Goal: Task Accomplishment & Management: Complete application form

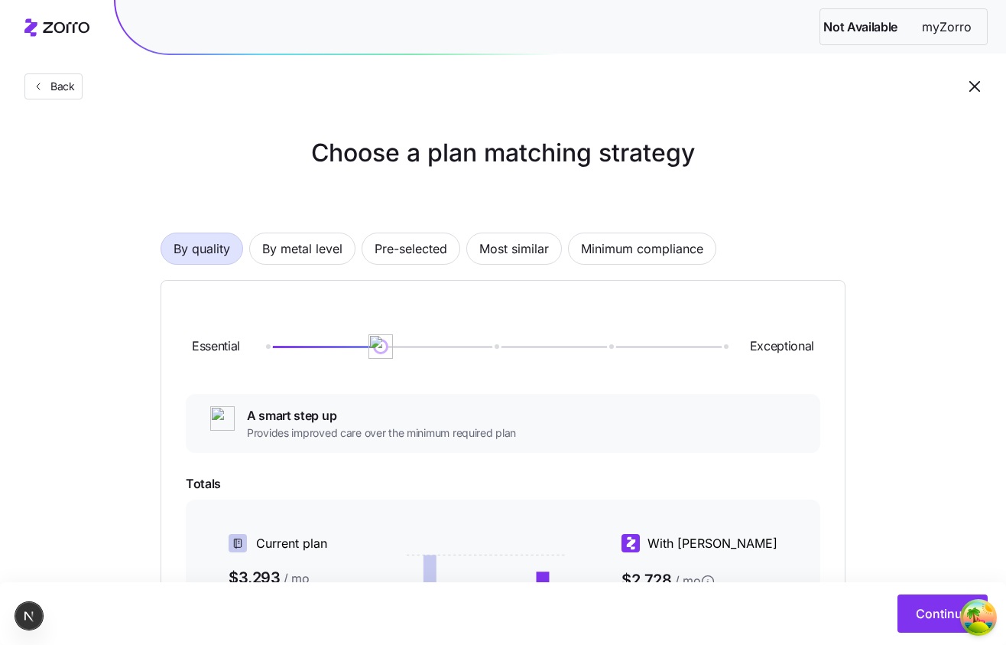
scroll to position [317, 0]
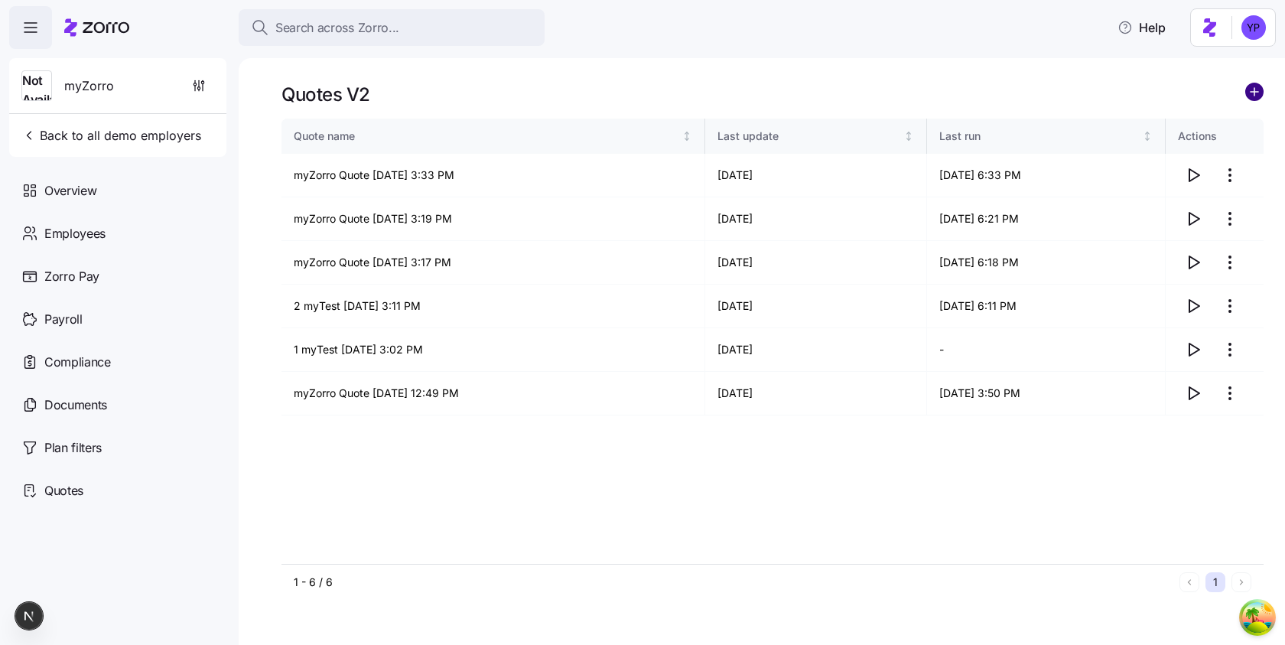
click at [1249, 88] on circle "add icon" at bounding box center [1254, 91] width 17 height 17
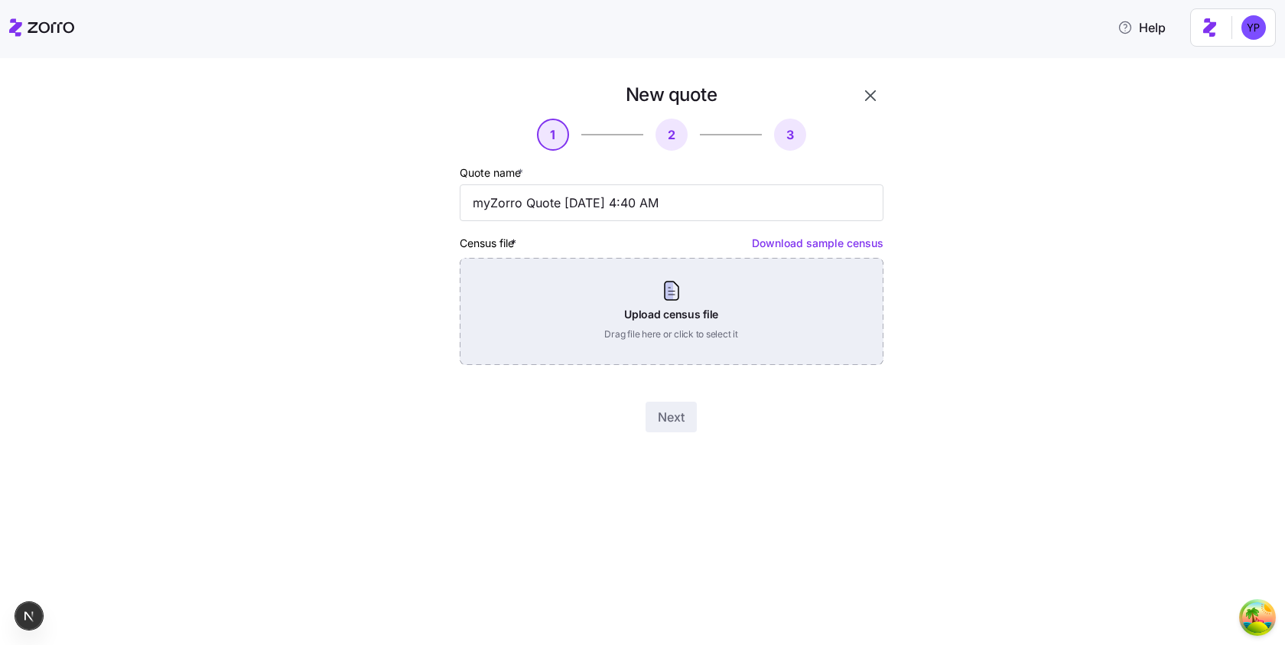
click at [722, 291] on div "Upload census file Drag file here or click to select it" at bounding box center [672, 311] width 424 height 107
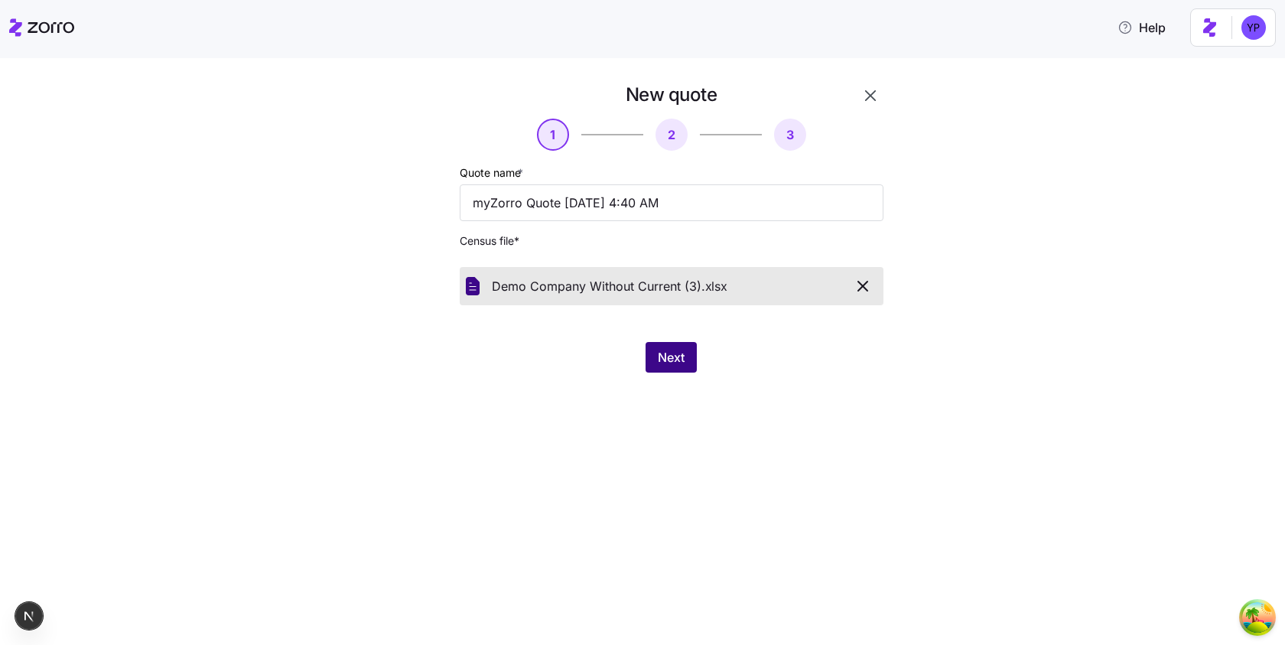
click at [648, 348] on button "Next" at bounding box center [670, 357] width 51 height 31
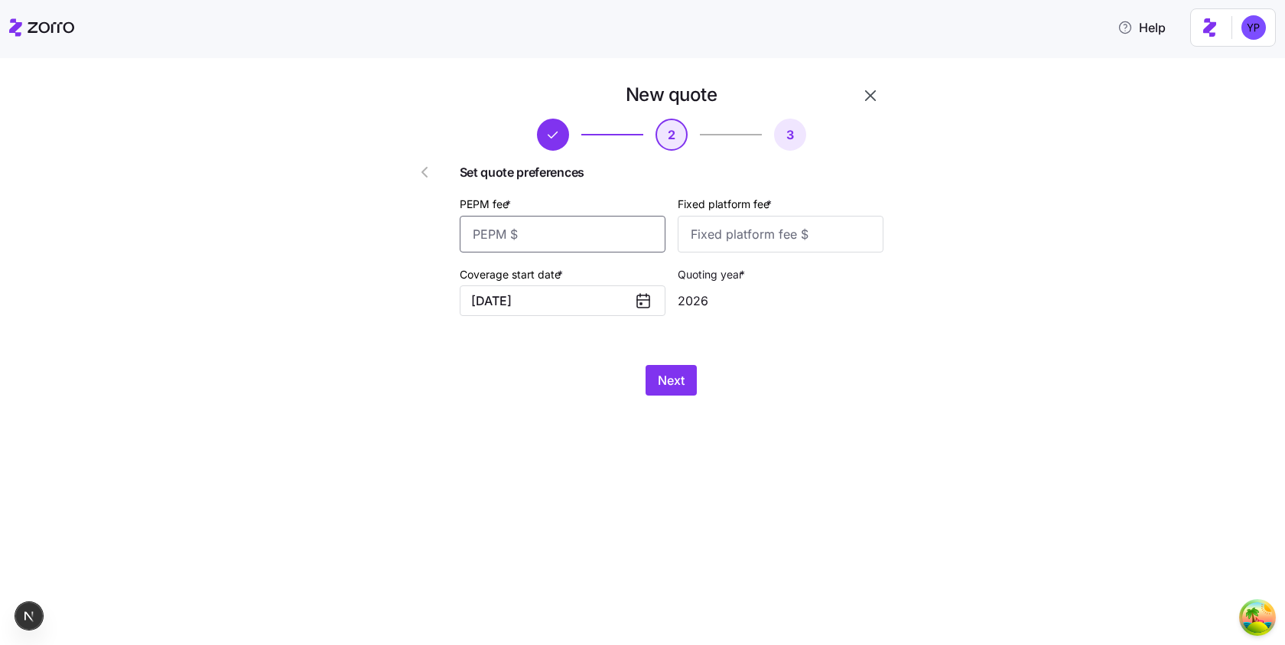
click at [588, 239] on input "PEPM fee *" at bounding box center [563, 234] width 206 height 37
type input "12"
click at [681, 249] on input "Fixed platform fee *" at bounding box center [780, 234] width 206 height 37
type input "12"
click at [656, 379] on button "Next" at bounding box center [670, 380] width 51 height 31
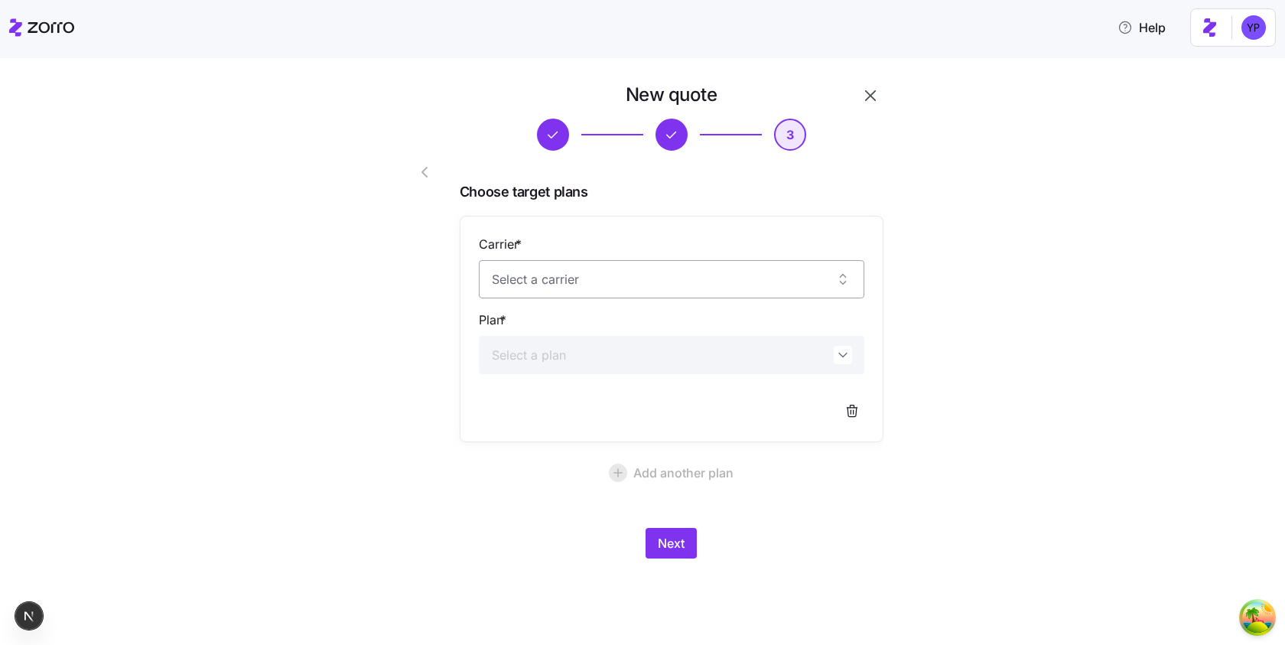
click at [571, 276] on input "Carrier *" at bounding box center [671, 279] width 385 height 38
click at [570, 287] on input "Carrier *" at bounding box center [671, 279] width 385 height 38
click at [570, 333] on div "No results found" at bounding box center [674, 328] width 380 height 37
click at [570, 388] on div "Carrier * Plan *" at bounding box center [671, 329] width 385 height 188
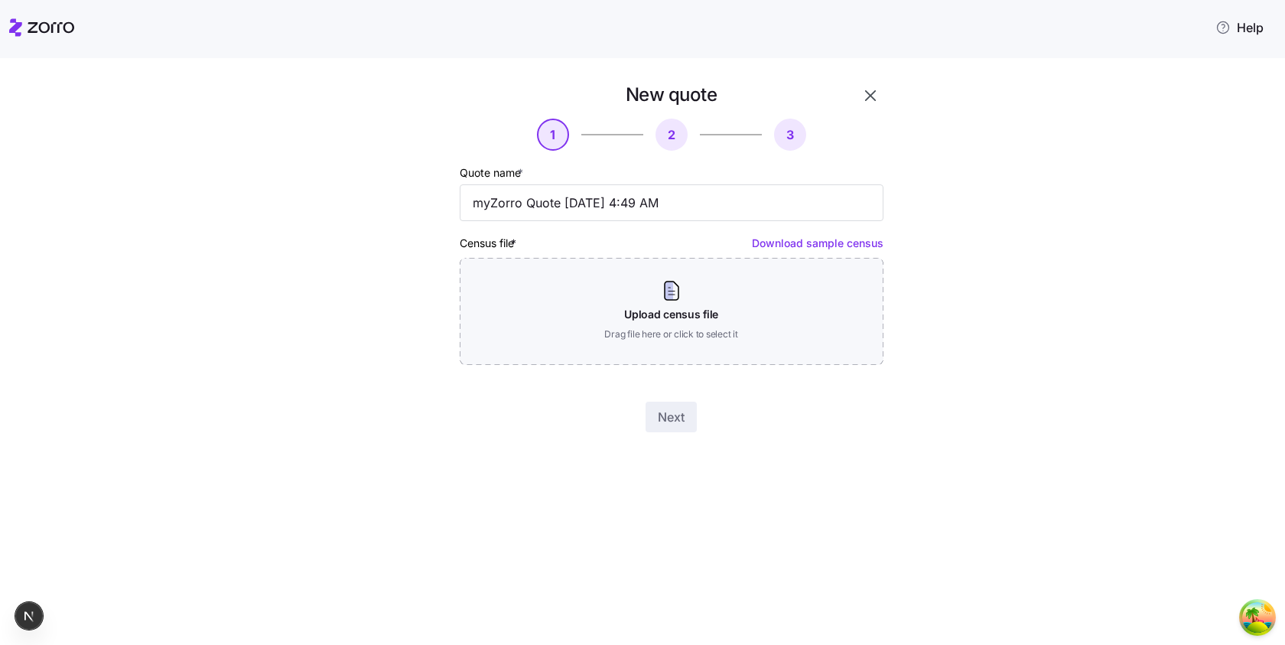
click at [65, 28] on icon at bounding box center [41, 27] width 65 height 18
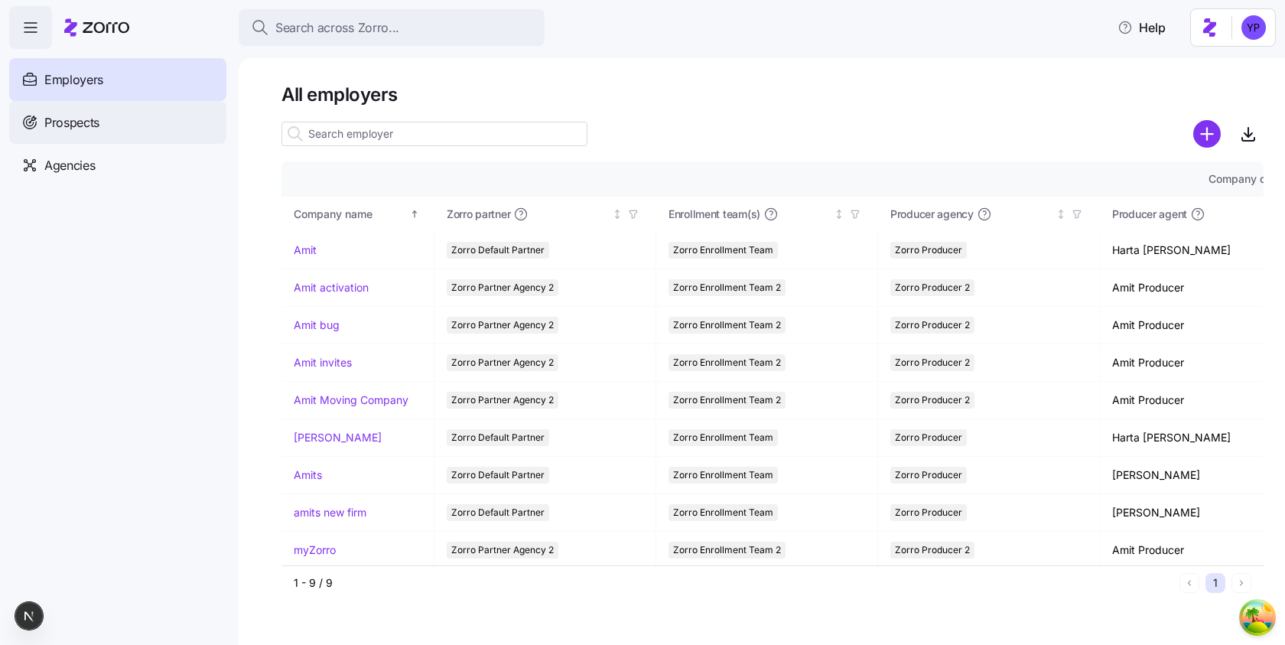
click at [59, 116] on span "Prospects" at bounding box center [71, 122] width 55 height 19
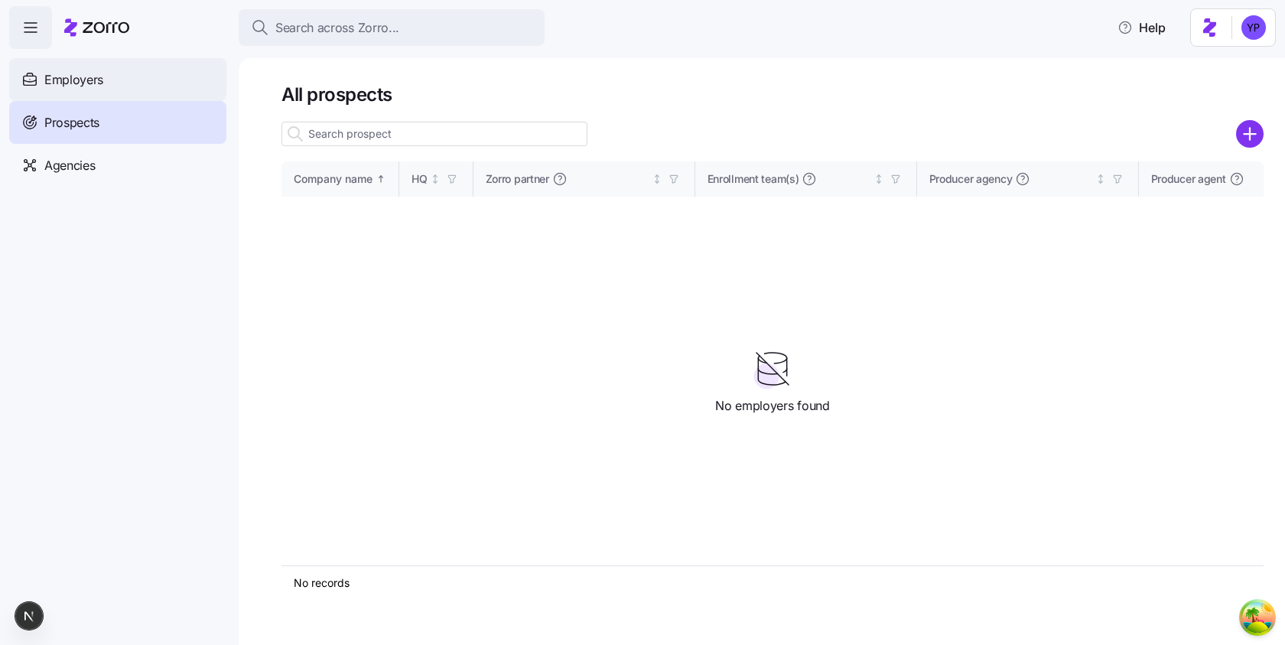
click at [116, 88] on div "Employers" at bounding box center [117, 79] width 217 height 43
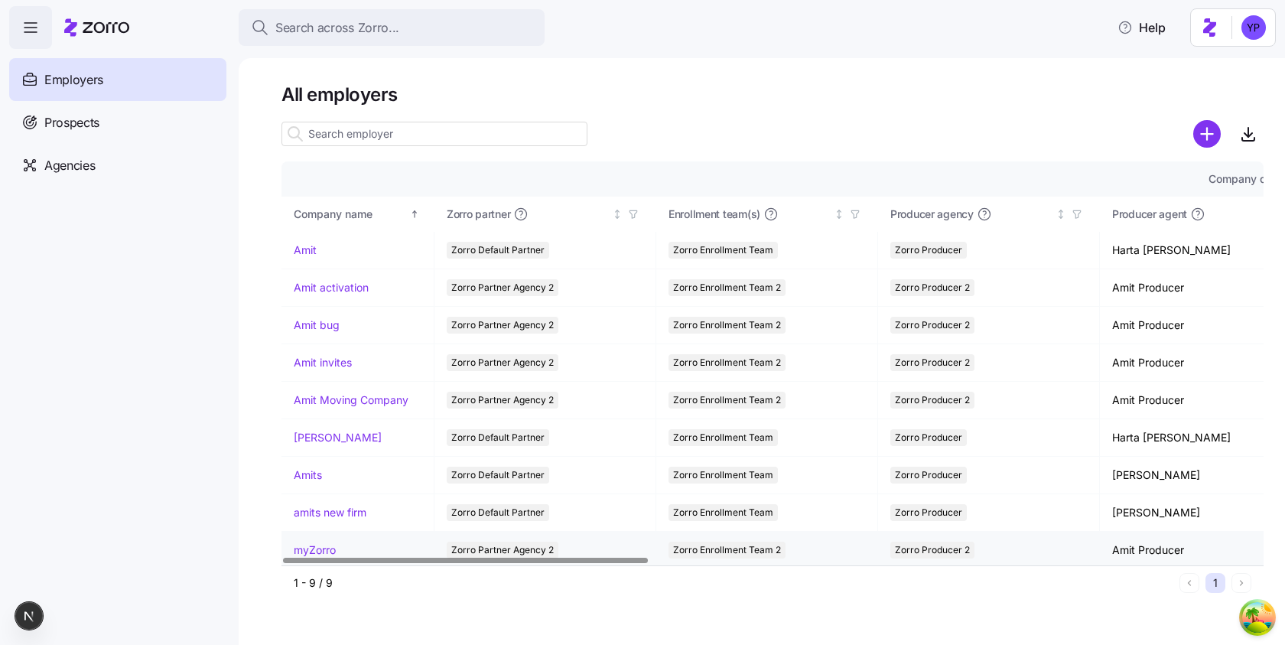
click at [326, 545] on link "myZorro" at bounding box center [315, 549] width 42 height 15
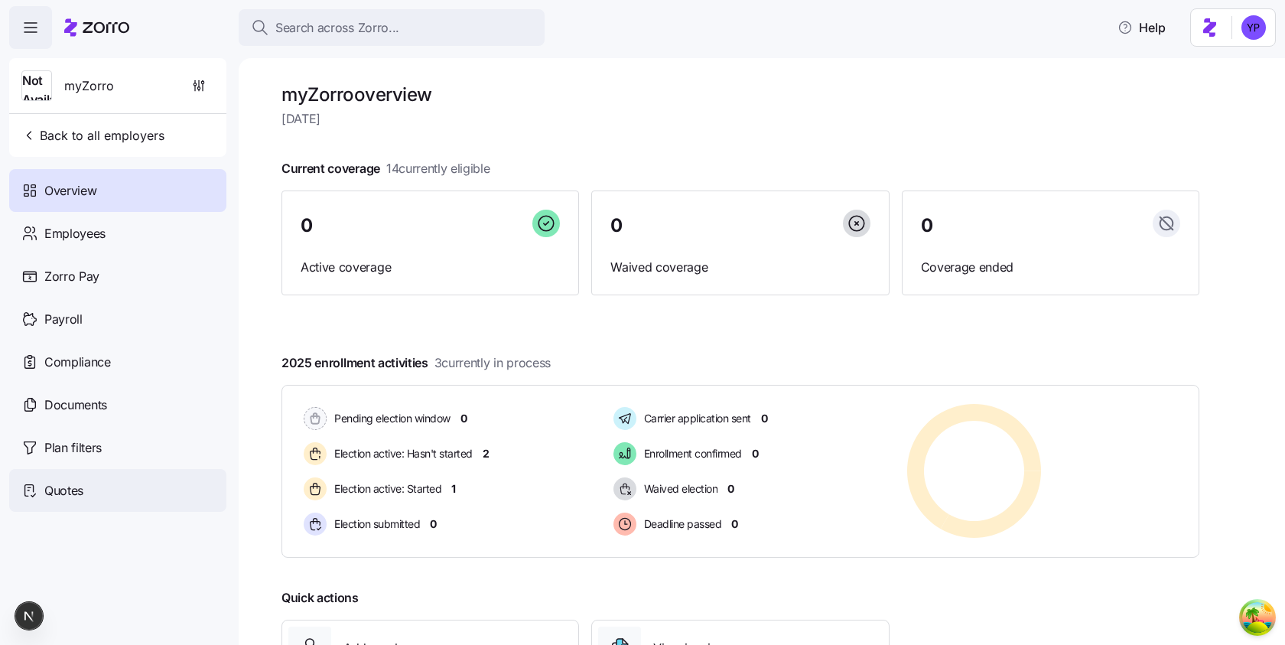
click at [92, 500] on div "Quotes" at bounding box center [117, 490] width 217 height 43
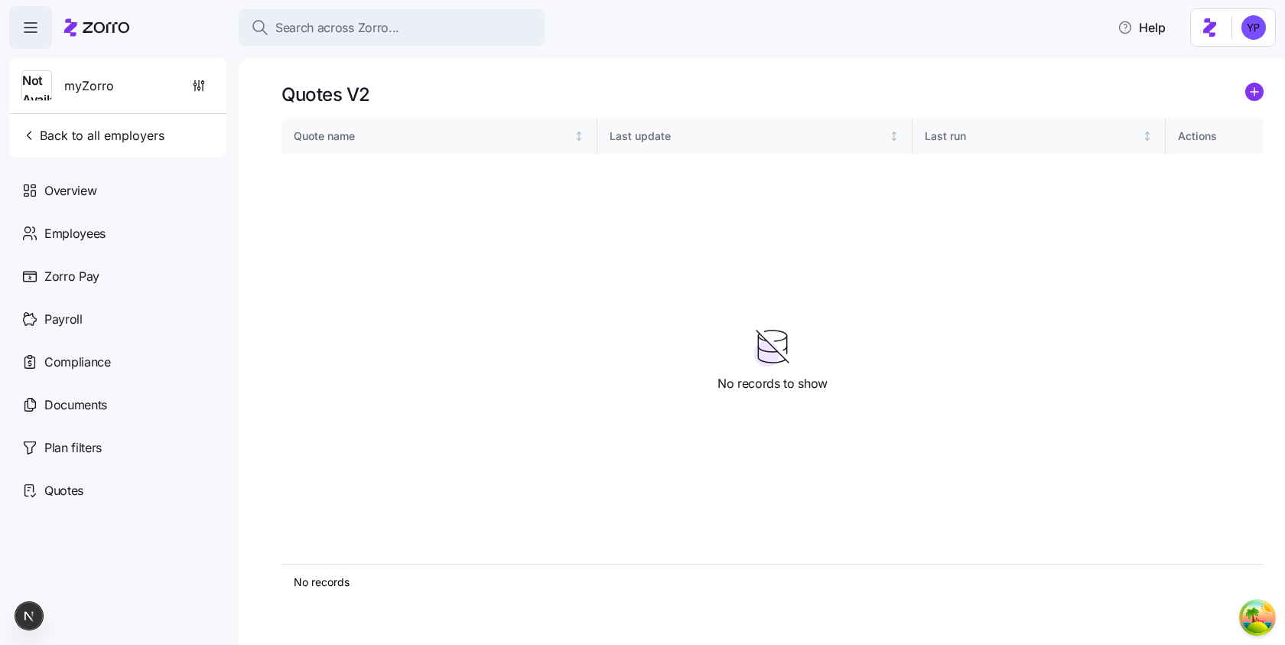
click at [1252, 105] on link at bounding box center [1254, 95] width 18 height 24
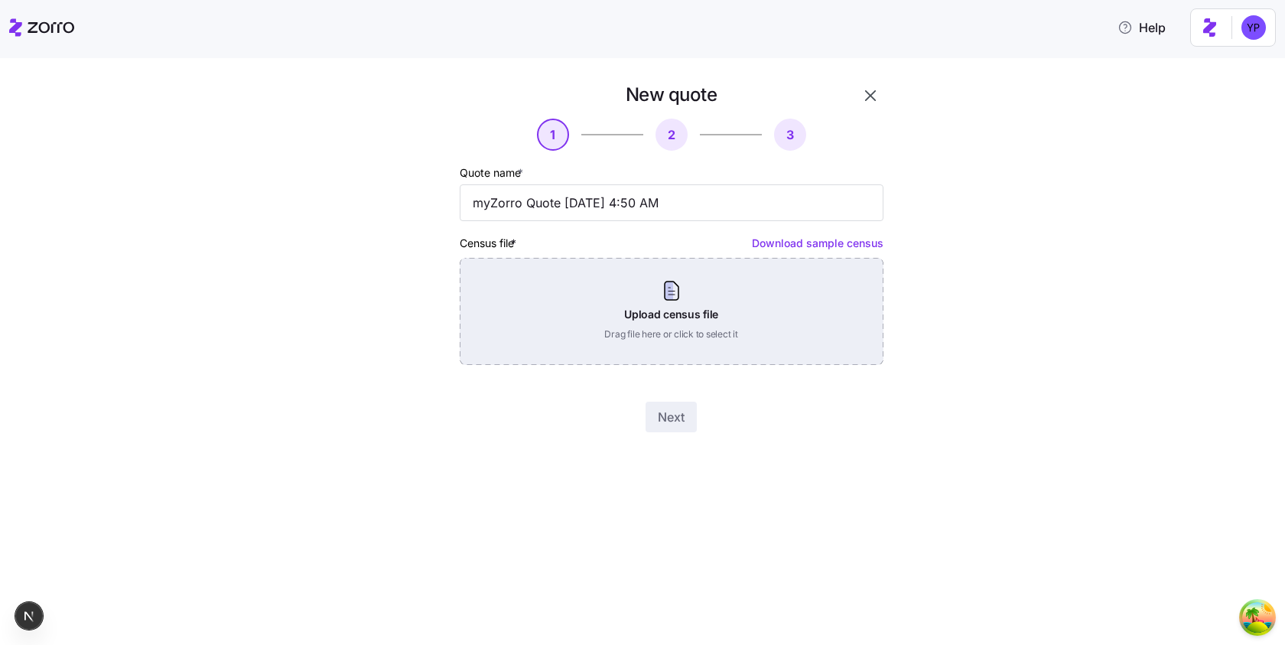
click at [878, 280] on div "Upload census file Drag file here or click to select it" at bounding box center [672, 311] width 424 height 107
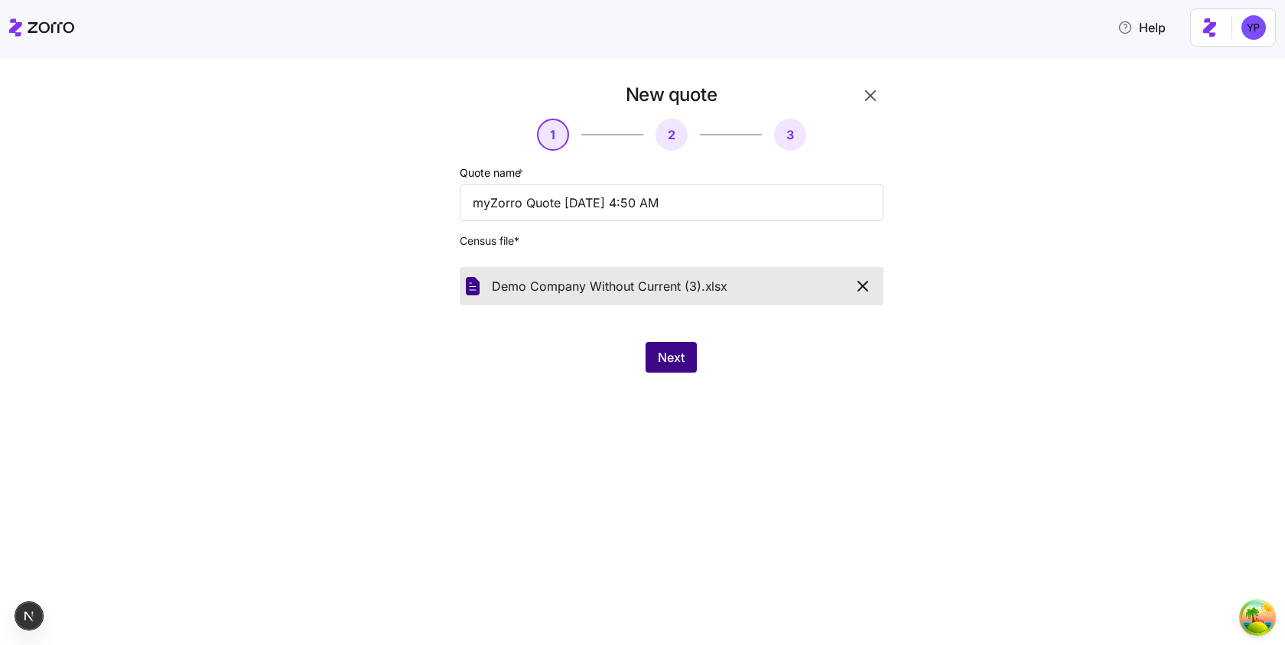
click at [655, 361] on button "Next" at bounding box center [670, 357] width 51 height 31
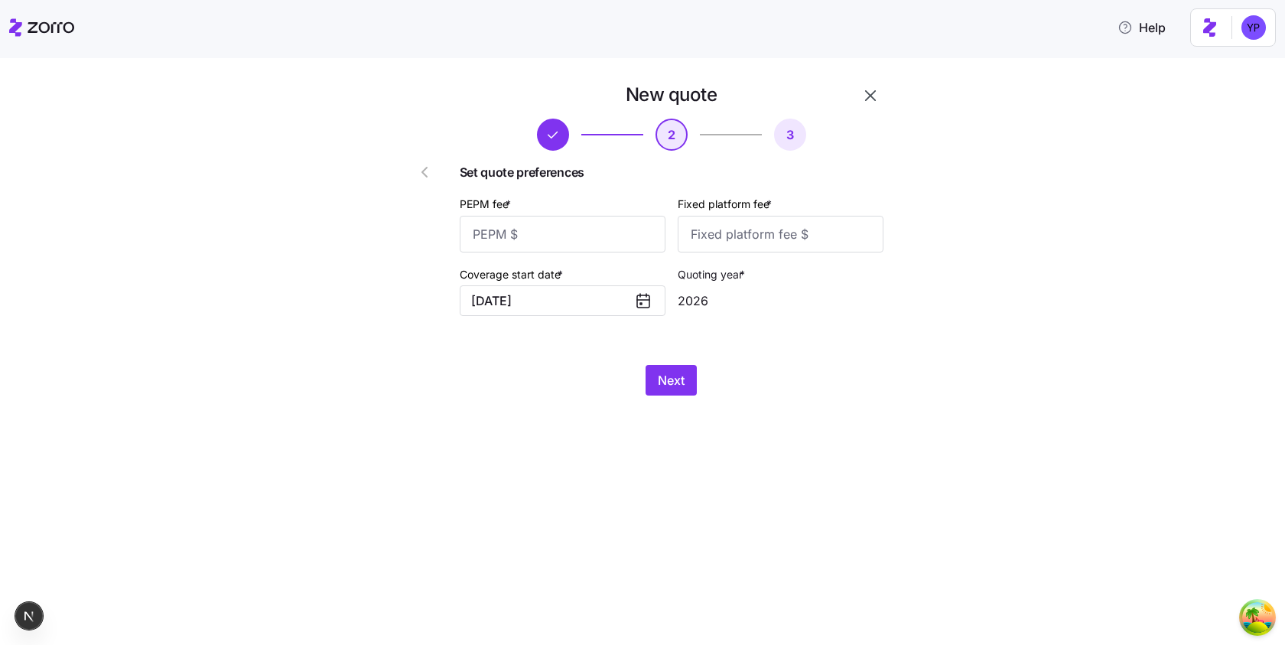
click at [544, 215] on div "PEPM fee *" at bounding box center [563, 223] width 206 height 58
click at [550, 229] on input "PEPM fee *" at bounding box center [563, 234] width 206 height 37
type input "12"
click at [687, 237] on input "Fixed platform fee *" at bounding box center [780, 234] width 206 height 37
type input "12"
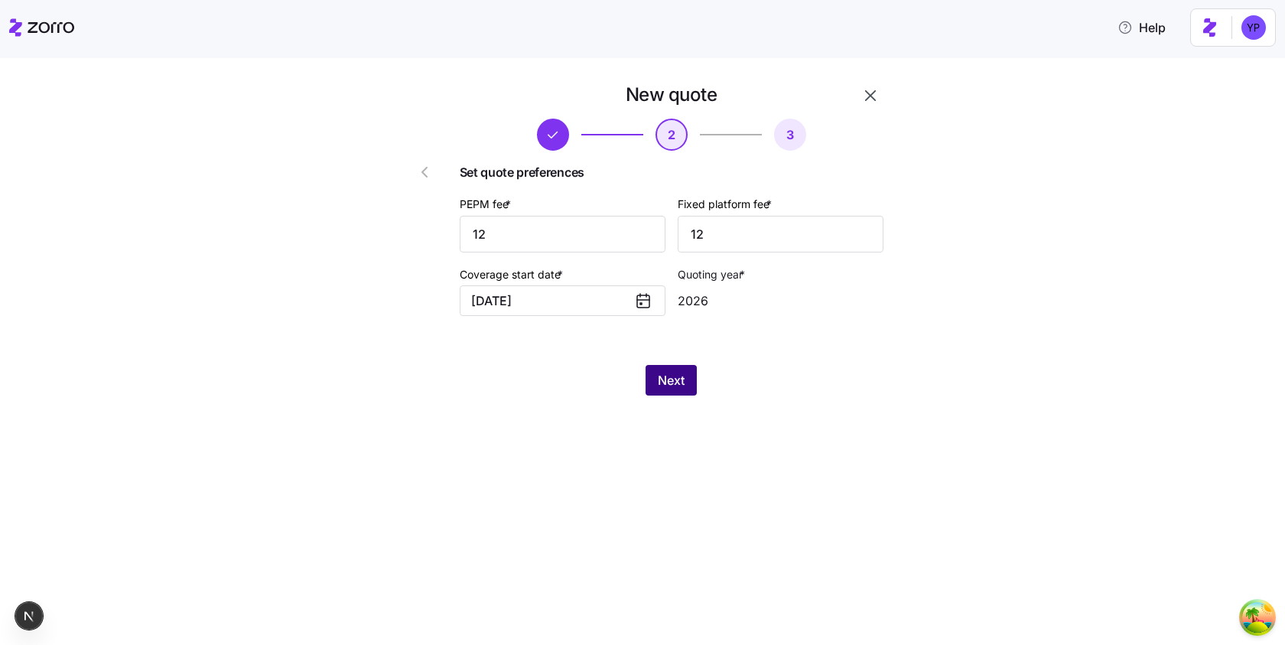
click at [690, 387] on button "Next" at bounding box center [670, 380] width 51 height 31
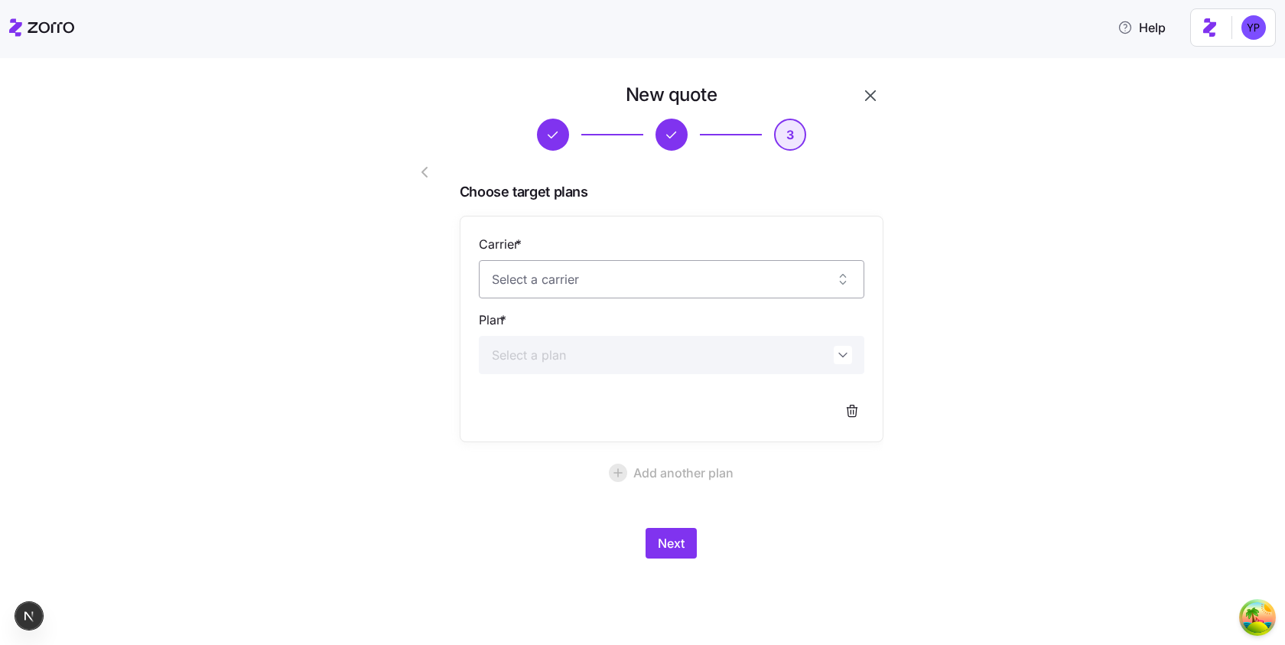
click at [629, 297] on input "Carrier *" at bounding box center [671, 279] width 385 height 38
click at [712, 378] on div "Carrier * Plan *" at bounding box center [671, 329] width 385 height 188
click at [671, 289] on input "Carrier *" at bounding box center [671, 279] width 385 height 38
click at [531, 216] on div "Carrier * Plan *" at bounding box center [672, 329] width 424 height 226
click at [838, 405] on div at bounding box center [671, 410] width 385 height 24
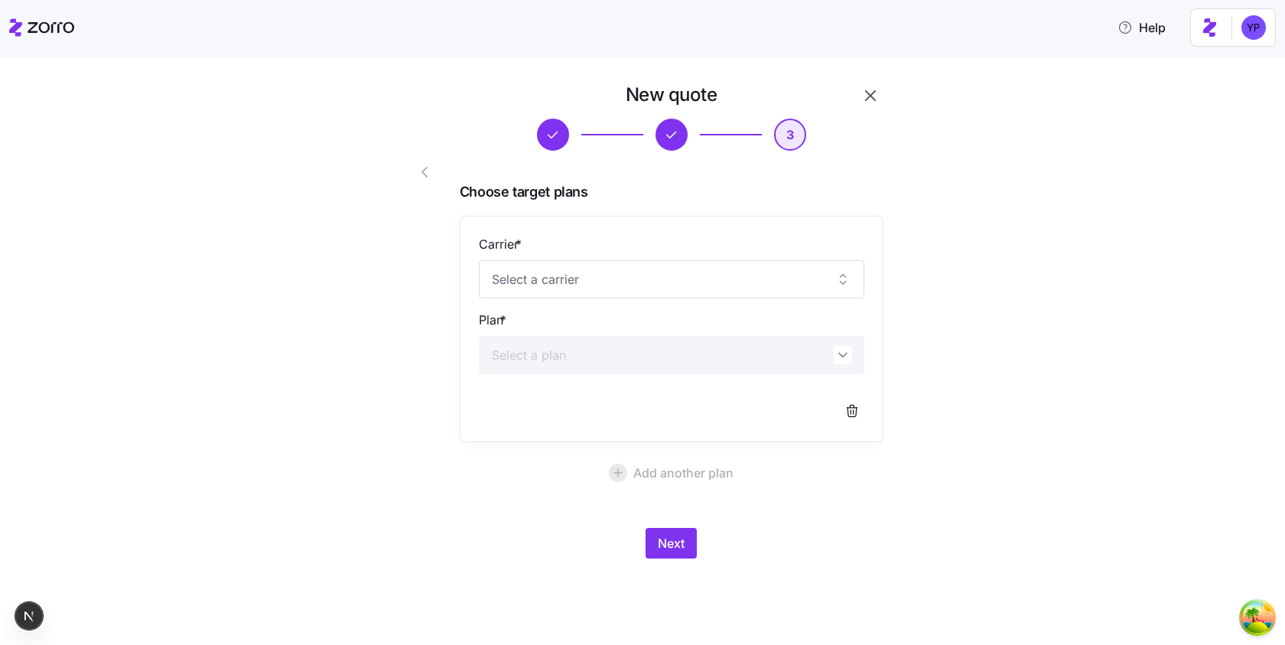
click at [839, 405] on div at bounding box center [671, 410] width 385 height 24
click at [849, 408] on icon "button" at bounding box center [851, 410] width 15 height 15
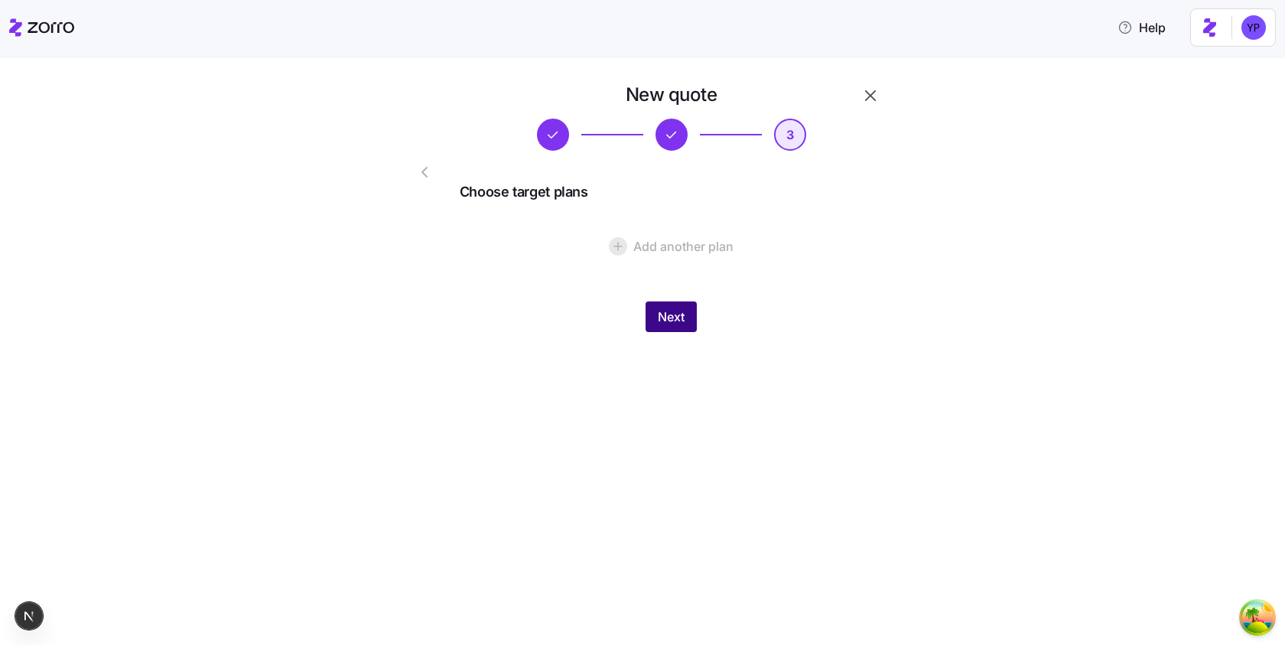
click at [690, 324] on button "Next" at bounding box center [670, 316] width 51 height 31
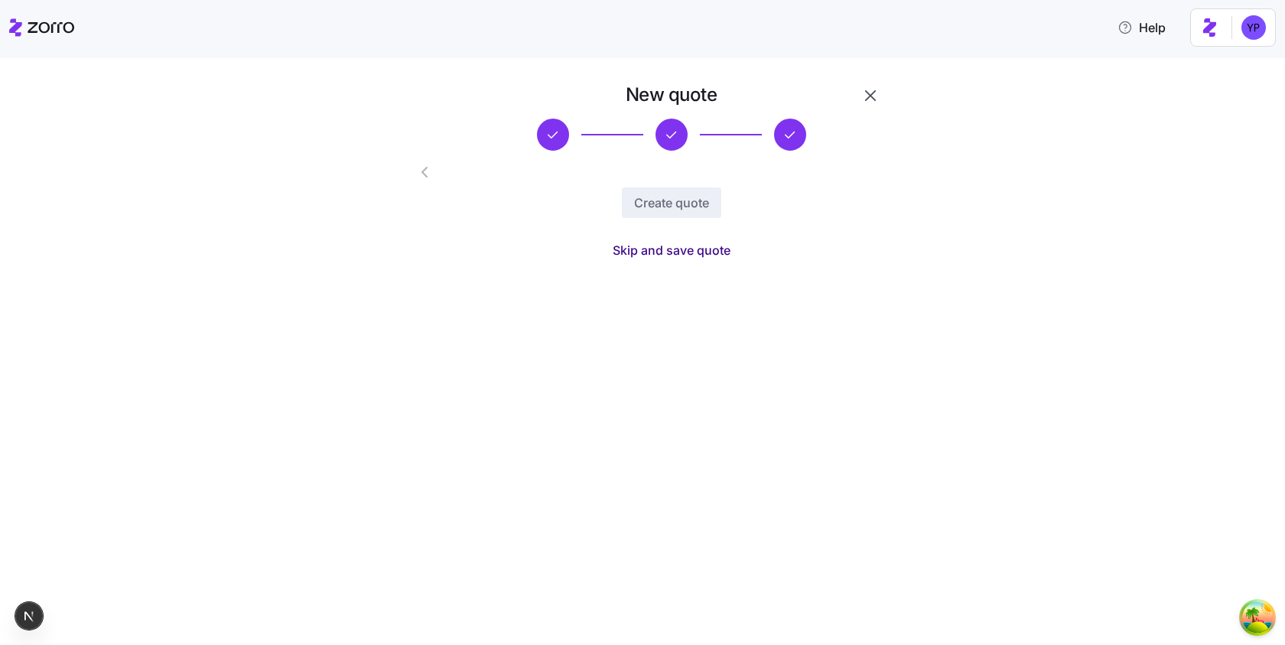
click at [696, 256] on span "Skip and save quote" at bounding box center [671, 250] width 118 height 18
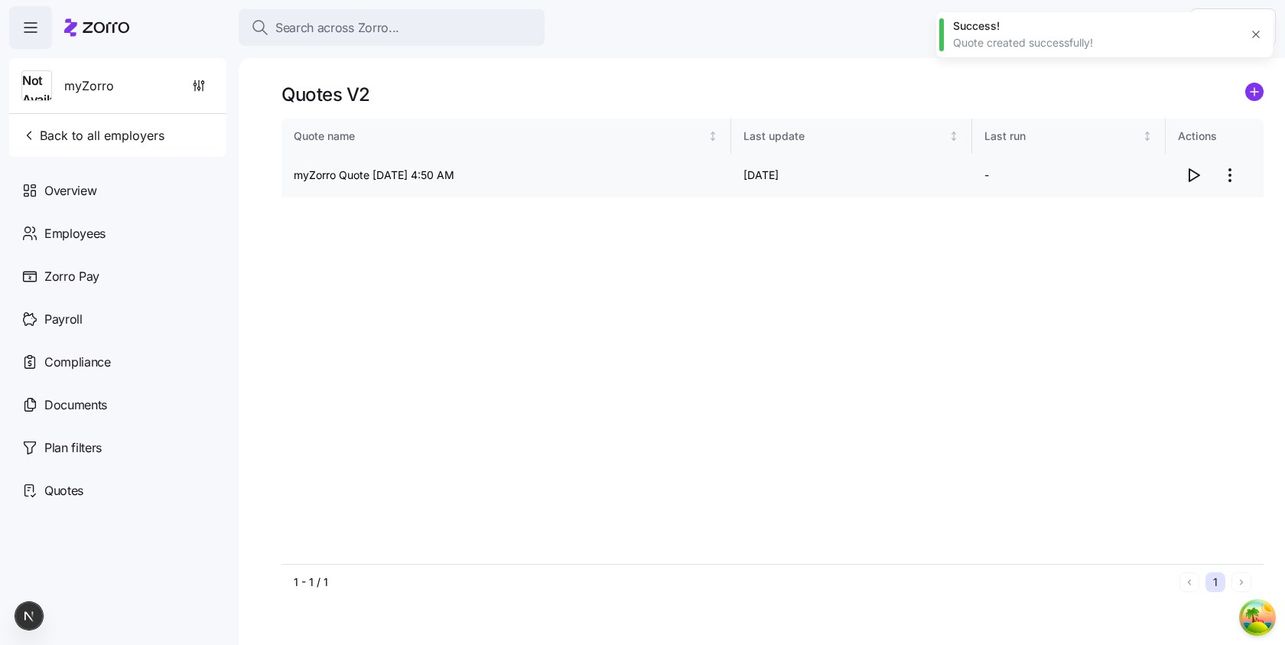
click at [1191, 172] on icon "button" at bounding box center [1193, 175] width 18 height 18
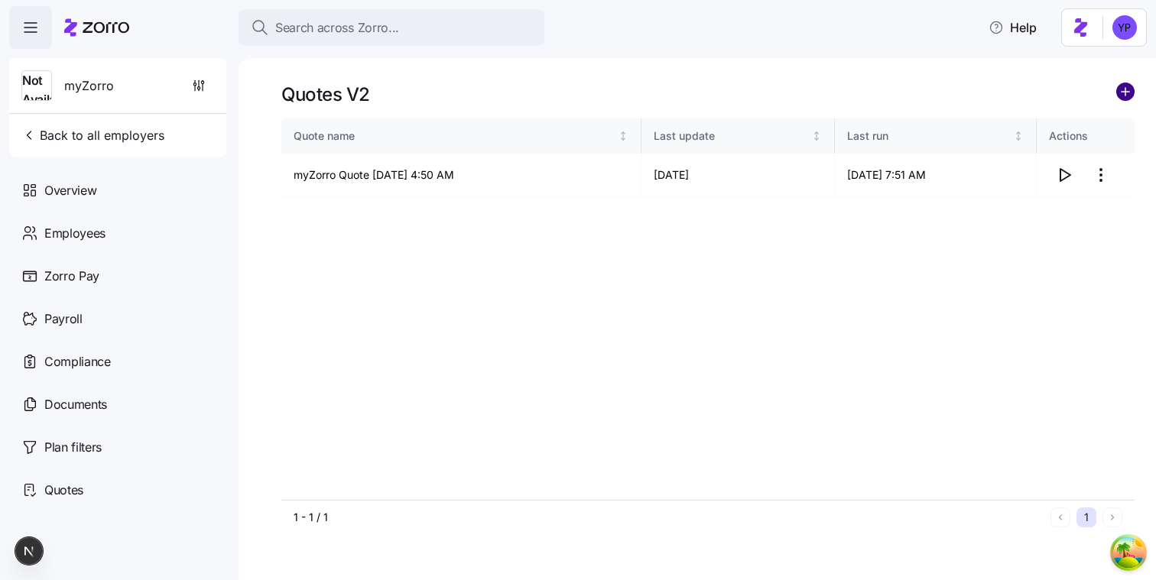
click at [1127, 92] on circle "add icon" at bounding box center [1125, 91] width 17 height 17
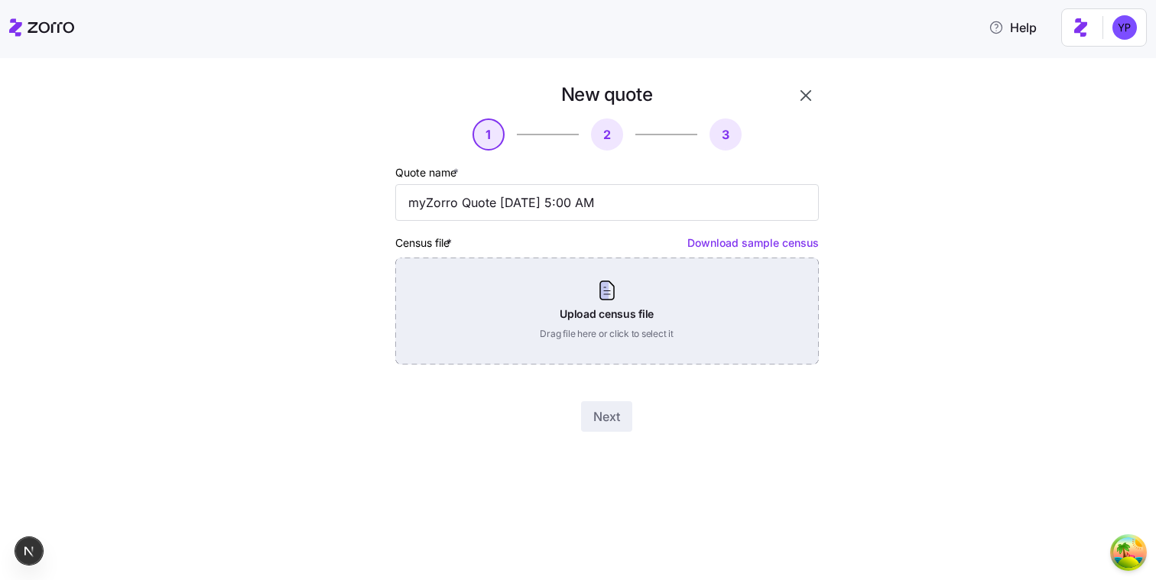
click at [774, 297] on div "Upload census file Drag file here or click to select it" at bounding box center [607, 311] width 424 height 107
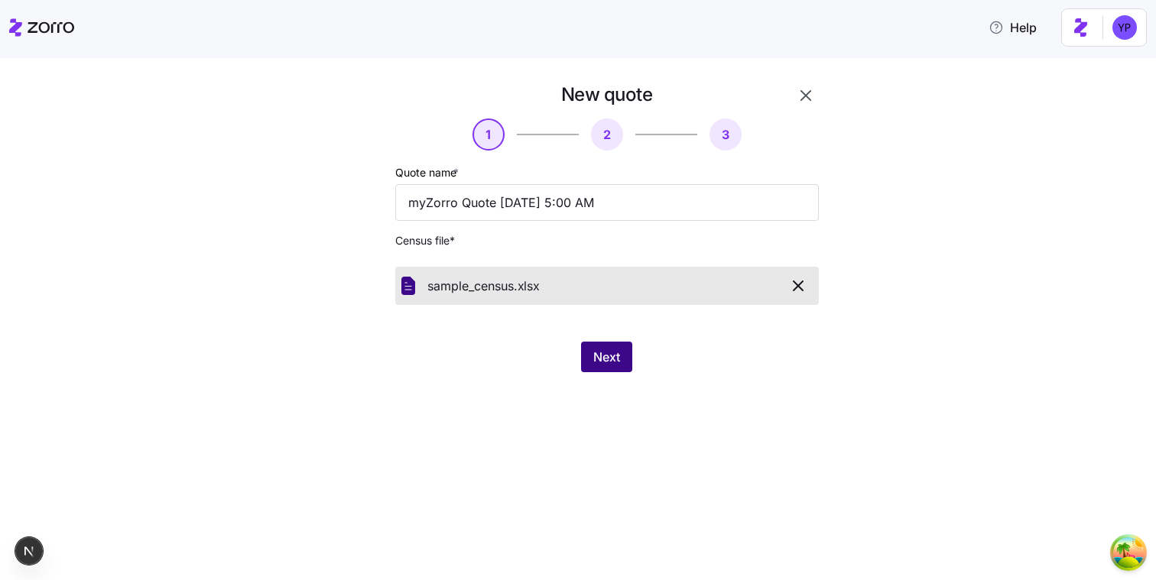
click at [601, 357] on span "Next" at bounding box center [606, 357] width 27 height 18
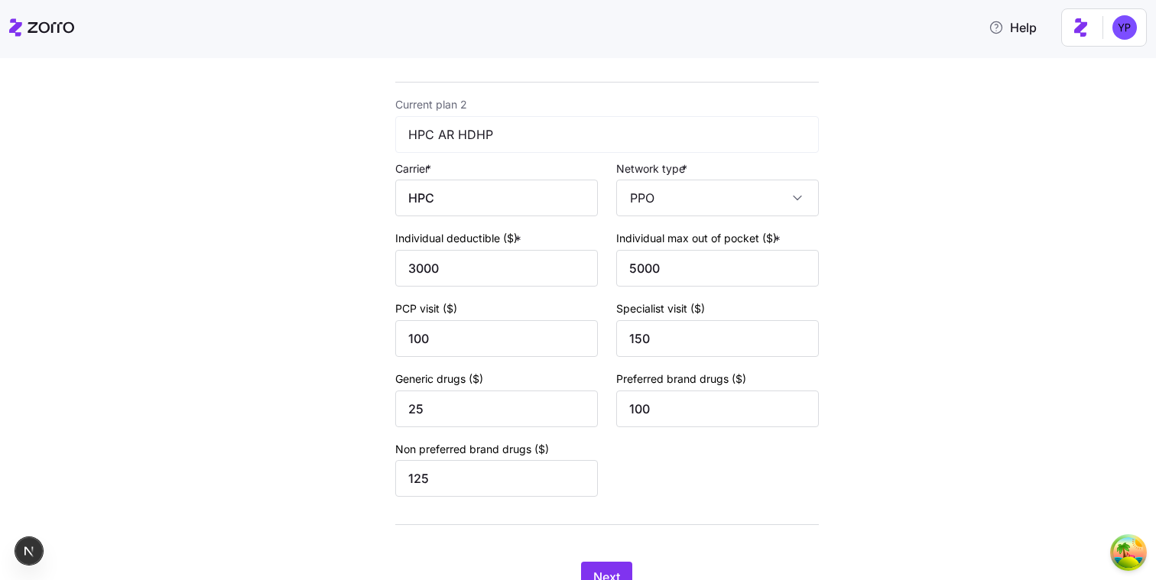
scroll to position [614, 0]
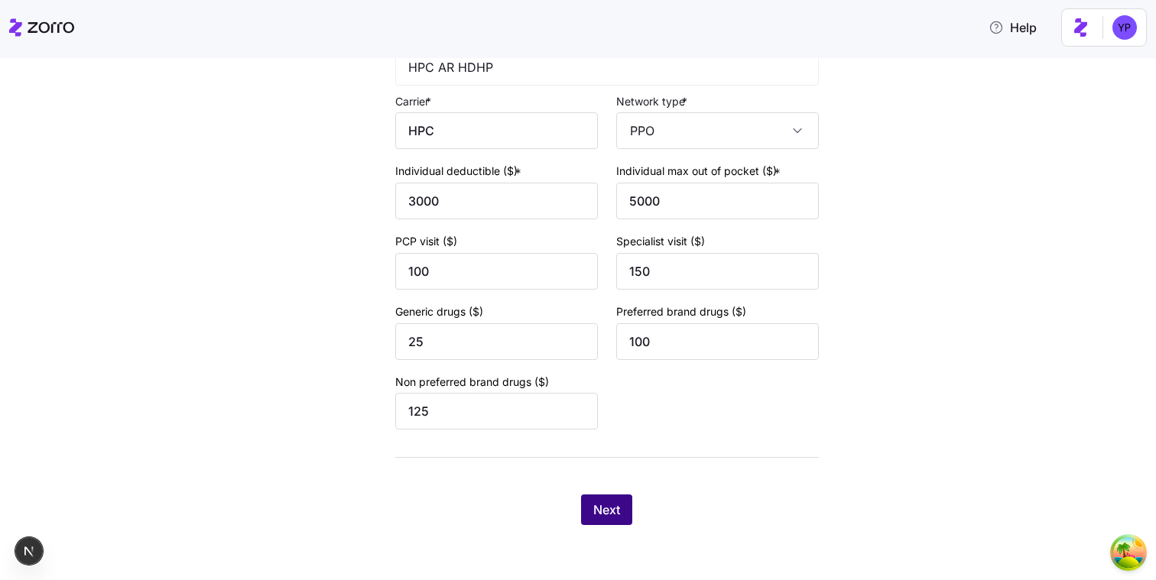
click at [628, 500] on button "Next" at bounding box center [606, 510] width 51 height 31
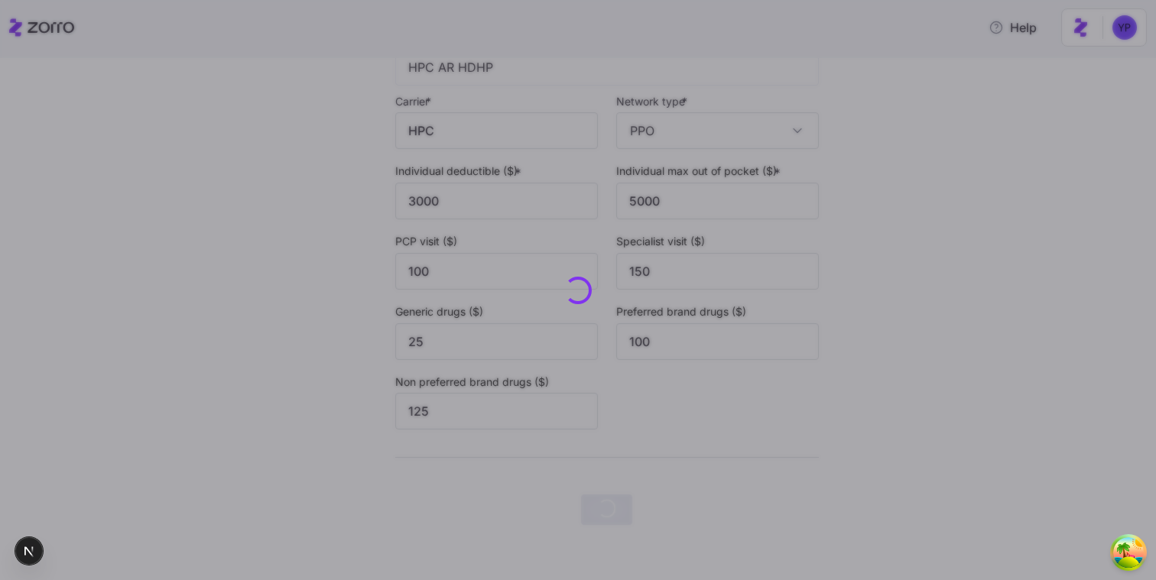
scroll to position [0, 0]
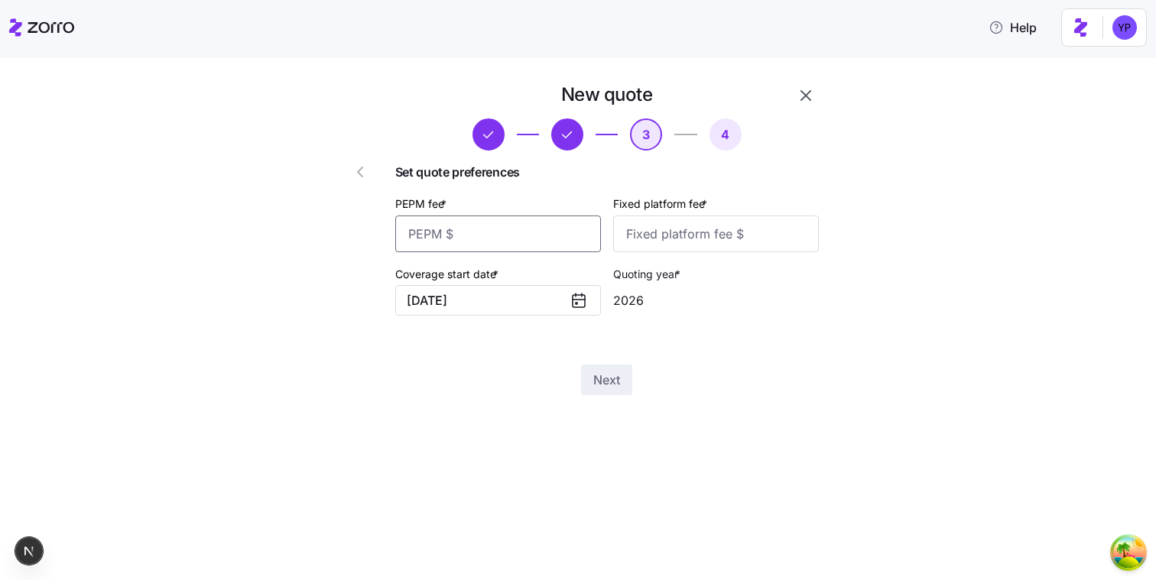
click at [572, 251] on input "PEPM fee *" at bounding box center [498, 234] width 206 height 37
type input "12"
click at [655, 249] on input "Fixed platform fee *" at bounding box center [716, 234] width 206 height 37
type input "12"
click at [632, 385] on div "Next" at bounding box center [607, 380] width 424 height 31
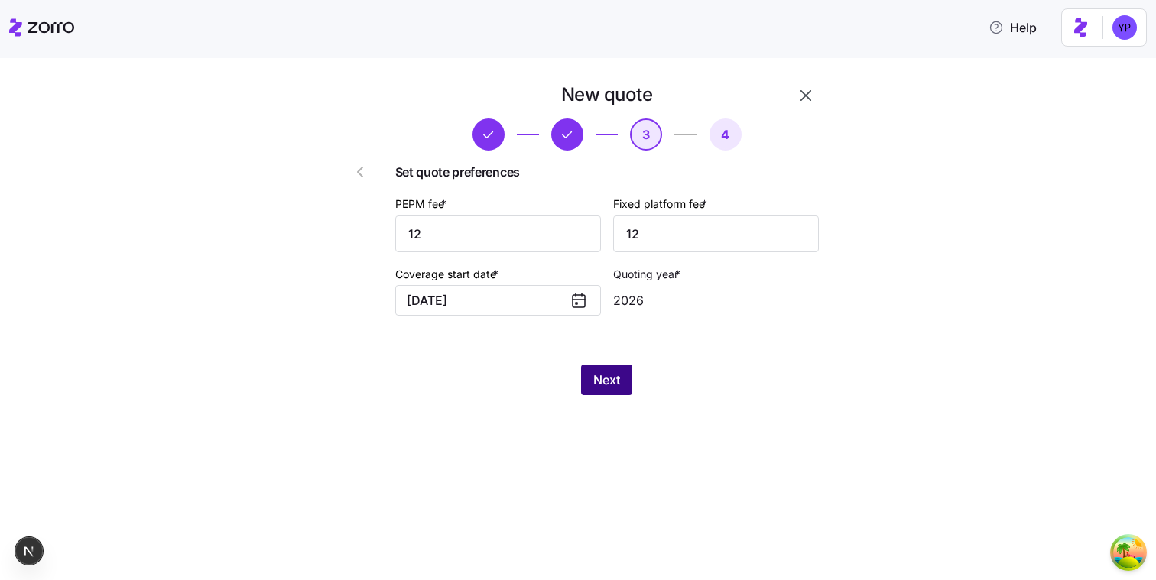
click at [624, 385] on button "Next" at bounding box center [606, 380] width 51 height 31
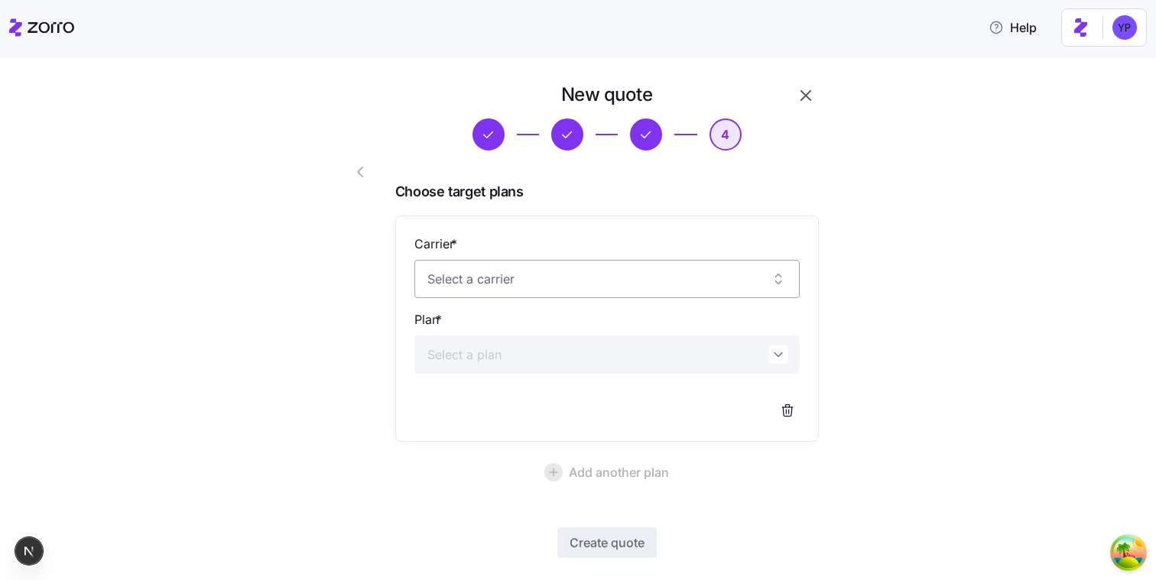
click at [653, 291] on input "Carrier *" at bounding box center [606, 279] width 385 height 38
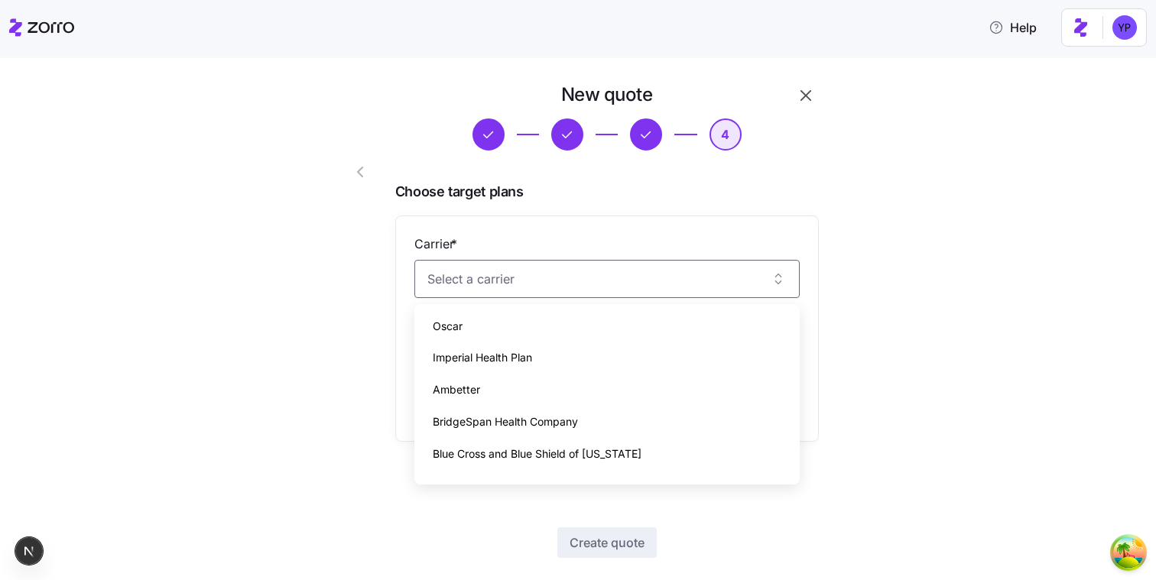
click at [609, 374] on div "Ambetter" at bounding box center [607, 390] width 373 height 32
type input "Ambetter"
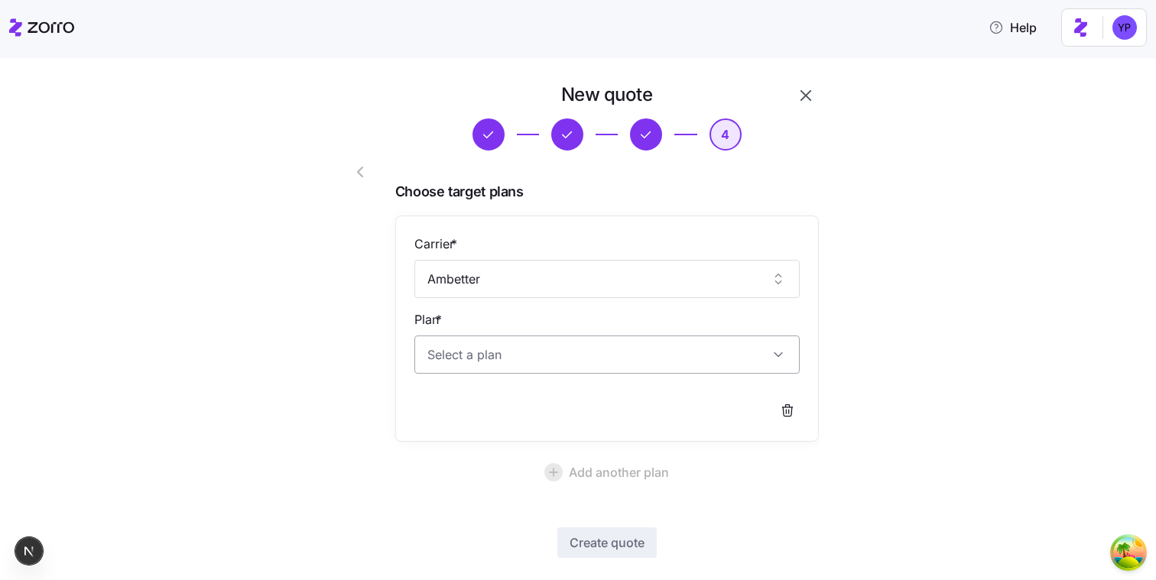
click at [615, 365] on input "Plan *" at bounding box center [606, 355] width 385 height 38
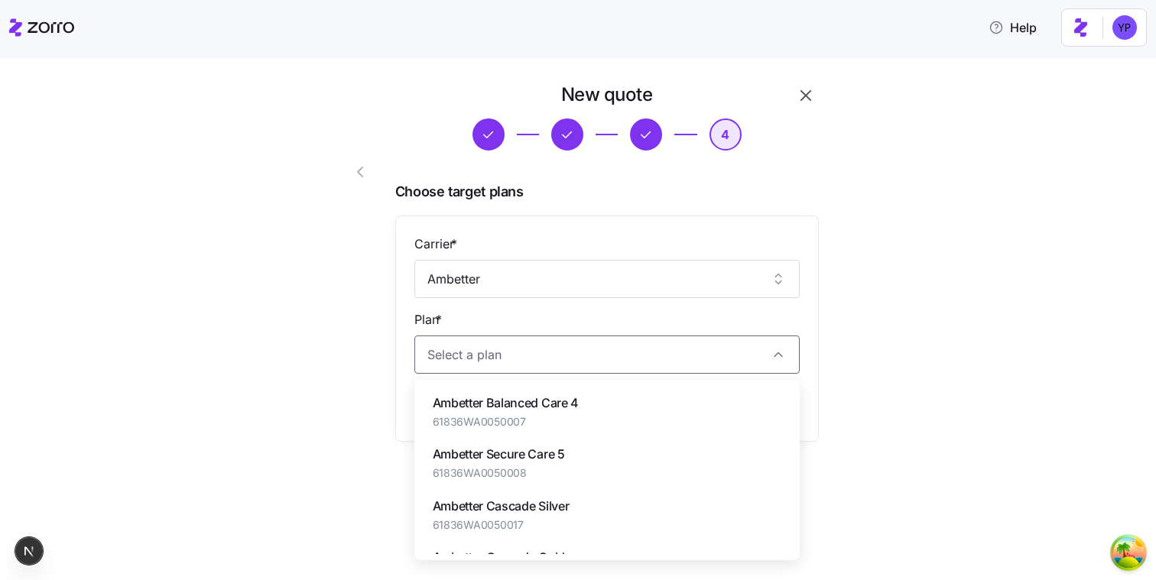
click at [600, 396] on div "Ambetter Balanced Care 4 61836WA0050007" at bounding box center [607, 411] width 373 height 51
type input "Ambetter Balanced Care 4"
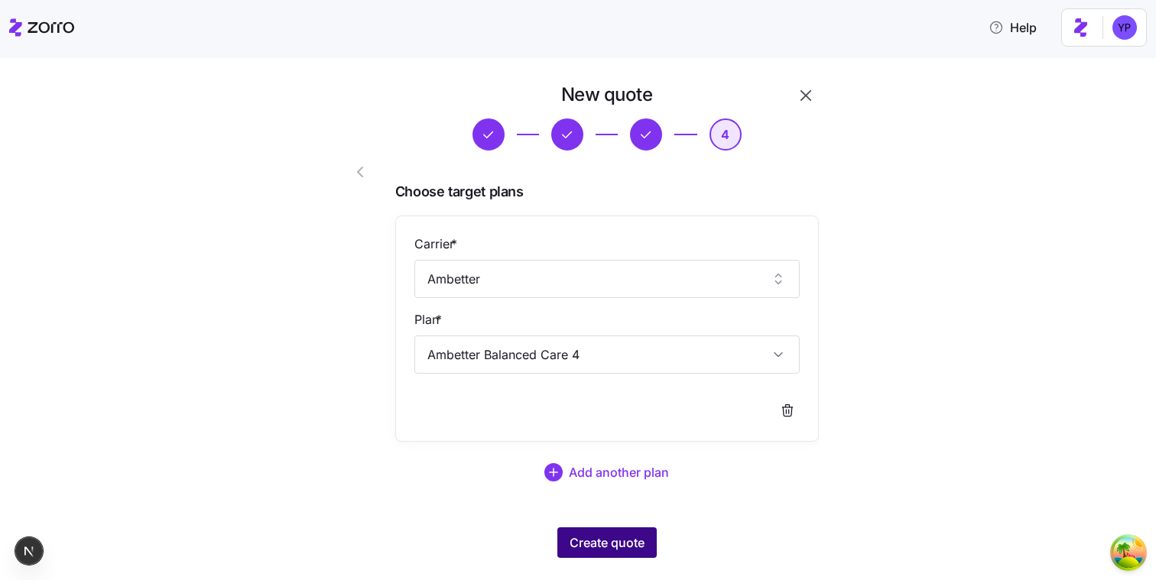
click at [612, 538] on span "Create quote" at bounding box center [607, 543] width 75 height 18
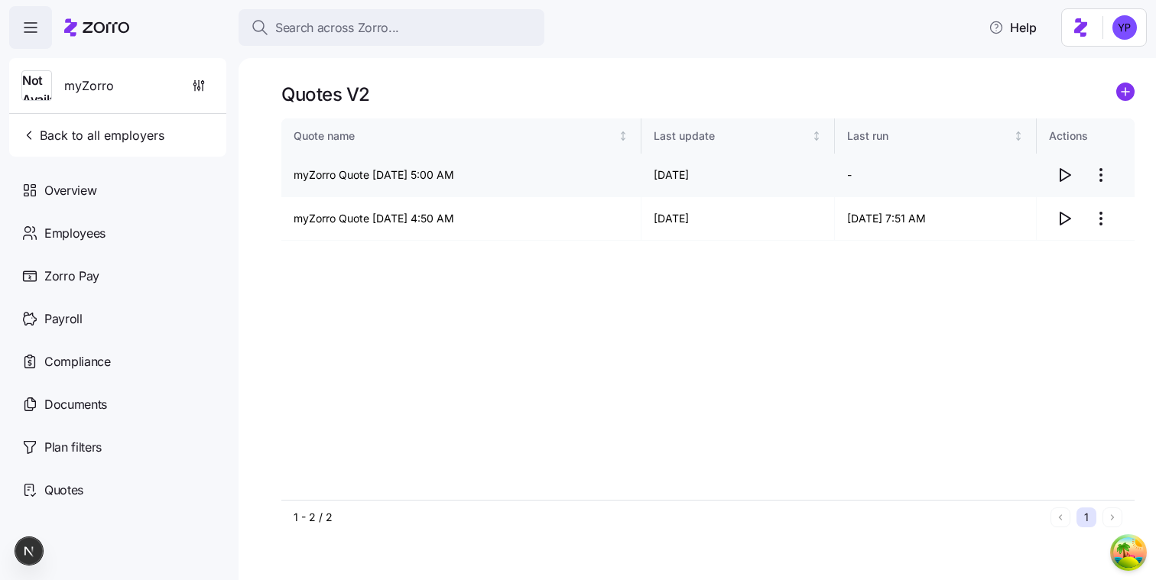
click at [1066, 176] on icon "button" at bounding box center [1064, 175] width 18 height 18
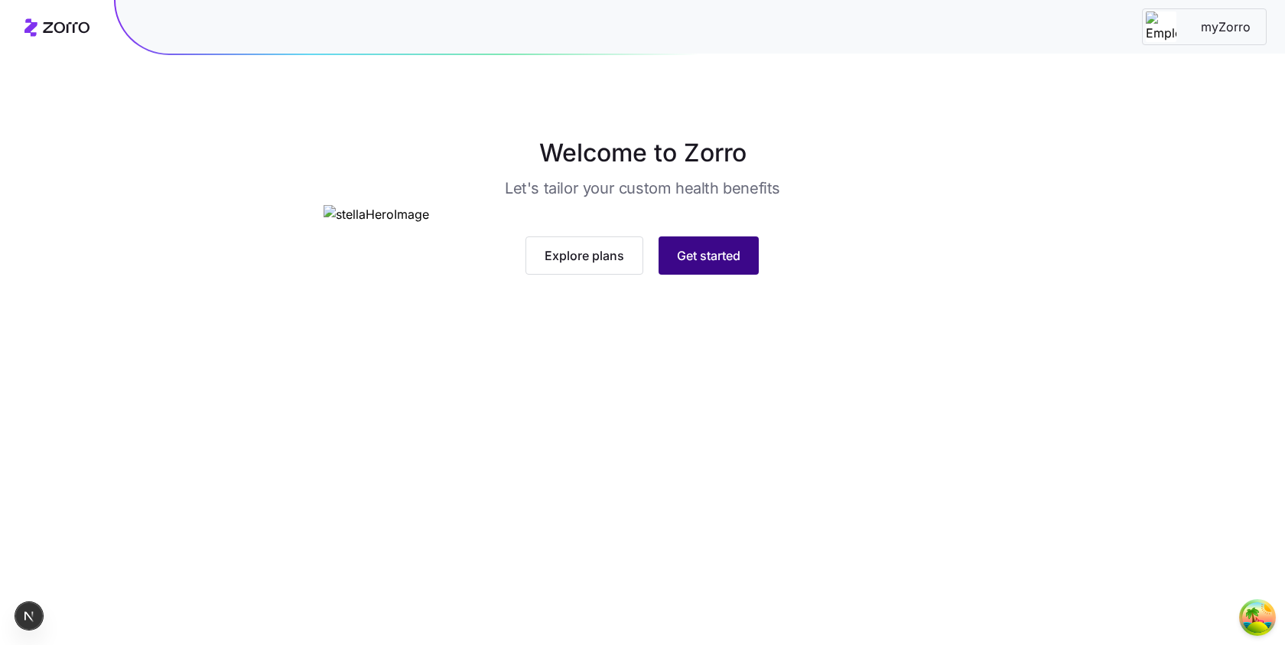
click at [747, 275] on button "Get started" at bounding box center [708, 255] width 100 height 38
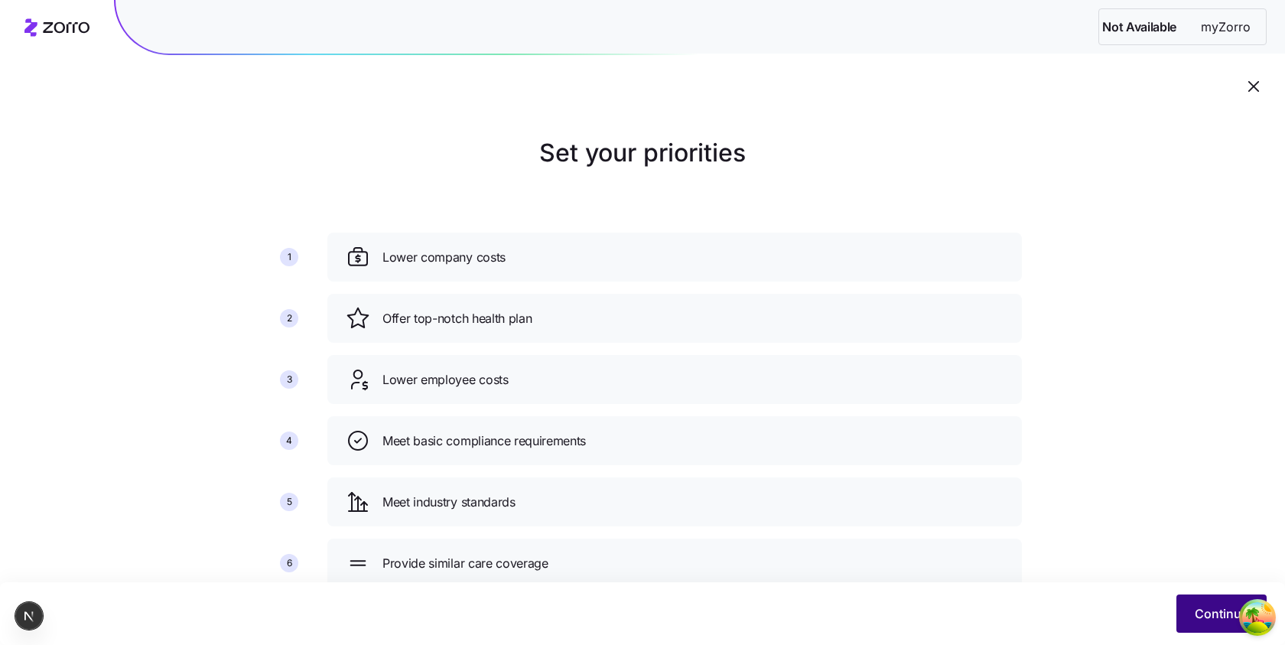
click at [1197, 617] on span "Continue" at bounding box center [1221, 613] width 54 height 18
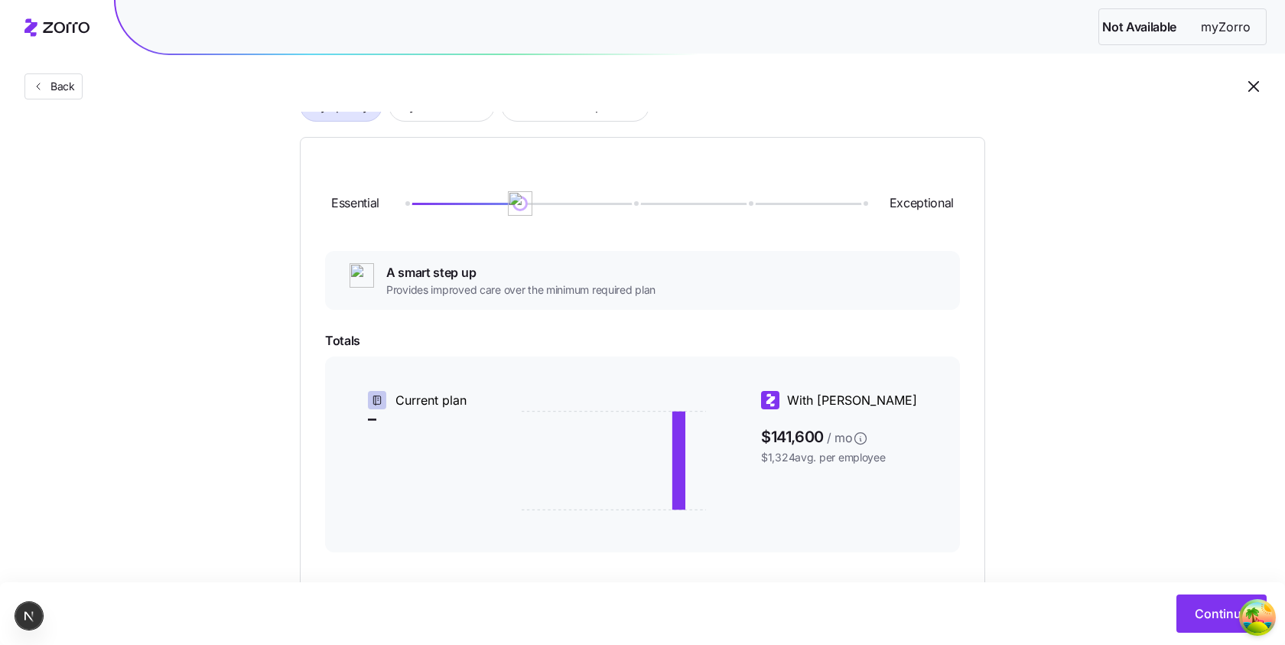
scroll to position [141, 0]
drag, startPoint x: 526, startPoint y: 203, endPoint x: 643, endPoint y: 237, distance: 121.9
click at [643, 237] on div "Essential Exceptional" at bounding box center [642, 205] width 635 height 83
drag, startPoint x: 609, startPoint y: 271, endPoint x: 389, endPoint y: 268, distance: 219.5
click at [389, 268] on span "Aligning with industry standards" at bounding box center [515, 274] width 258 height 19
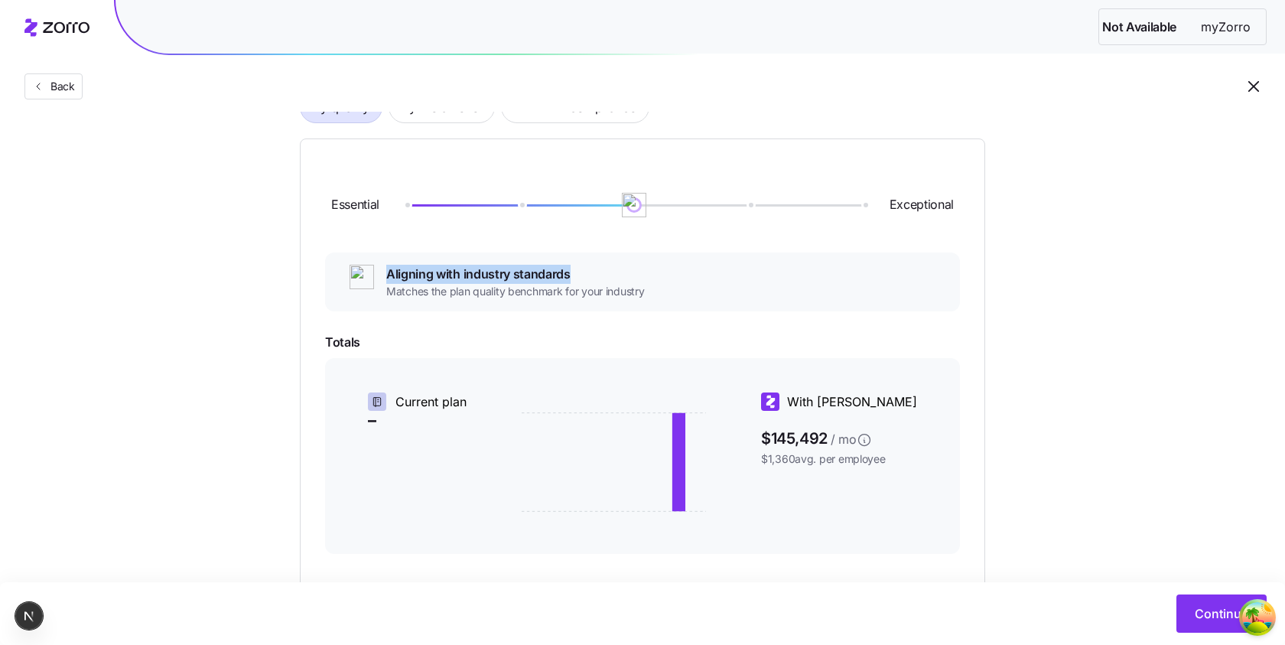
copy span "Aligning with industry standards"
drag, startPoint x: 599, startPoint y: 213, endPoint x: 488, endPoint y: 232, distance: 113.3
click at [488, 232] on div "Essential Exceptional" at bounding box center [642, 205] width 635 height 83
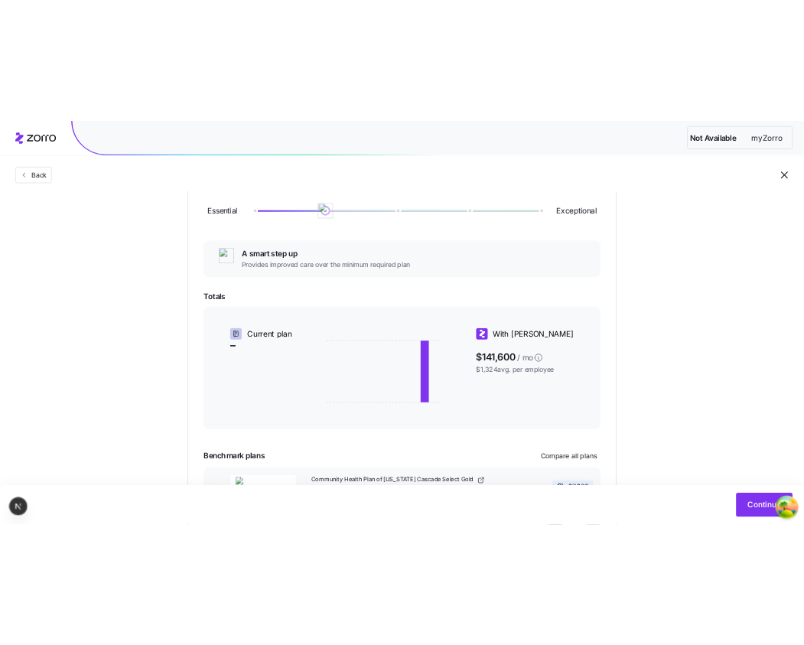
scroll to position [205, 0]
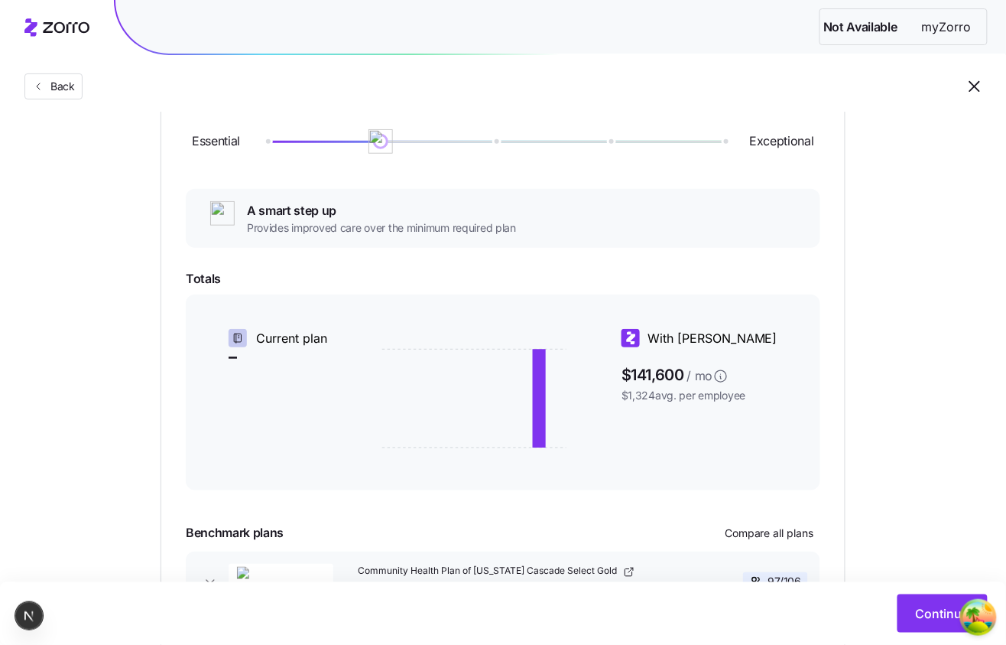
click at [1005, 250] on div "Choose a plan matching strategy By quality By metal level Minimum compliance Es…" at bounding box center [503, 299] width 1006 height 739
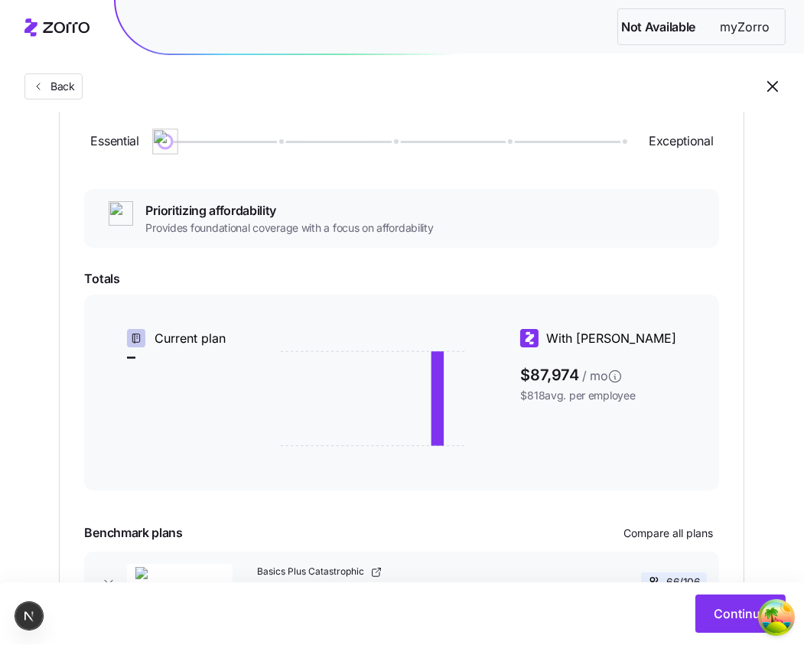
drag, startPoint x: 291, startPoint y: 147, endPoint x: 206, endPoint y: 125, distance: 88.3
click at [206, 125] on div "Essential Exceptional" at bounding box center [401, 141] width 635 height 83
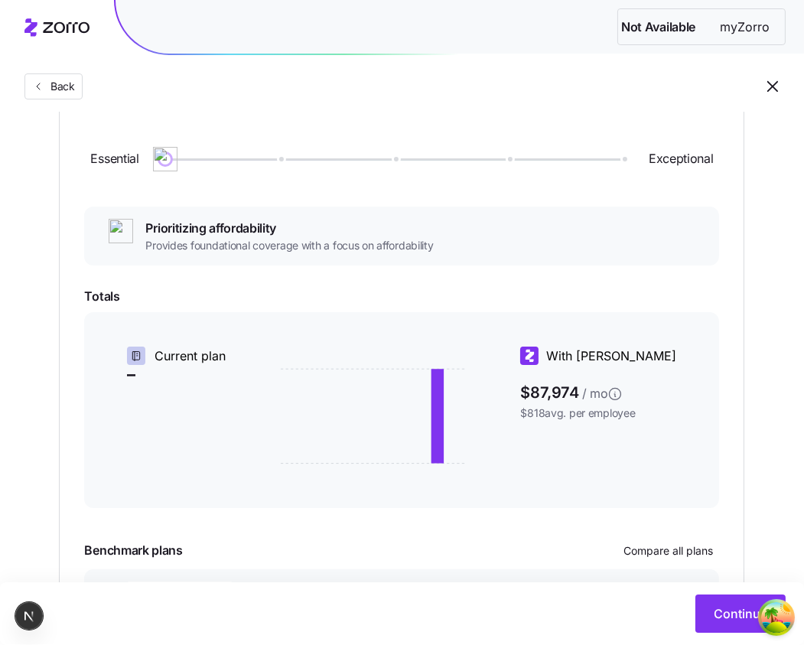
scroll to position [191, 0]
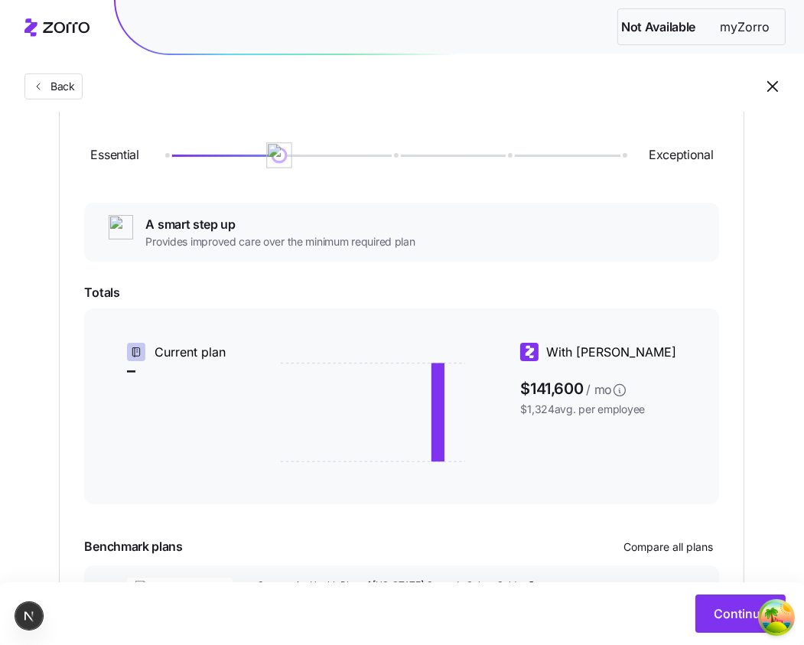
drag, startPoint x: 174, startPoint y: 154, endPoint x: 284, endPoint y: 177, distance: 112.3
click at [285, 177] on div "Essential Exceptional" at bounding box center [401, 155] width 635 height 83
drag, startPoint x: 279, startPoint y: 160, endPoint x: 451, endPoint y: 165, distance: 172.1
click at [451, 166] on div "Essential Exceptional" at bounding box center [401, 155] width 635 height 83
drag, startPoint x: 385, startPoint y: 154, endPoint x: 242, endPoint y: 202, distance: 150.9
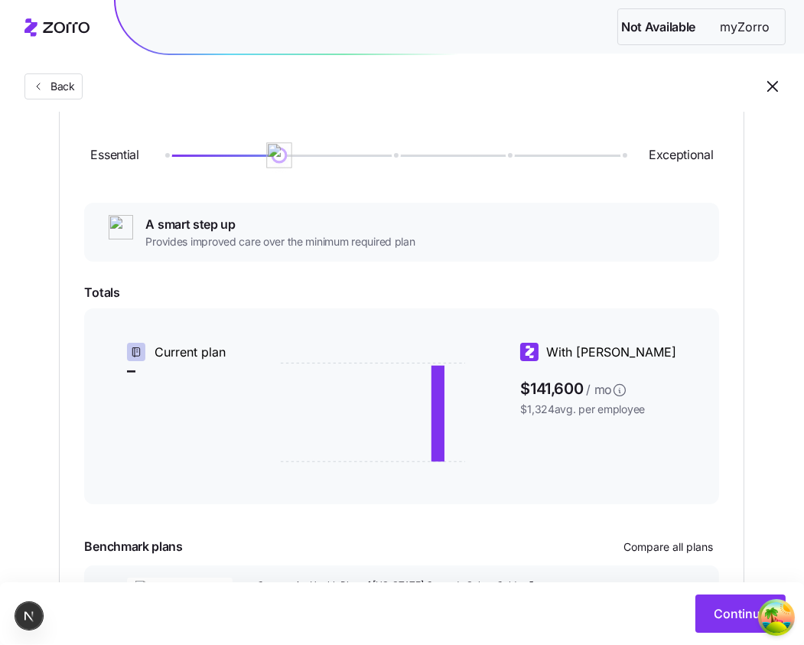
click at [242, 202] on div "Essential Exceptional A smart step up Provides improved care over the minimum r…" at bounding box center [401, 385] width 635 height 543
drag, startPoint x: 282, startPoint y: 161, endPoint x: 388, endPoint y: 169, distance: 106.6
click at [388, 168] on div "Essential Exceptional" at bounding box center [401, 155] width 635 height 83
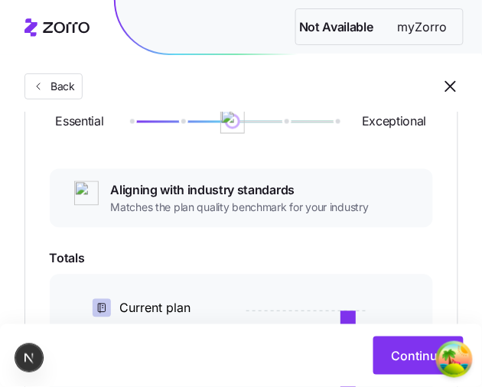
scroll to position [233, 0]
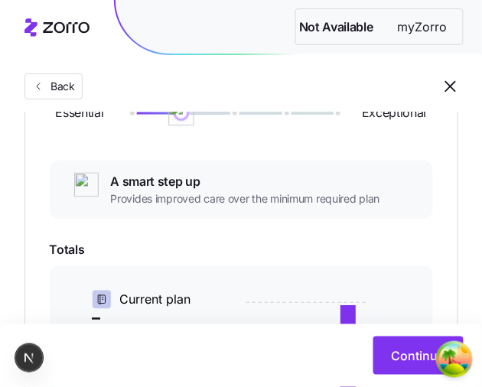
drag, startPoint x: 235, startPoint y: 124, endPoint x: 197, endPoint y: 125, distance: 37.5
click at [197, 125] on div "Essential Exceptional" at bounding box center [241, 113] width 383 height 83
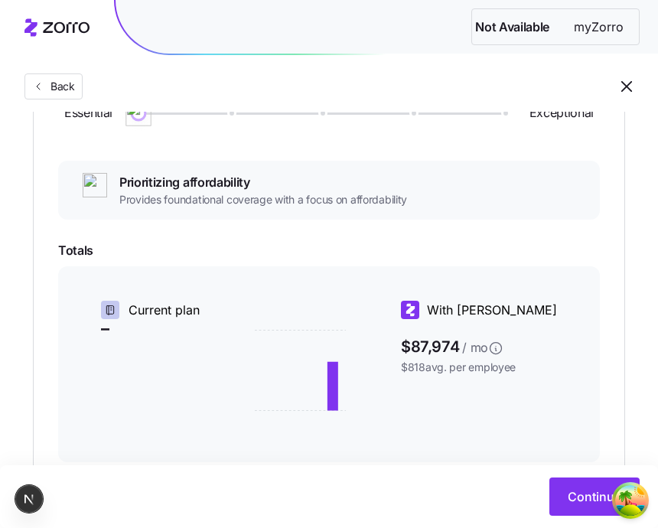
drag, startPoint x: 235, startPoint y: 118, endPoint x: 135, endPoint y: 217, distance: 140.6
click at [135, 217] on div "Essential Exceptional Prioritizing affordability Provides foundational coverage…" at bounding box center [328, 343] width 541 height 543
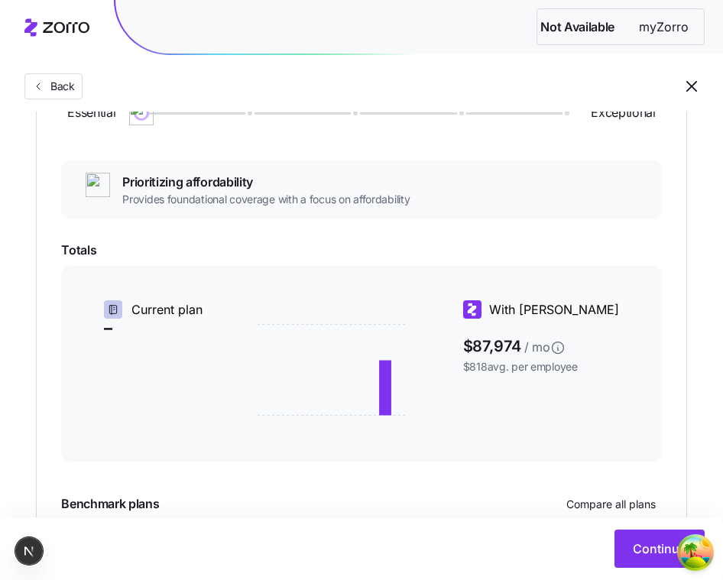
scroll to position [190, 0]
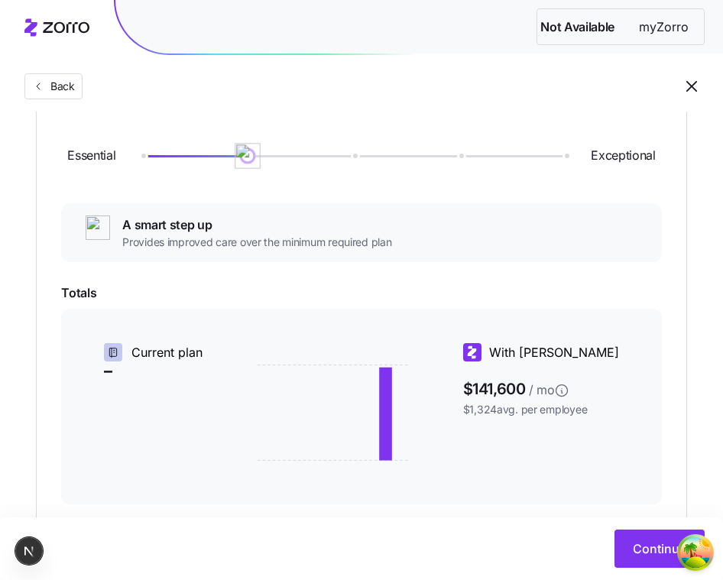
drag, startPoint x: 148, startPoint y: 157, endPoint x: 249, endPoint y: 137, distance: 103.6
click at [249, 137] on div "Essential Exceptional" at bounding box center [361, 156] width 600 height 83
drag, startPoint x: 254, startPoint y: 163, endPoint x: 258, endPoint y: 124, distance: 39.3
click at [258, 125] on div "Essential Exceptional" at bounding box center [361, 156] width 600 height 83
drag, startPoint x: 250, startPoint y: 154, endPoint x: 183, endPoint y: 136, distance: 69.5
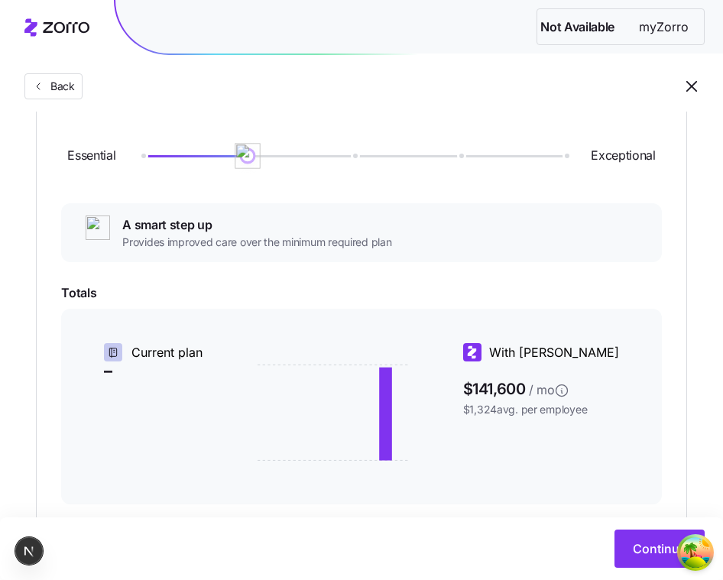
click at [185, 140] on div "Essential Exceptional" at bounding box center [361, 156] width 600 height 83
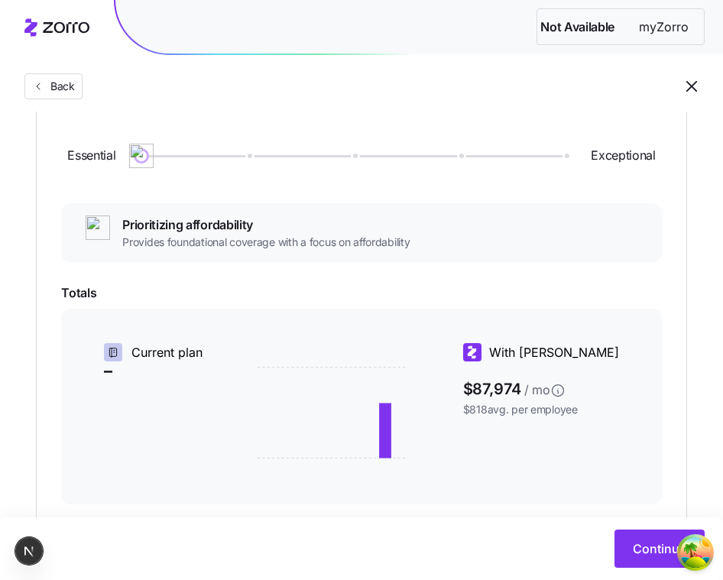
drag, startPoint x: 158, startPoint y: 161, endPoint x: 185, endPoint y: 164, distance: 27.7
click at [187, 164] on div "Essential Exceptional" at bounding box center [361, 156] width 600 height 83
drag, startPoint x: 146, startPoint y: 162, endPoint x: 36, endPoint y: 125, distance: 116.3
click at [36, 125] on div "Essential Exceptional Prioritizing affordability Provides foundational coverage…" at bounding box center [361, 385] width 651 height 593
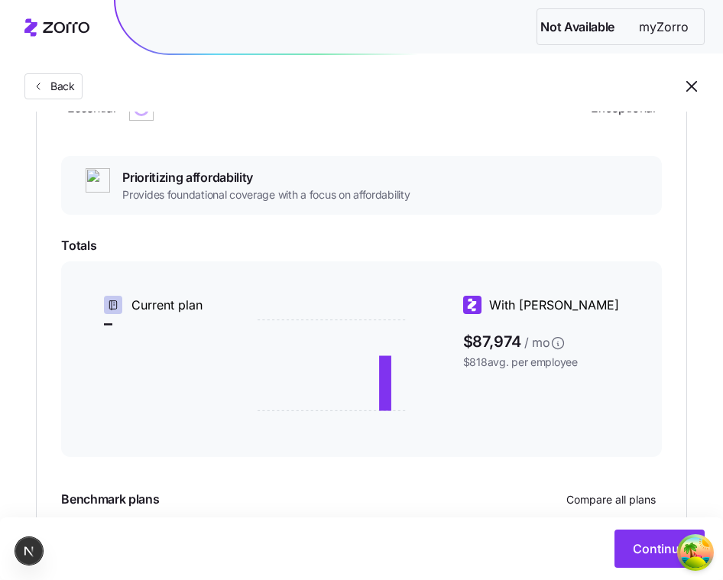
scroll to position [201, 0]
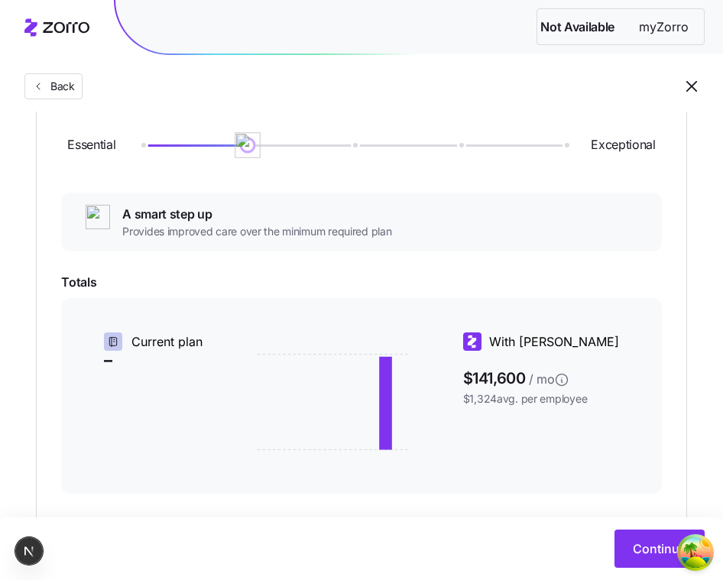
drag, startPoint x: 151, startPoint y: 146, endPoint x: 203, endPoint y: 150, distance: 52.1
click at [203, 150] on div "Essential Exceptional" at bounding box center [361, 145] width 600 height 83
drag, startPoint x: 253, startPoint y: 143, endPoint x: 263, endPoint y: 180, distance: 38.0
click at [263, 180] on div "Essential Exceptional" at bounding box center [361, 145] width 600 height 83
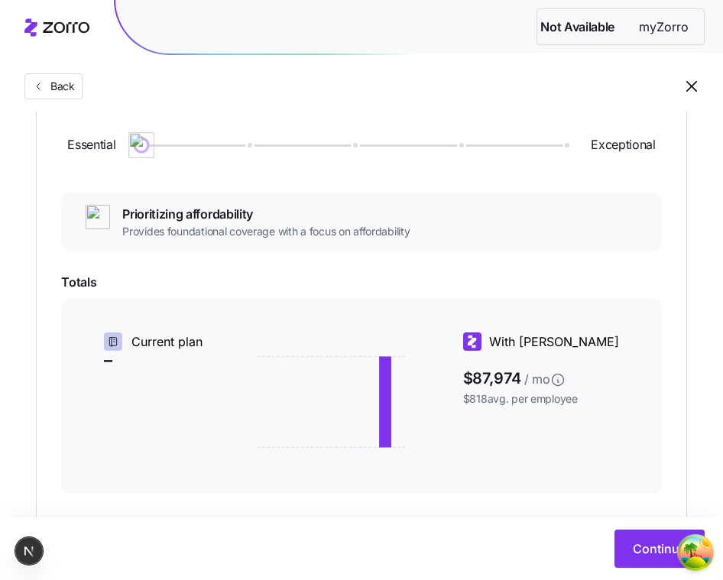
drag, startPoint x: 252, startPoint y: 155, endPoint x: 119, endPoint y: 119, distance: 138.0
click at [119, 119] on div "Essential Exceptional" at bounding box center [361, 145] width 600 height 83
drag, startPoint x: 144, startPoint y: 141, endPoint x: 66, endPoint y: 118, distance: 81.3
click at [66, 118] on div "Essential Exceptional" at bounding box center [361, 145] width 600 height 83
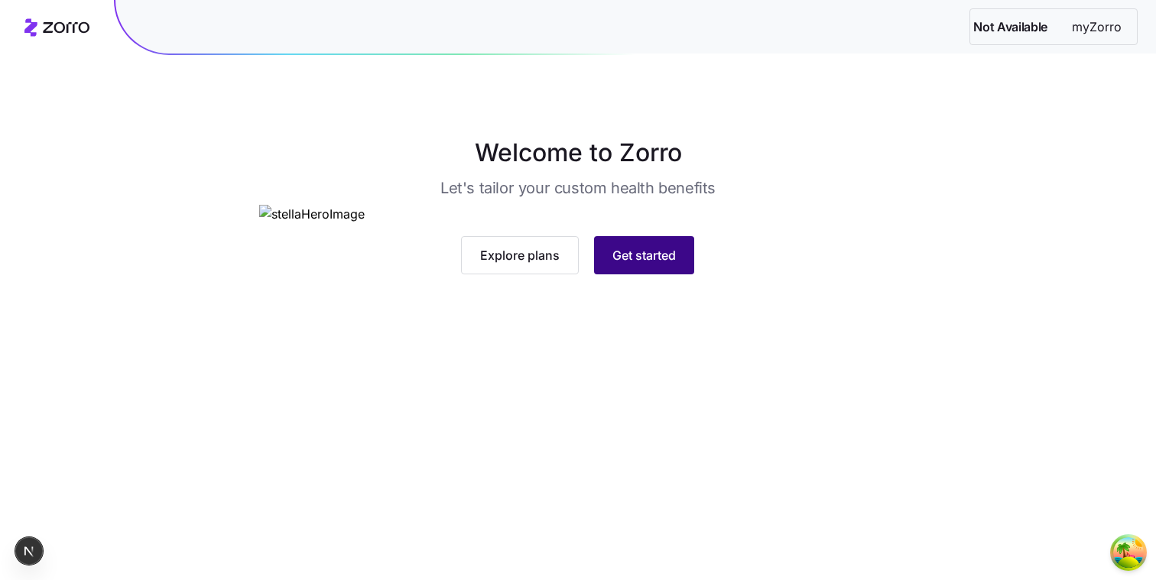
click at [691, 275] on button "Get started" at bounding box center [644, 255] width 100 height 38
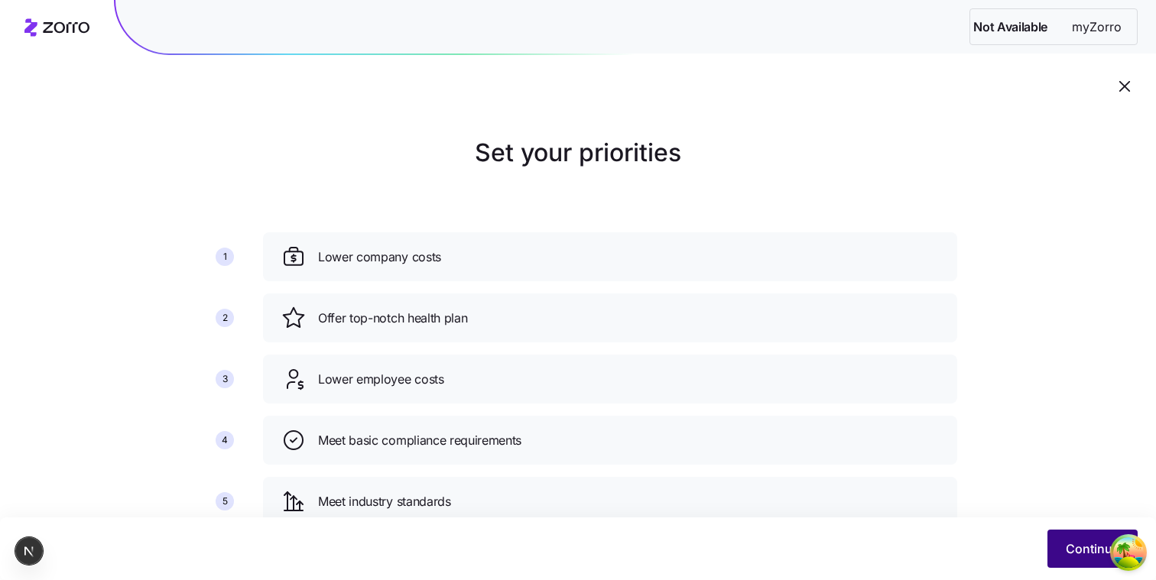
click at [1067, 534] on button "Continue" at bounding box center [1093, 549] width 90 height 38
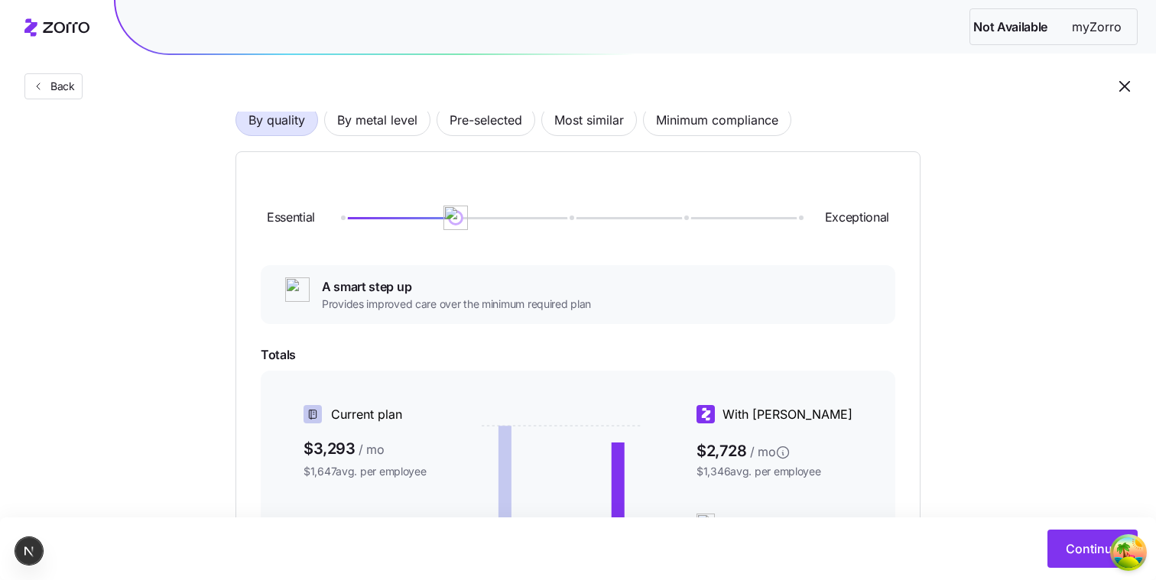
scroll to position [166, 0]
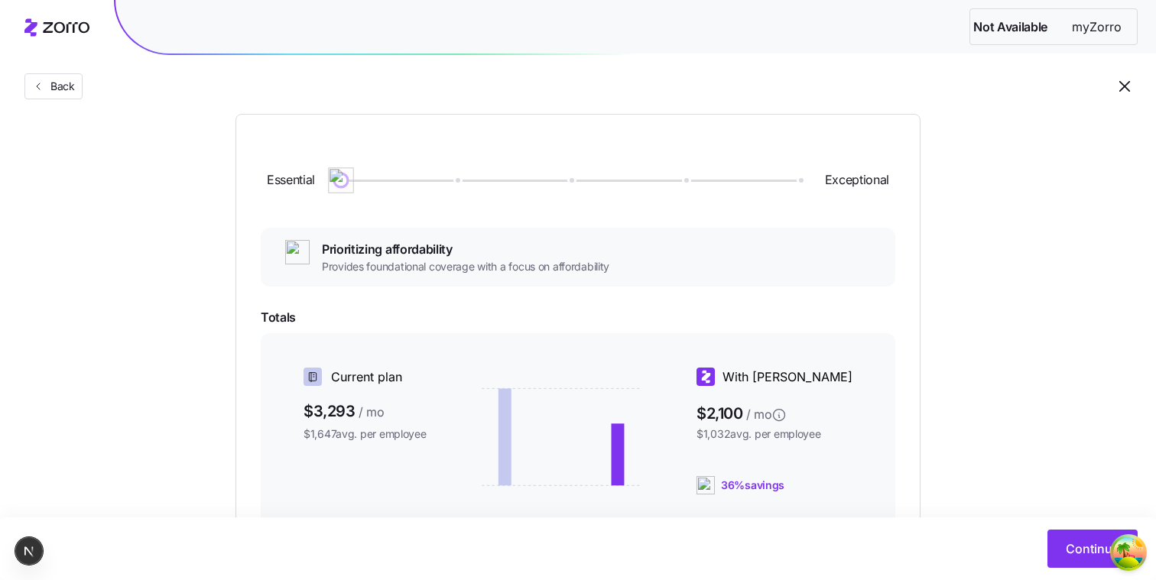
drag, startPoint x: 460, startPoint y: 184, endPoint x: 323, endPoint y: 232, distance: 145.1
click at [323, 232] on div "Essential Exceptional Prioritizing affordability Provides foundational coverage…" at bounding box center [578, 410] width 635 height 543
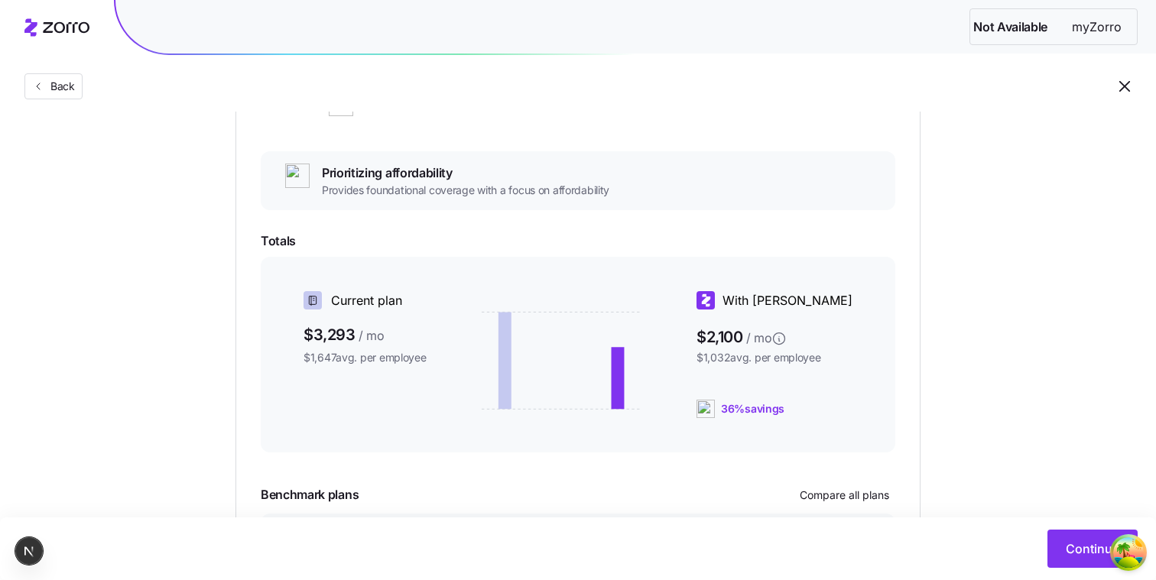
scroll to position [218, 0]
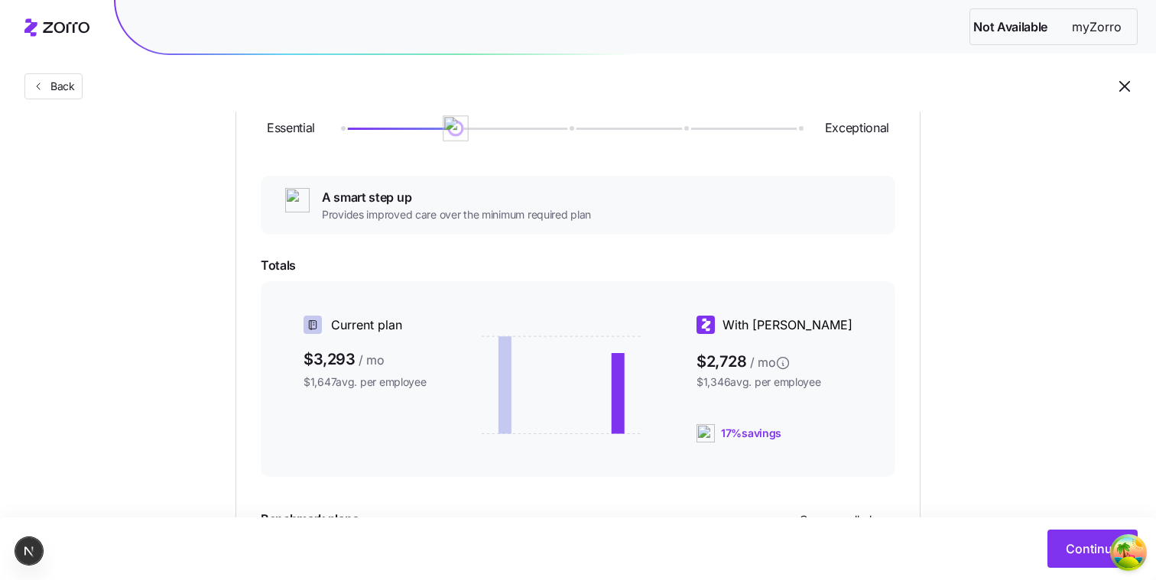
drag, startPoint x: 343, startPoint y: 134, endPoint x: 472, endPoint y: 106, distance: 132.3
click at [472, 106] on div "Not Available myZorro Back Choose a plan matching strategy By quality By metal …" at bounding box center [578, 267] width 1156 height 971
drag, startPoint x: 457, startPoint y: 122, endPoint x: 414, endPoint y: 148, distance: 50.5
click at [414, 148] on div "Essential Exceptional" at bounding box center [578, 128] width 635 height 83
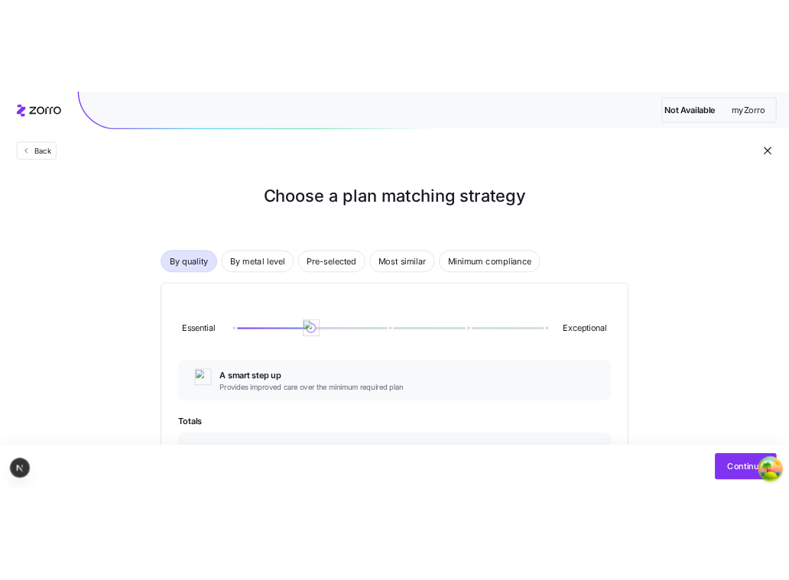
scroll to position [218, 0]
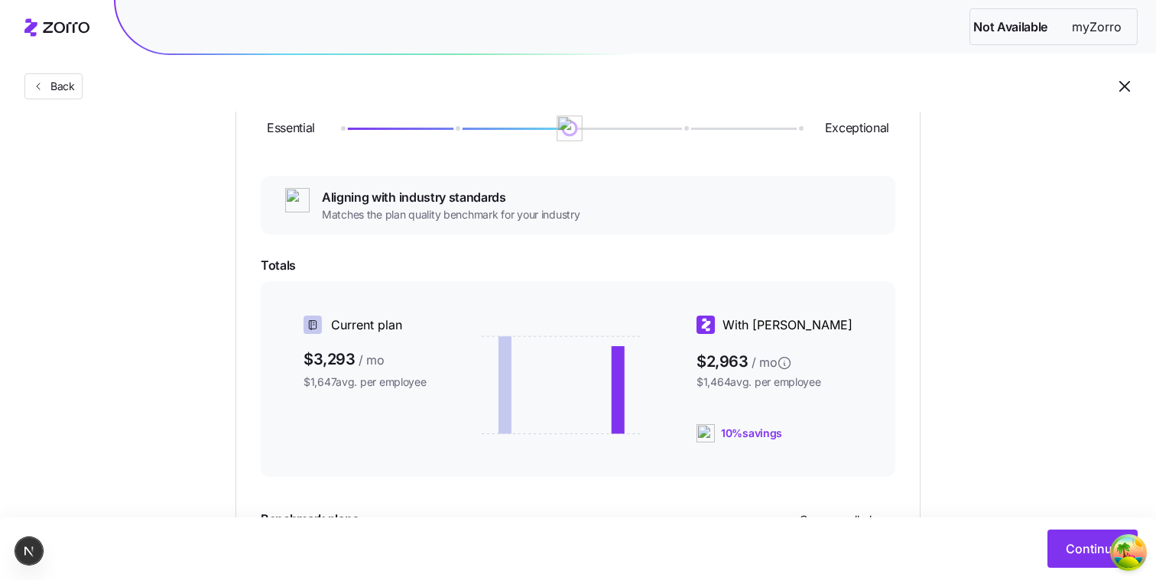
drag, startPoint x: 458, startPoint y: 128, endPoint x: 575, endPoint y: 143, distance: 118.0
click at [575, 143] on div "Essential Exceptional" at bounding box center [578, 128] width 635 height 83
drag, startPoint x: 571, startPoint y: 133, endPoint x: 384, endPoint y: 157, distance: 188.8
click at [384, 157] on div "Essential Exceptional" at bounding box center [578, 128] width 635 height 83
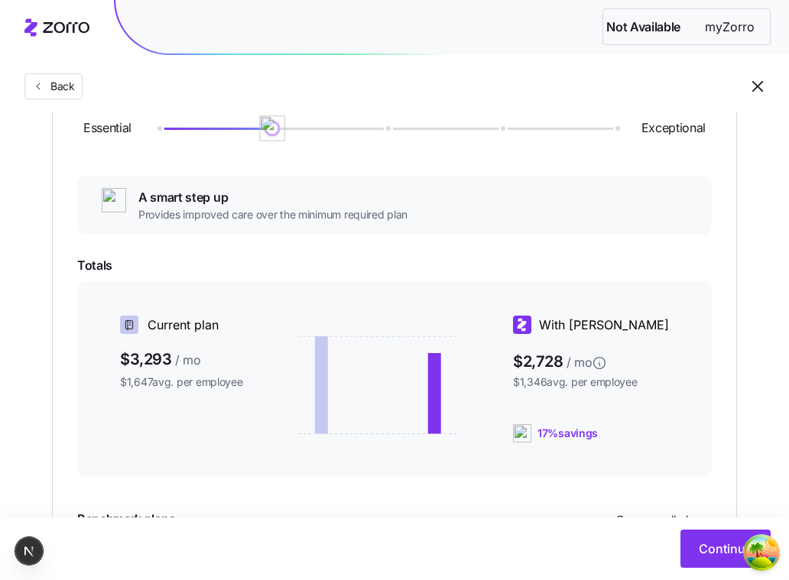
drag, startPoint x: 161, startPoint y: 127, endPoint x: 223, endPoint y: 254, distance: 141.2
click at [223, 255] on div "Essential Exceptional A smart step up Provides improved care over the minimum r…" at bounding box center [394, 358] width 635 height 543
drag, startPoint x: 273, startPoint y: 140, endPoint x: 268, endPoint y: 167, distance: 28.0
click at [268, 167] on div "Essential Exceptional" at bounding box center [394, 128] width 635 height 83
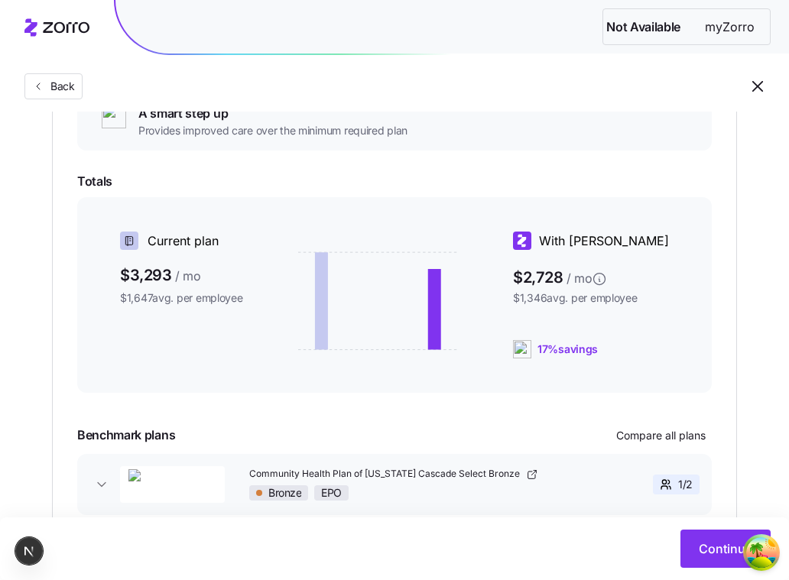
scroll to position [321, 0]
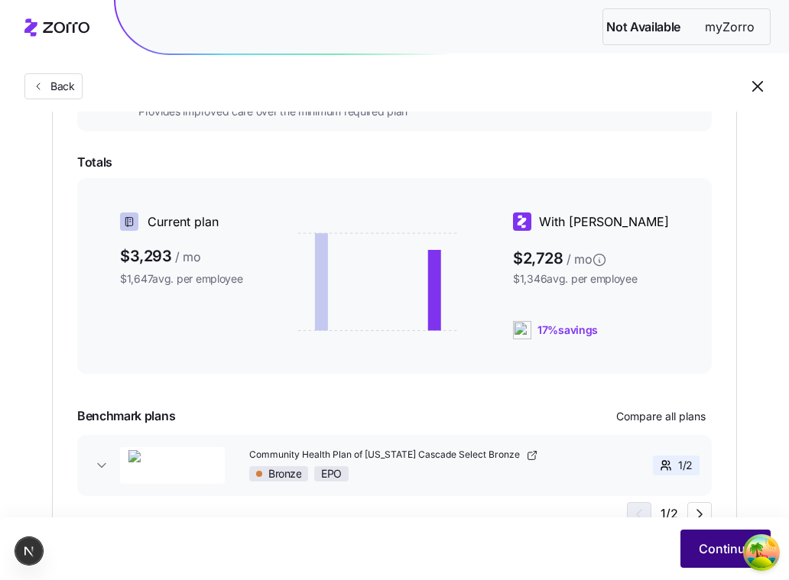
click at [707, 559] on button "Continue" at bounding box center [726, 549] width 90 height 38
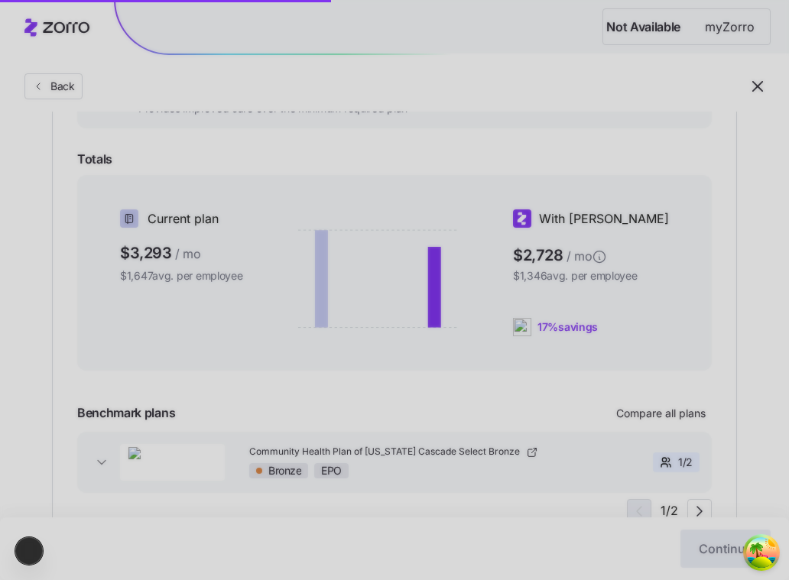
scroll to position [332, 0]
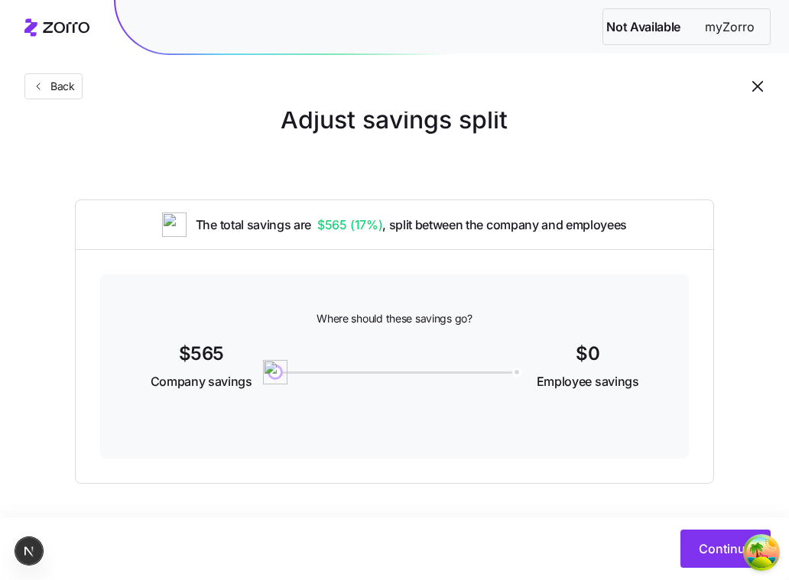
scroll to position [34, 0]
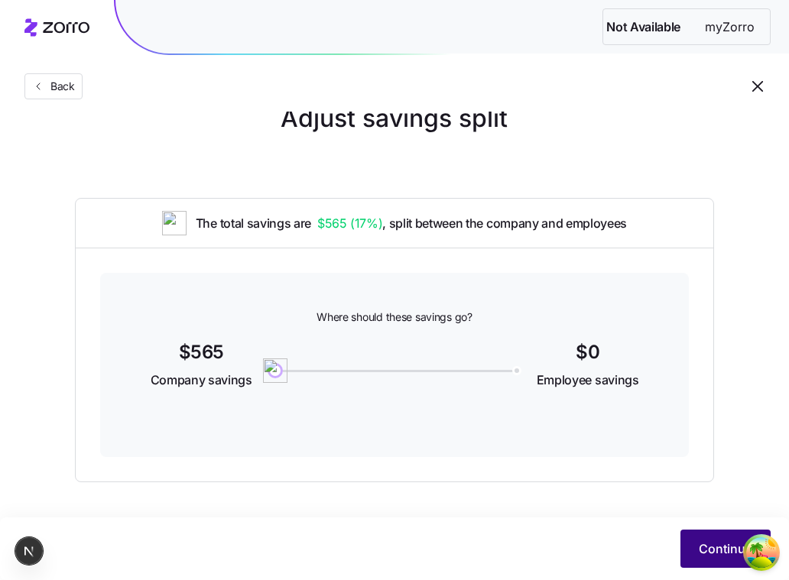
click at [701, 536] on button "Continue" at bounding box center [726, 549] width 90 height 38
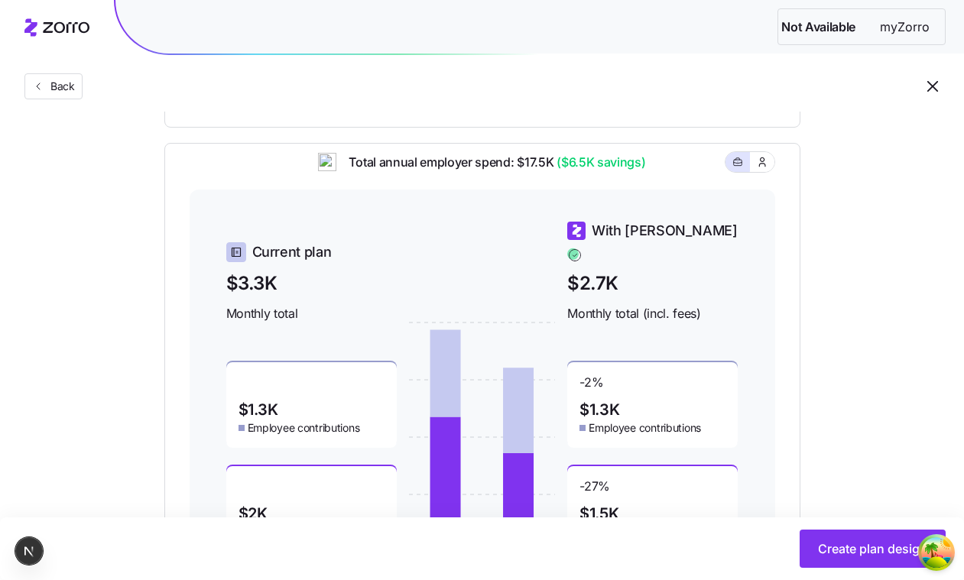
scroll to position [472, 0]
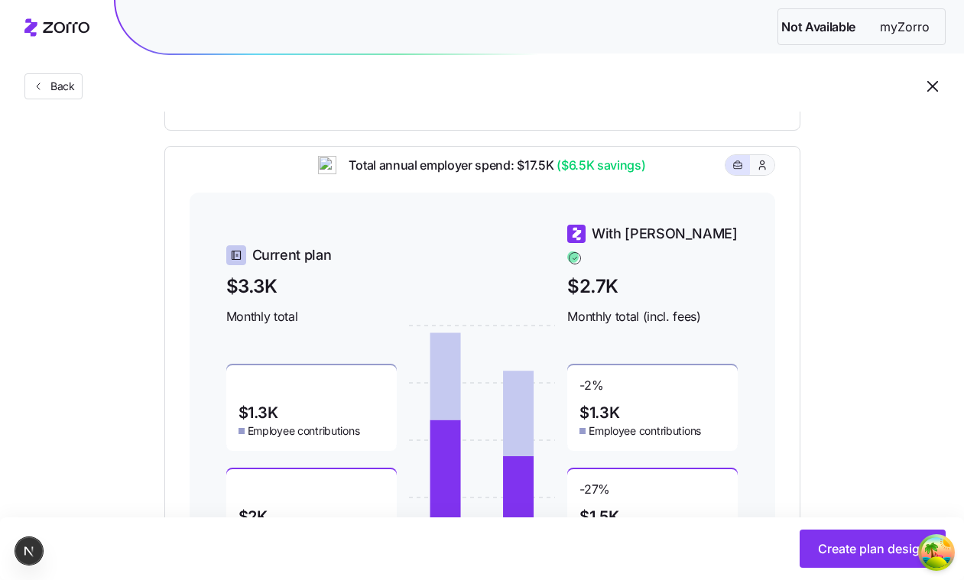
click at [759, 173] on icon "button" at bounding box center [762, 165] width 12 height 15
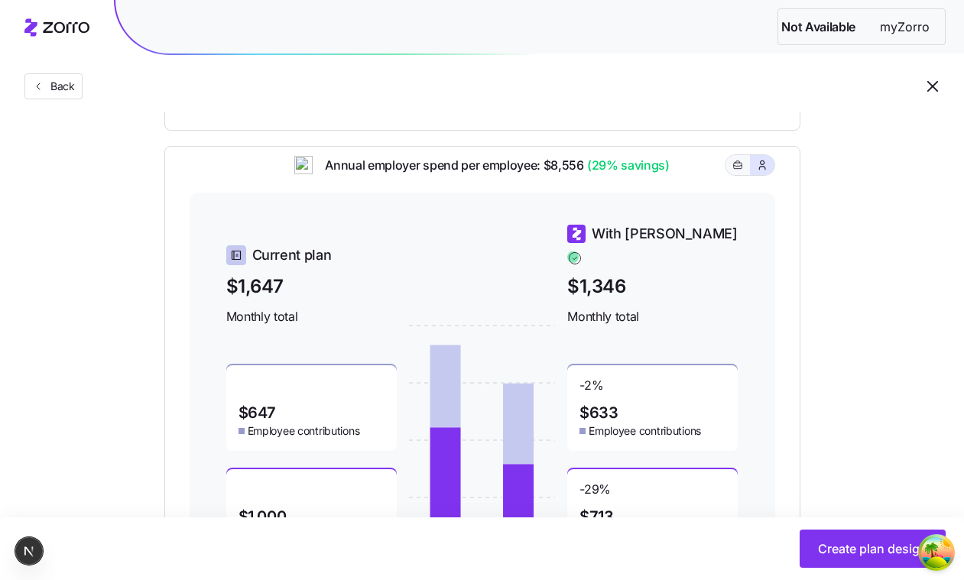
click at [736, 174] on icon "button" at bounding box center [738, 165] width 11 height 18
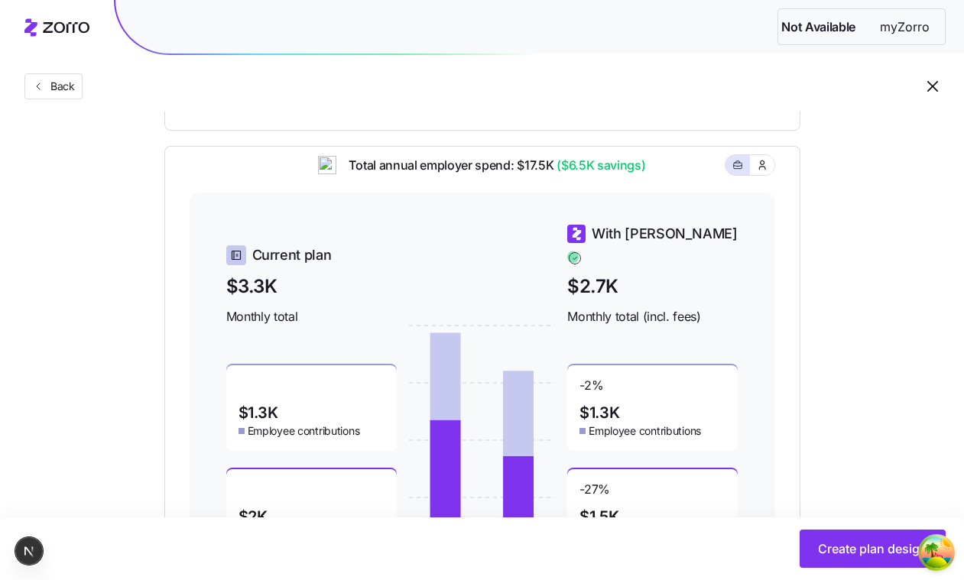
click at [807, 197] on div "Compliant Industry Generous Current Recommended Contribution Employee %59 Famil…" at bounding box center [482, 154] width 685 height 884
click at [770, 175] on button "button" at bounding box center [762, 165] width 24 height 20
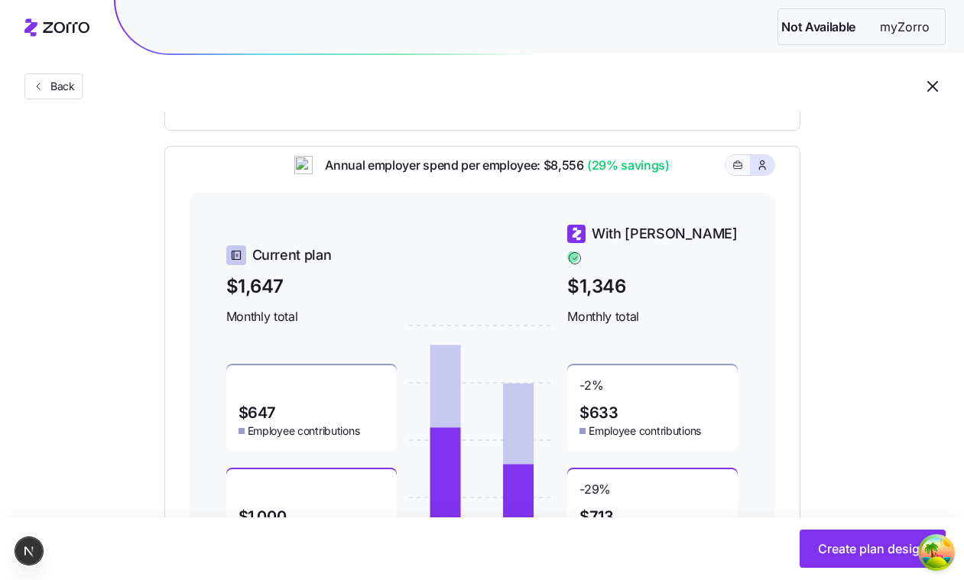
click at [740, 171] on icon "button" at bounding box center [738, 165] width 11 height 18
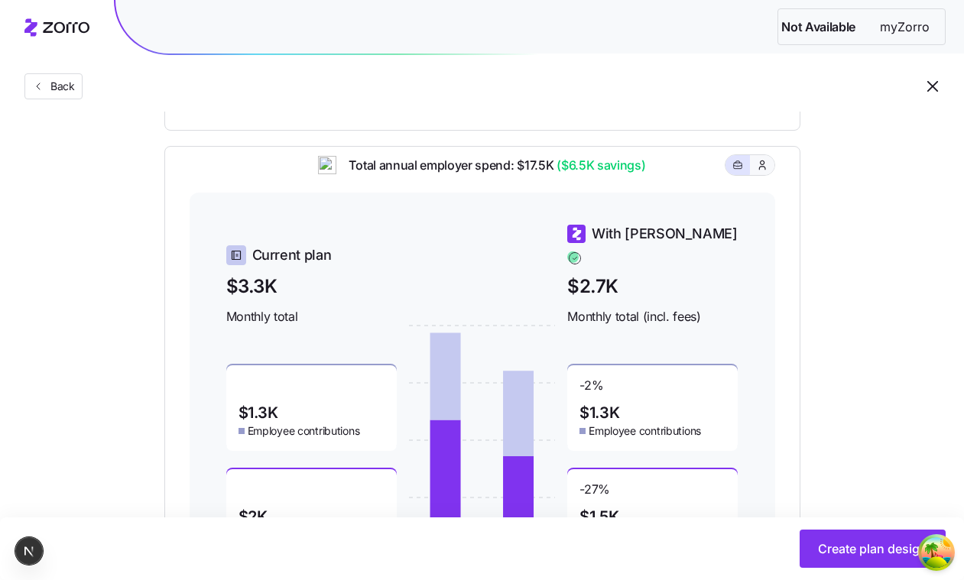
click at [762, 170] on button "button" at bounding box center [762, 165] width 12 height 12
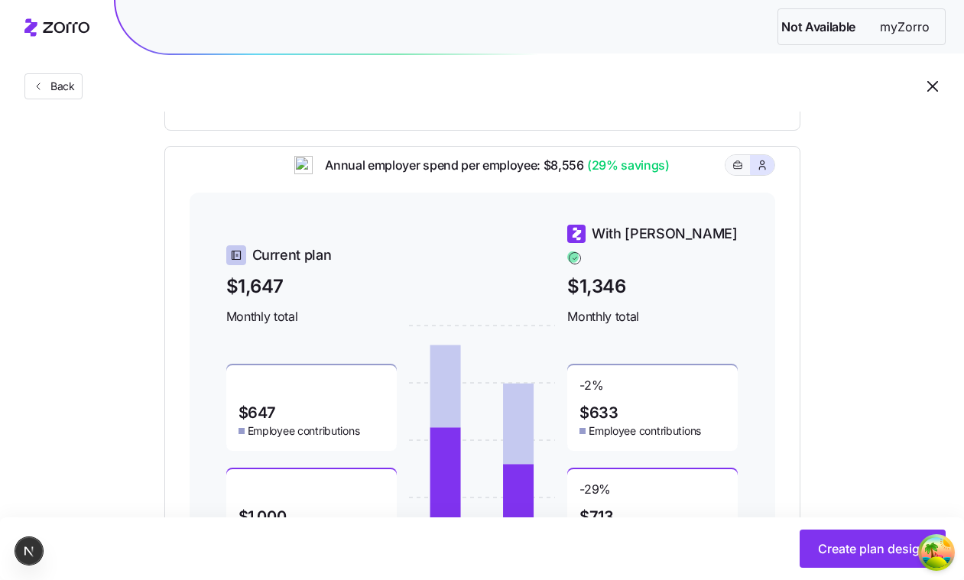
click at [744, 169] on button "button" at bounding box center [738, 165] width 24 height 20
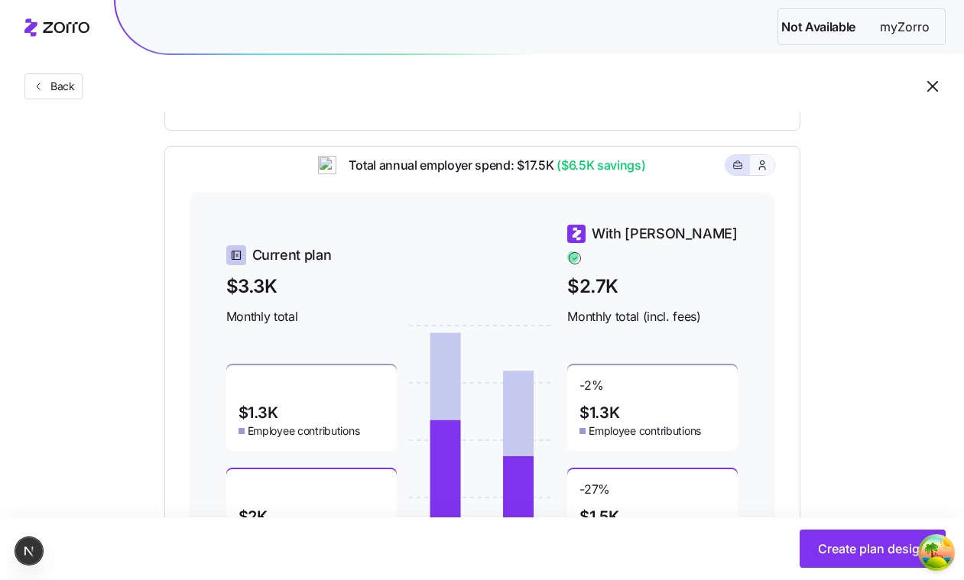
click at [762, 171] on icon "button" at bounding box center [762, 165] width 12 height 15
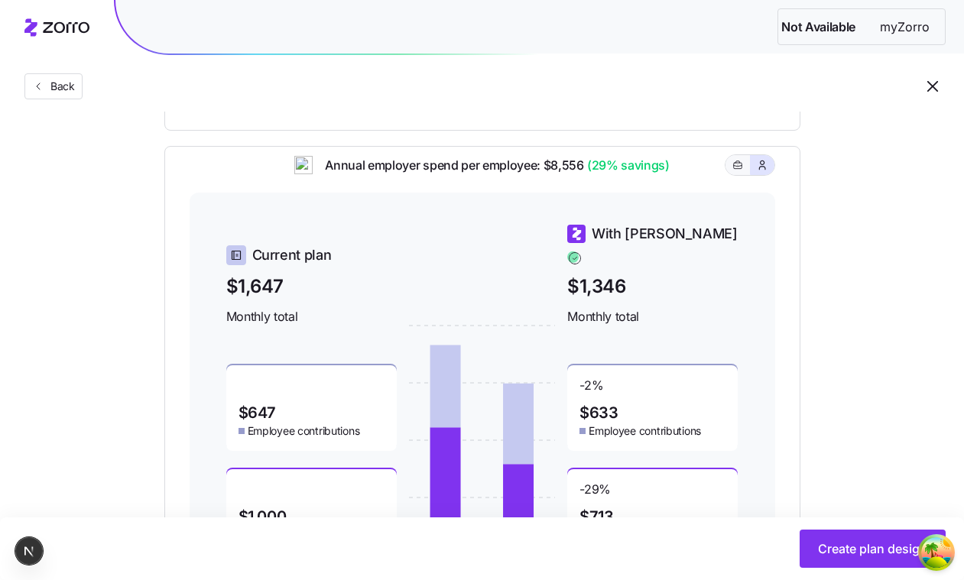
click at [733, 167] on button "button" at bounding box center [738, 165] width 24 height 20
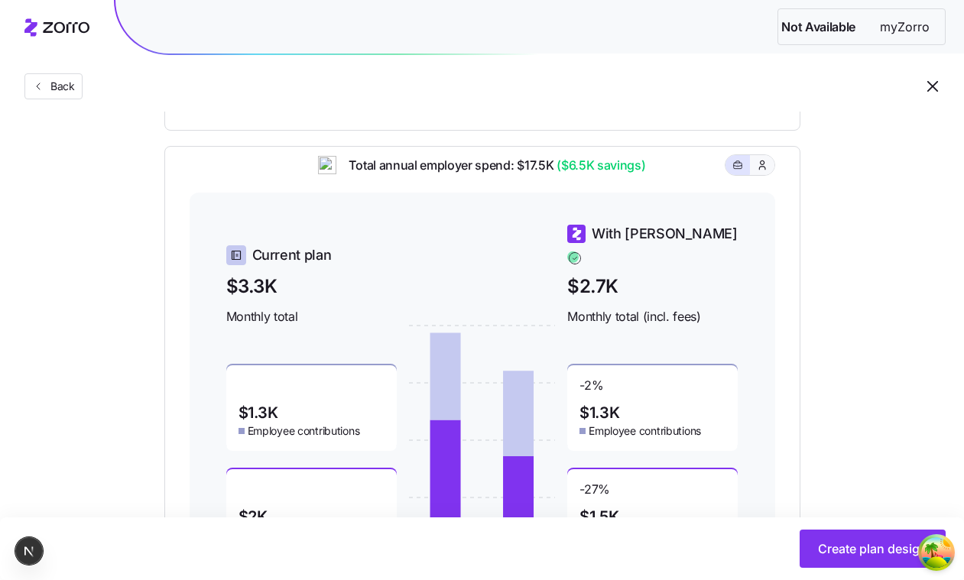
click at [754, 167] on button "button" at bounding box center [762, 165] width 24 height 20
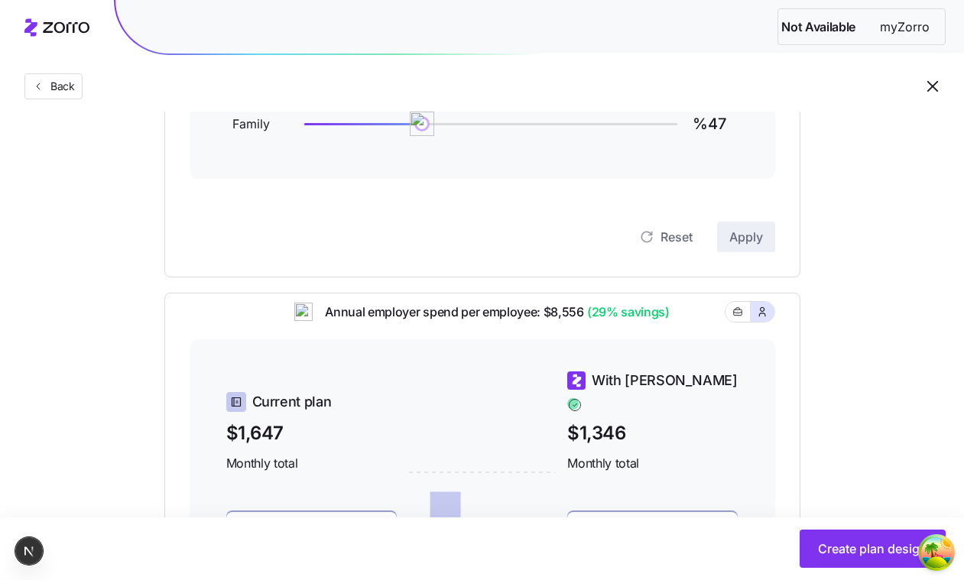
scroll to position [302, 0]
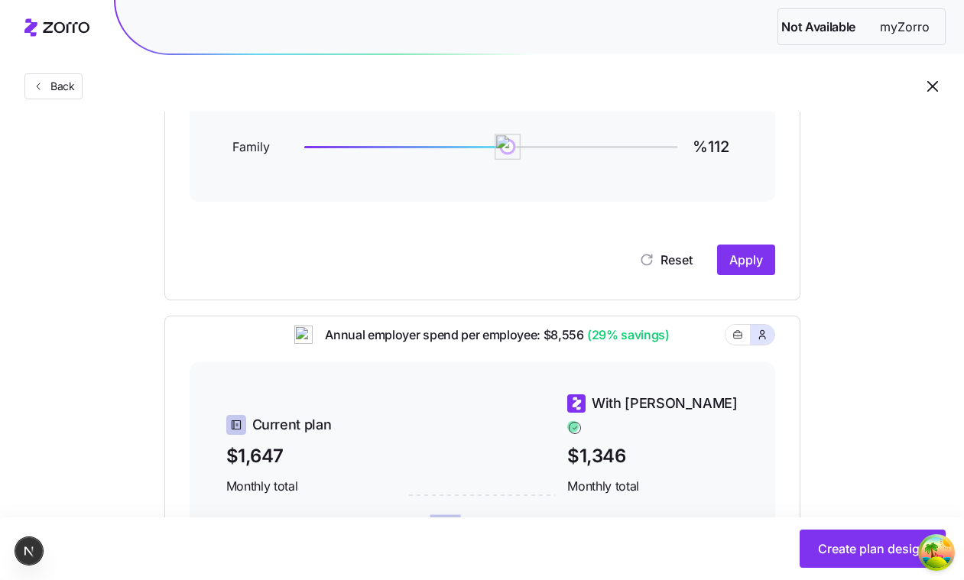
type input "%115"
drag, startPoint x: 422, startPoint y: 142, endPoint x: 594, endPoint y: 178, distance: 175.8
click at [590, 175] on div "Employee %59 Family %115" at bounding box center [483, 119] width 586 height 165
click at [721, 272] on button "Apply" at bounding box center [746, 260] width 58 height 31
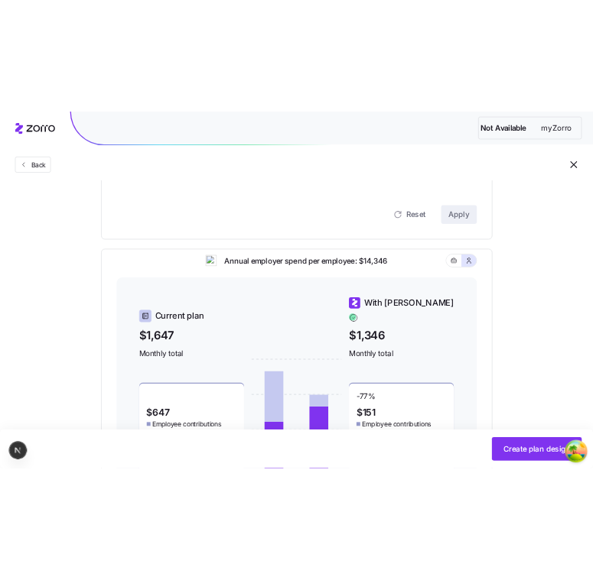
scroll to position [373, 0]
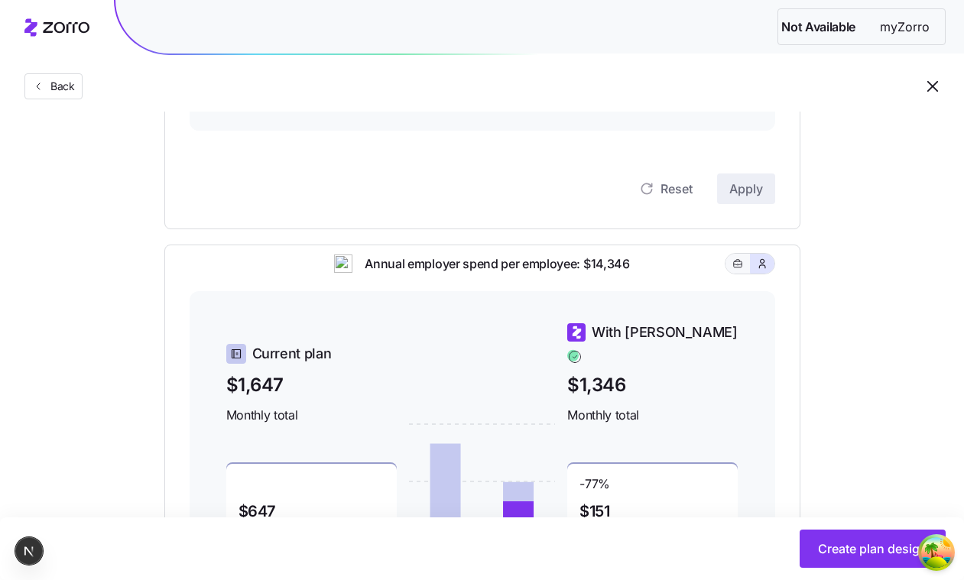
click at [736, 269] on icon "button" at bounding box center [738, 264] width 11 height 18
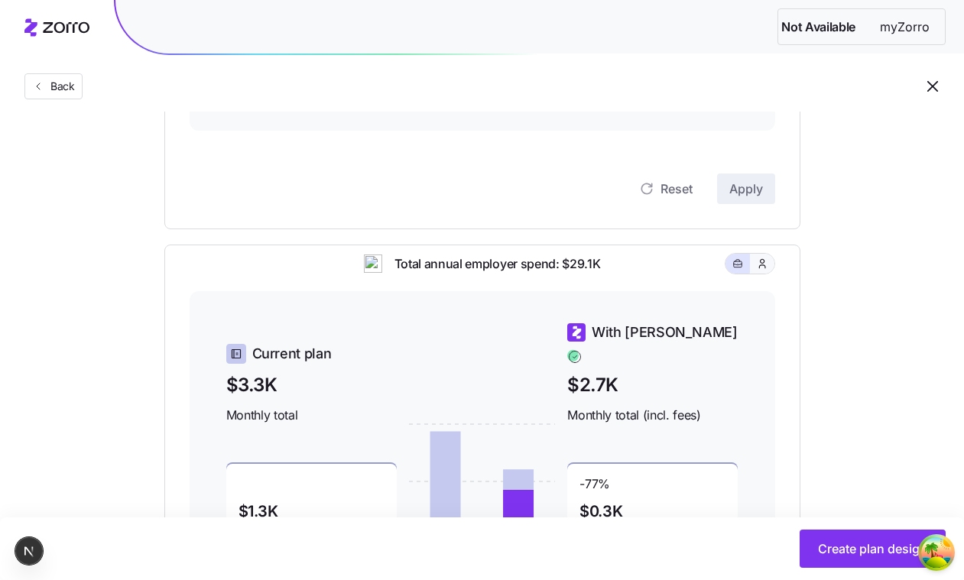
click at [765, 271] on icon "button" at bounding box center [762, 263] width 12 height 15
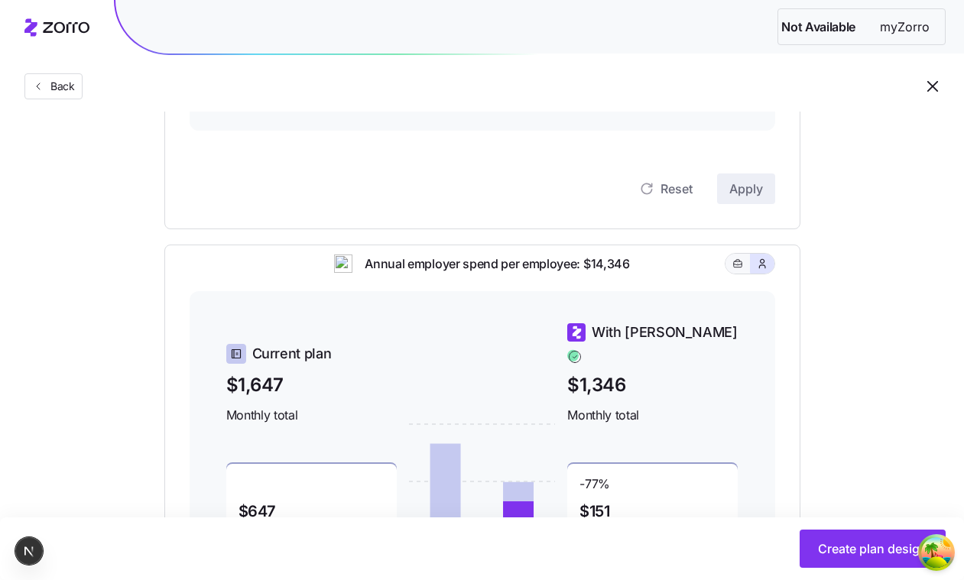
click at [732, 270] on button "button" at bounding box center [738, 264] width 12 height 12
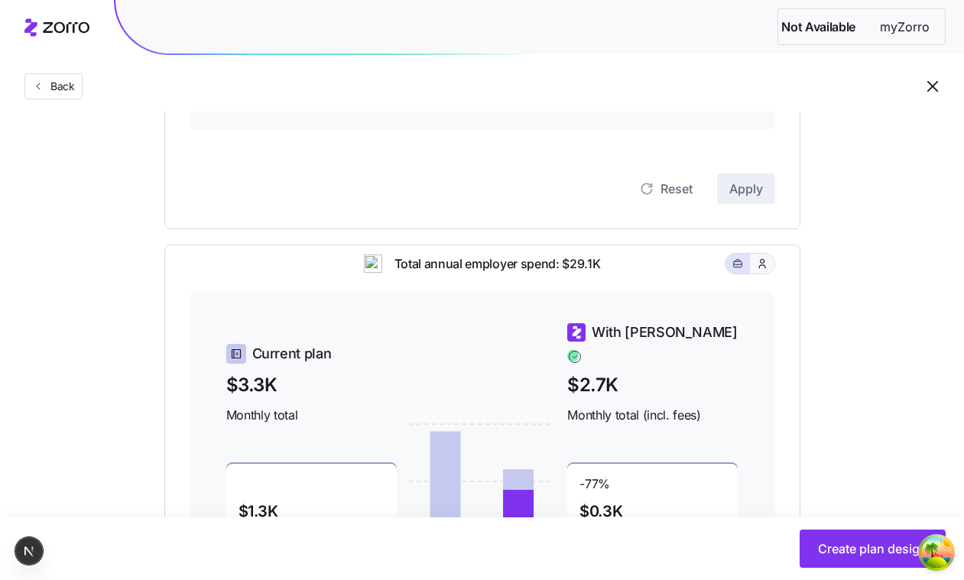
click at [755, 272] on button "button" at bounding box center [762, 264] width 24 height 20
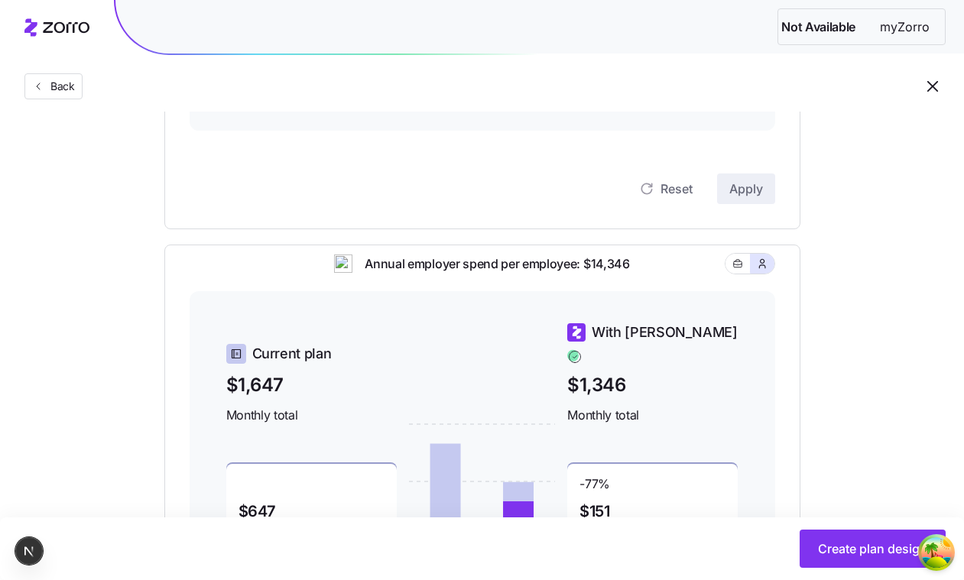
click at [961, 251] on div "Set your contribution Compliant Industry Generous Current Recommended Contribut…" at bounding box center [482, 227] width 964 height 933
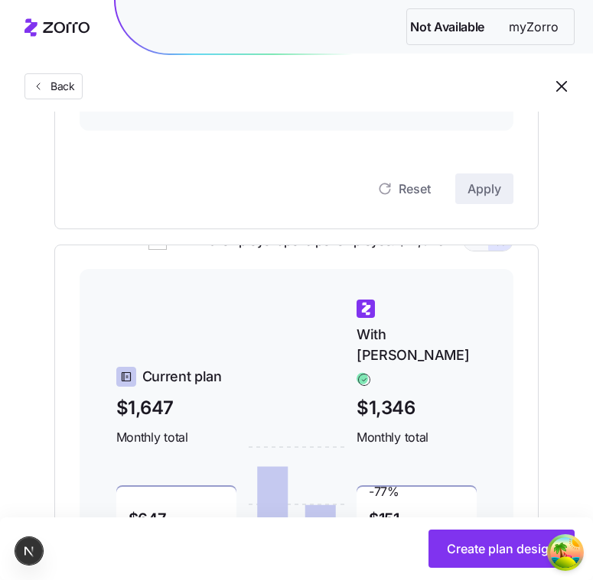
click at [479, 251] on button "button" at bounding box center [475, 241] width 24 height 20
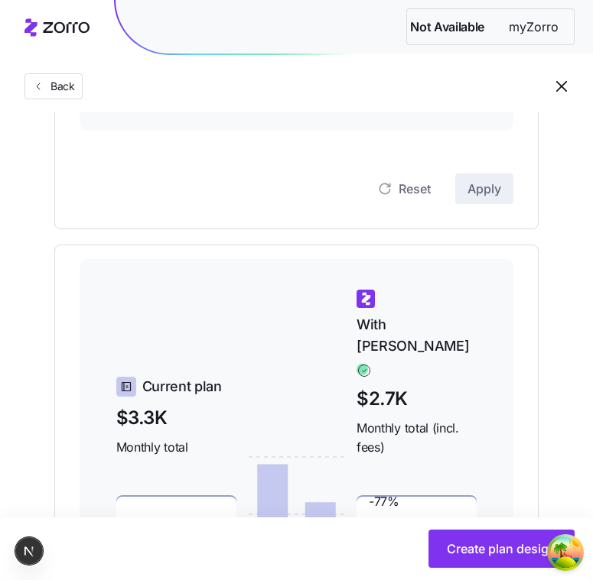
click at [508, 242] on button "button" at bounding box center [500, 232] width 24 height 20
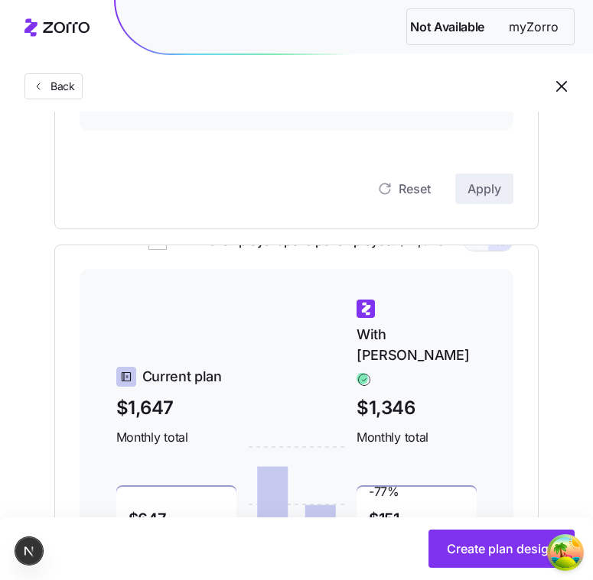
click at [476, 250] on icon "button" at bounding box center [475, 241] width 11 height 18
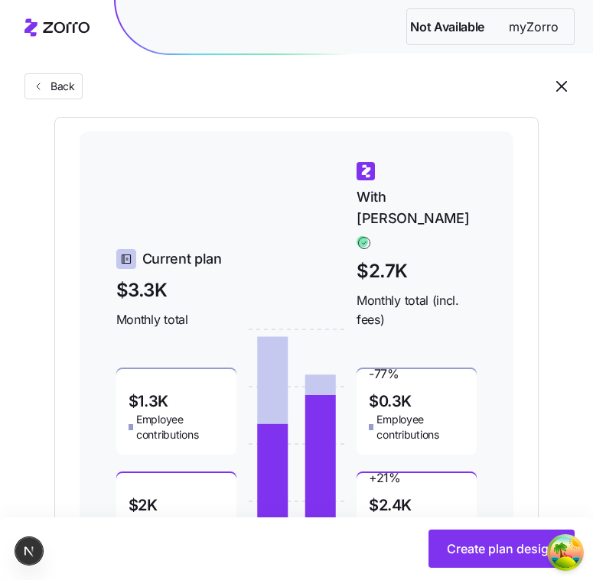
scroll to position [489, 0]
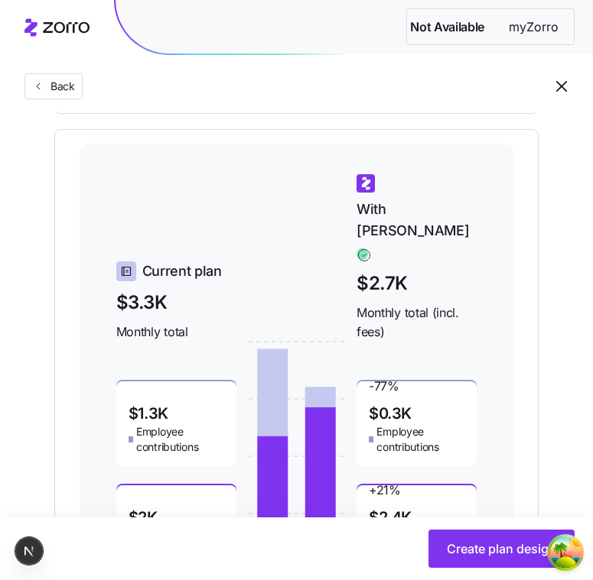
click at [500, 126] on button "button" at bounding box center [500, 116] width 24 height 20
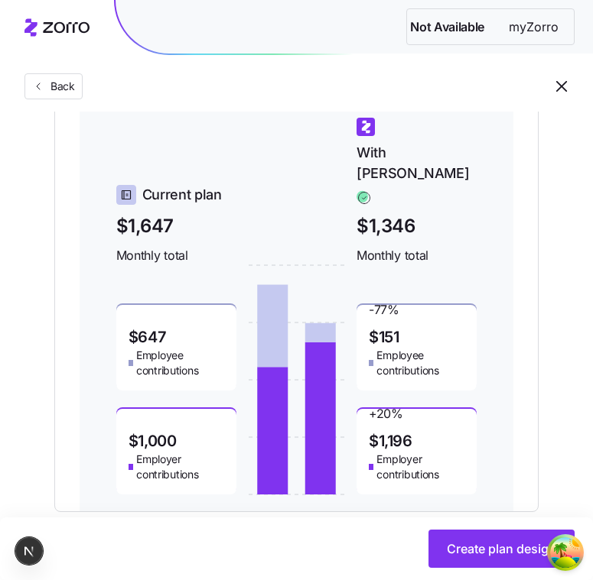
scroll to position [531, 0]
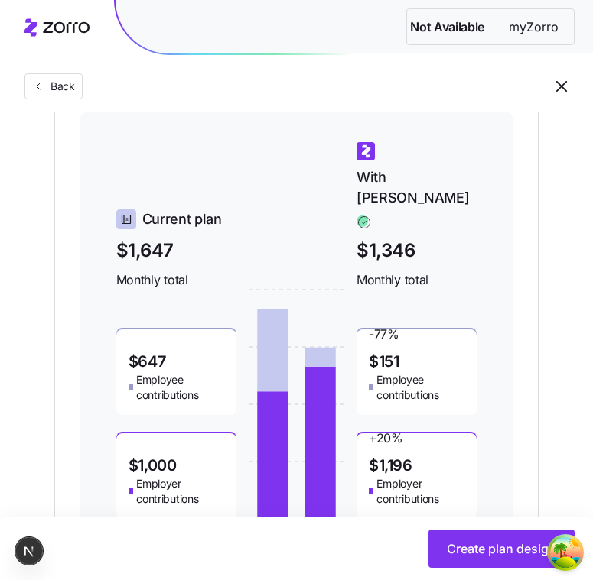
click at [477, 112] on div "Annual employer spend per employee: $14,346" at bounding box center [297, 92] width 434 height 37
click at [482, 93] on button "button" at bounding box center [475, 83] width 24 height 20
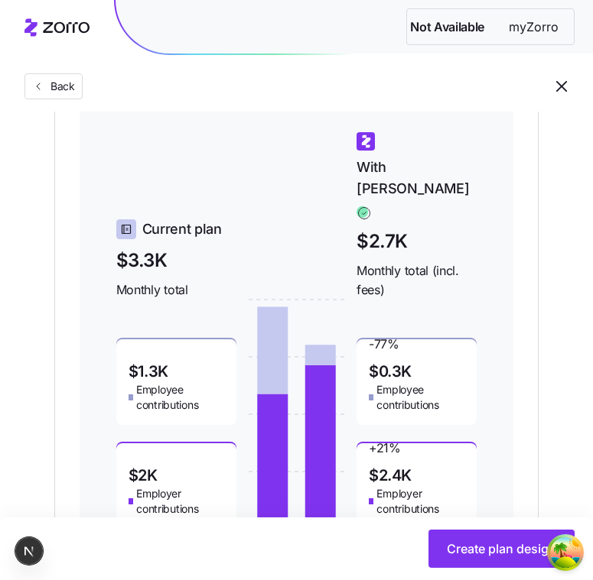
click at [499, 84] on button "button" at bounding box center [500, 74] width 24 height 20
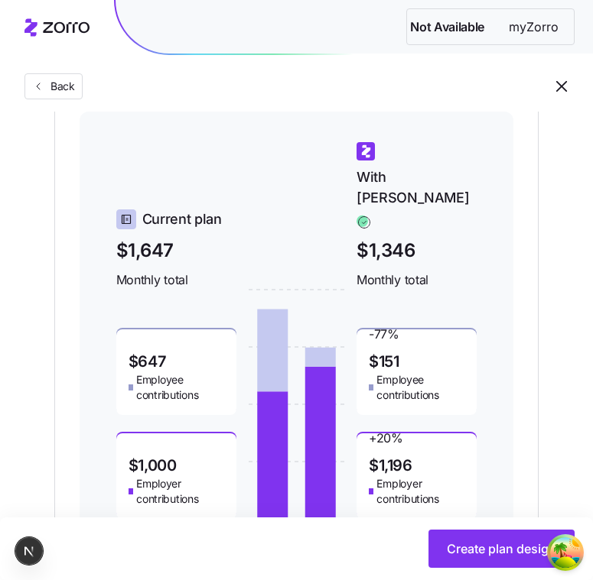
click at [479, 93] on icon "button" at bounding box center [475, 83] width 11 height 18
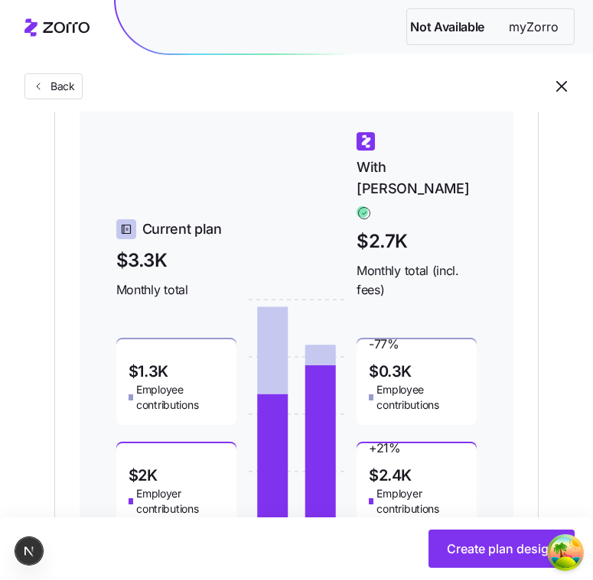
click at [497, 102] on div "Total annual employer spend: $29.1K" at bounding box center [297, 82] width 434 height 37
click at [497, 109] on div "Back" at bounding box center [296, 56] width 593 height 112
click at [495, 80] on span "button" at bounding box center [500, 74] width 12 height 12
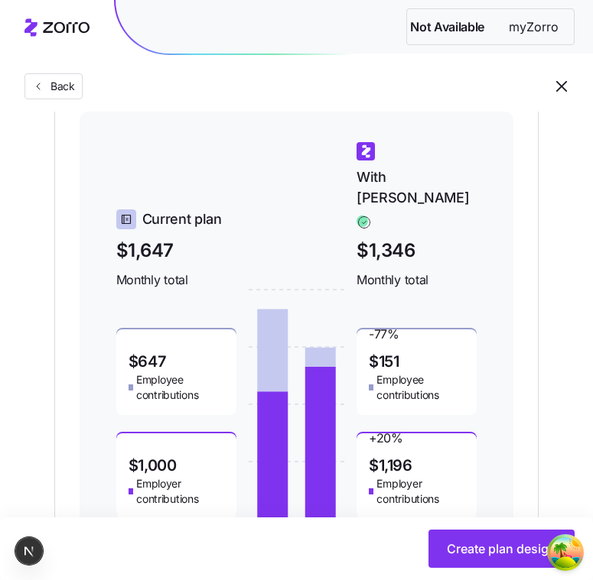
click at [473, 93] on icon "button" at bounding box center [475, 83] width 11 height 18
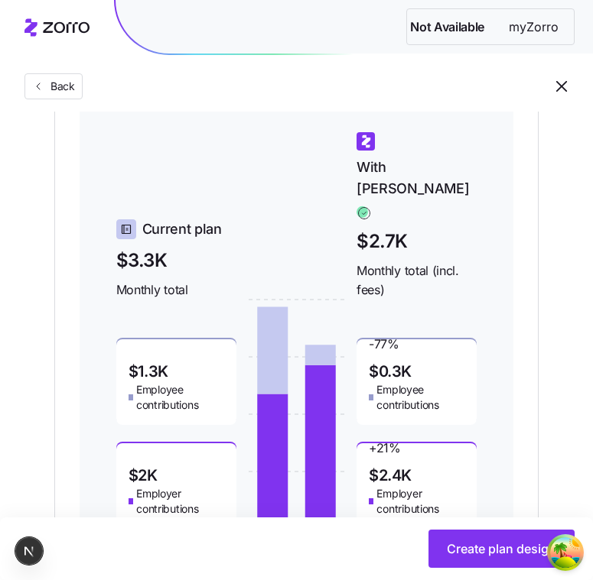
click at [495, 102] on div "Total annual employer spend: $29.1K" at bounding box center [297, 82] width 434 height 37
click at [499, 84] on button "button" at bounding box center [500, 74] width 24 height 20
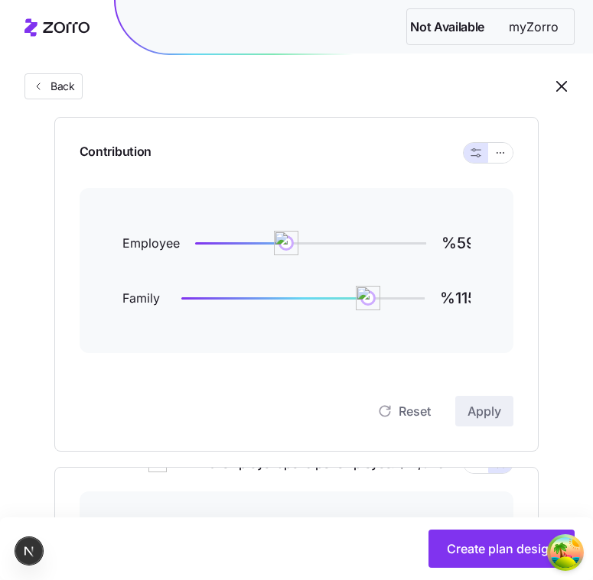
scroll to position [141, 0]
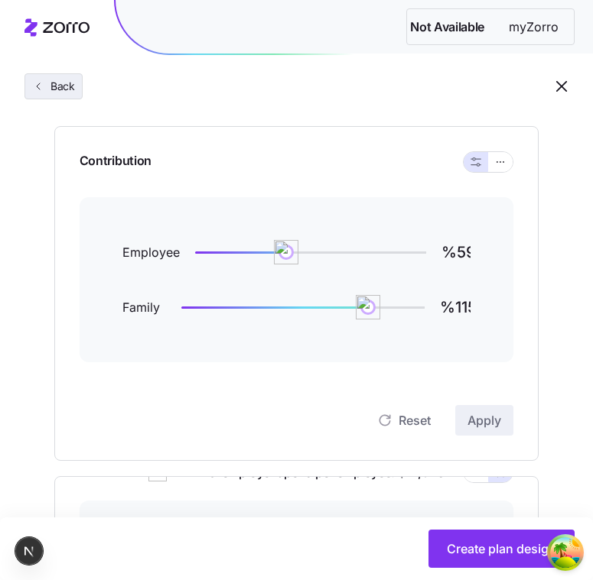
click at [67, 76] on button "Back" at bounding box center [53, 86] width 58 height 26
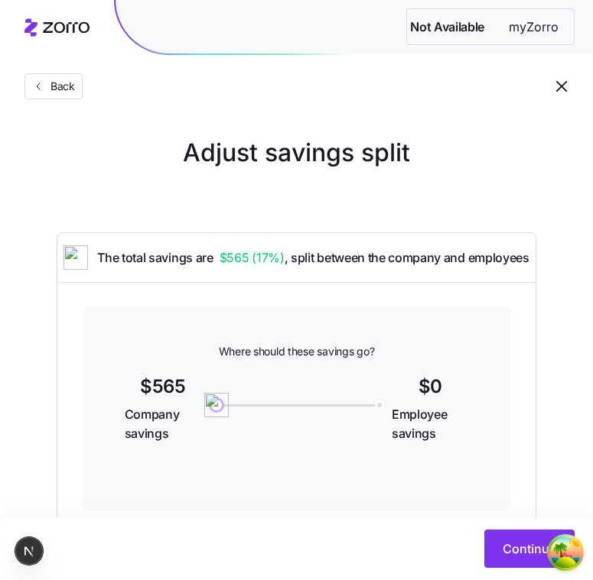
click at [53, 100] on div "Back" at bounding box center [296, 56] width 593 height 112
click at [58, 97] on button "Back" at bounding box center [53, 86] width 58 height 26
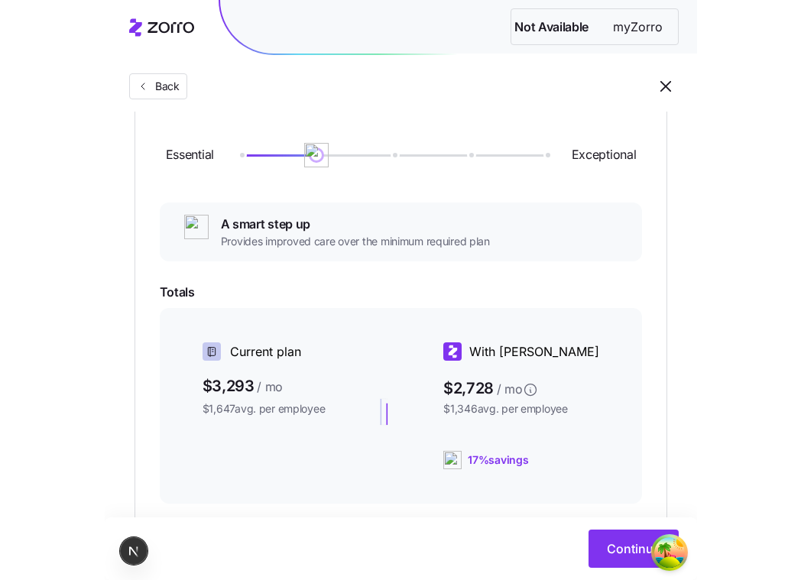
scroll to position [195, 0]
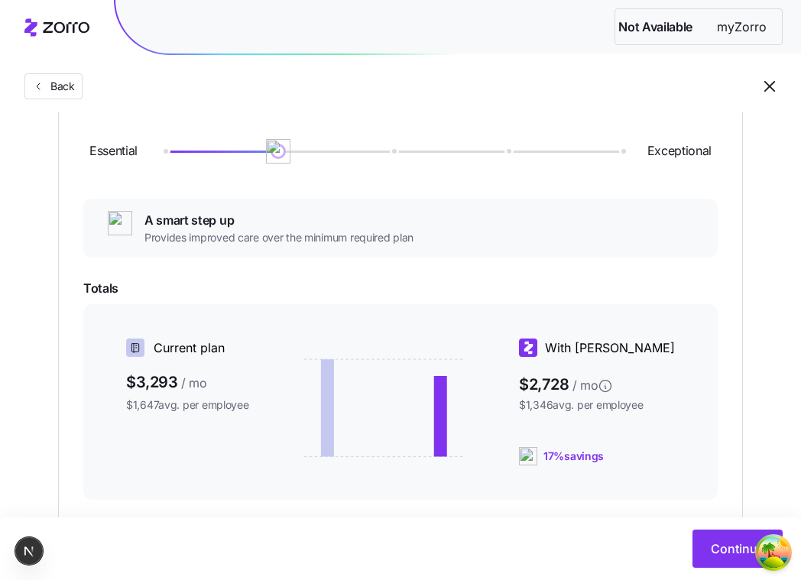
click at [312, 158] on div "Essential Exceptional" at bounding box center [400, 151] width 635 height 83
drag, startPoint x: 285, startPoint y: 154, endPoint x: 548, endPoint y: 216, distance: 270.2
click at [548, 216] on div "Essential Exceptional Prioritizing affordability Provides foundational coverage…" at bounding box center [400, 381] width 635 height 543
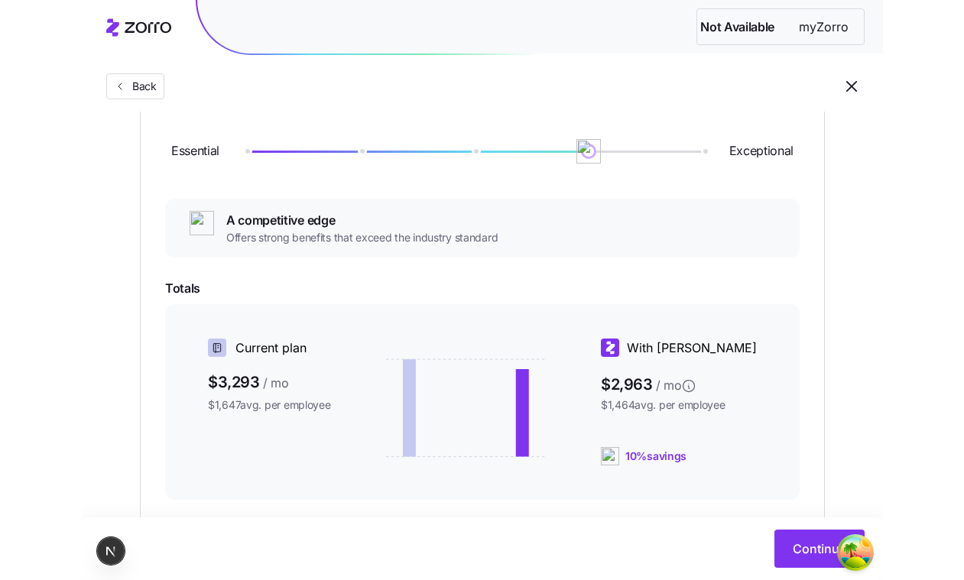
scroll to position [196, 0]
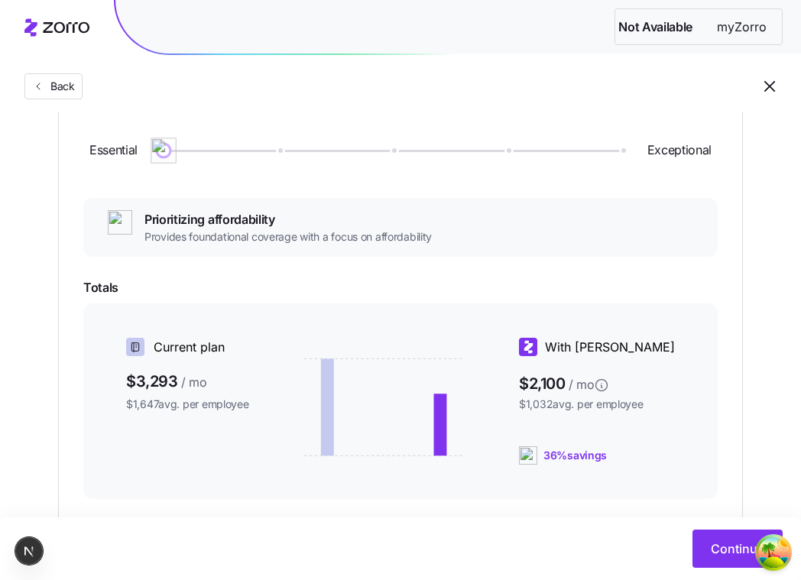
drag, startPoint x: 508, startPoint y: 143, endPoint x: 203, endPoint y: 125, distance: 306.4
click at [203, 125] on div "Essential Exceptional" at bounding box center [400, 150] width 635 height 83
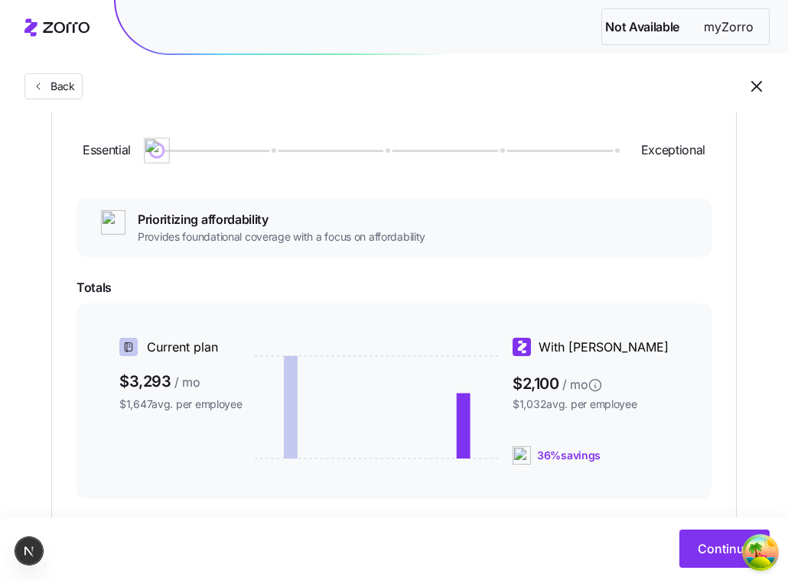
drag, startPoint x: 164, startPoint y: 142, endPoint x: 99, endPoint y: 224, distance: 104.5
click at [100, 226] on div "Essential Exceptional Prioritizing affordability Provides foundational coverage…" at bounding box center [393, 380] width 635 height 543
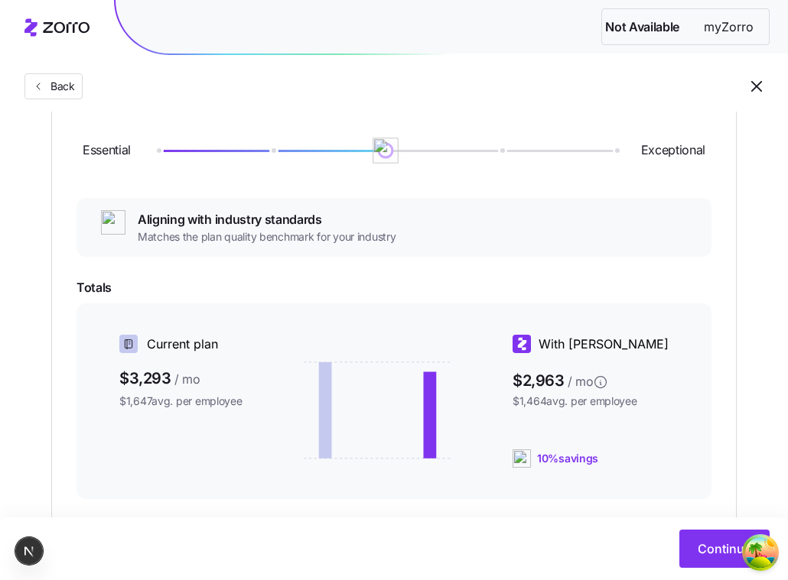
drag, startPoint x: 161, startPoint y: 144, endPoint x: 312, endPoint y: 167, distance: 152.5
click at [312, 167] on div "Essential Exceptional" at bounding box center [393, 150] width 635 height 83
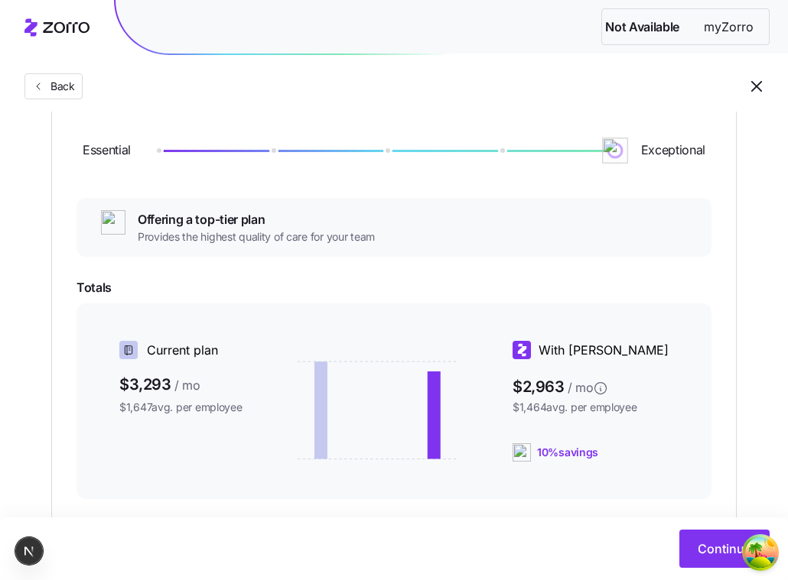
drag, startPoint x: 271, startPoint y: 158, endPoint x: 40, endPoint y: 378, distance: 318.6
click at [46, 379] on div "Choose a plan matching strategy By quality By metal level Pre-selected Most sim…" at bounding box center [394, 308] width 709 height 739
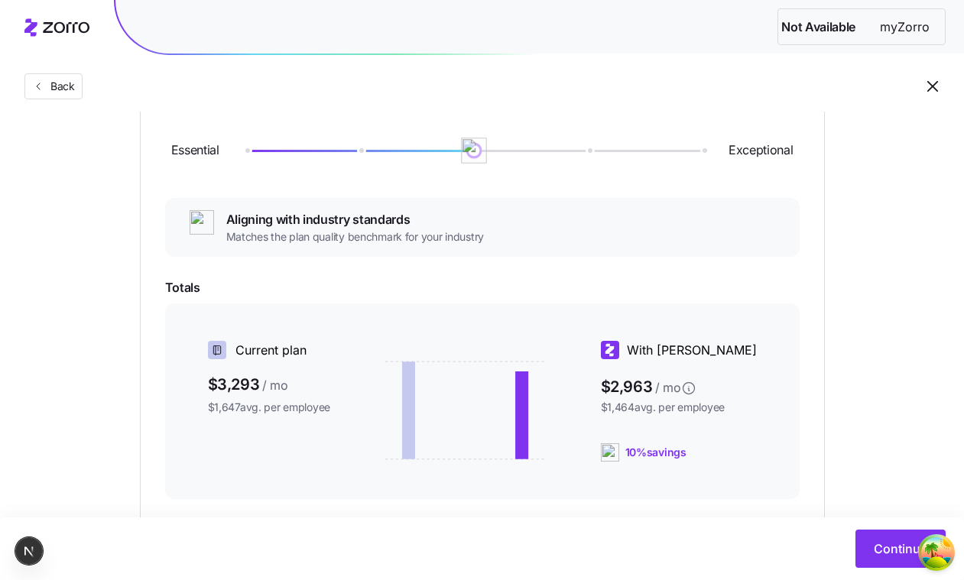
drag, startPoint x: 254, startPoint y: 154, endPoint x: 422, endPoint y: 197, distance: 173.6
click at [422, 197] on div "Essential Exceptional Aligning with industry standards Matches the plan quality…" at bounding box center [482, 380] width 635 height 543
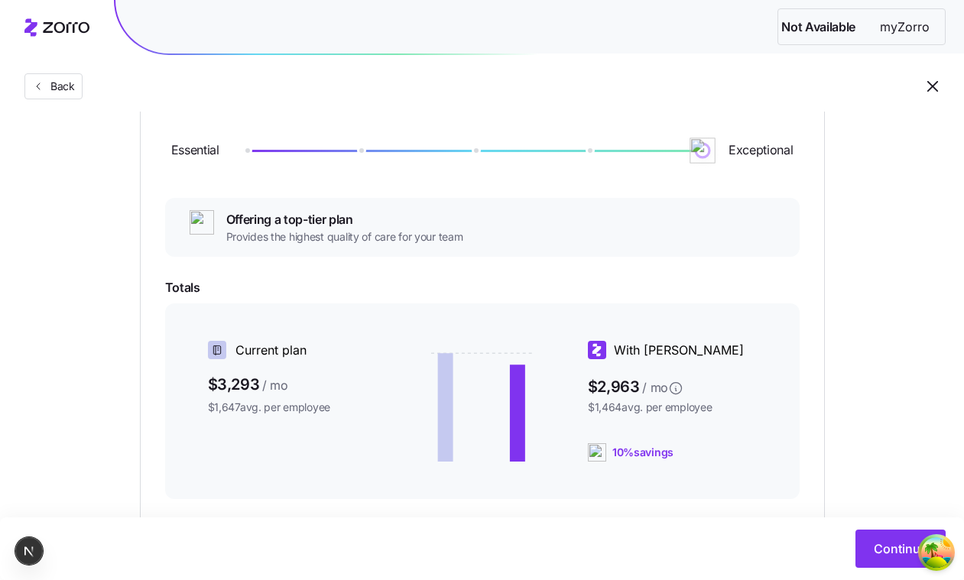
drag, startPoint x: 479, startPoint y: 148, endPoint x: 832, endPoint y: 215, distance: 358.7
click at [833, 216] on div "Choose a plan matching strategy By quality By metal level Pre-selected Most sim…" at bounding box center [482, 308] width 759 height 739
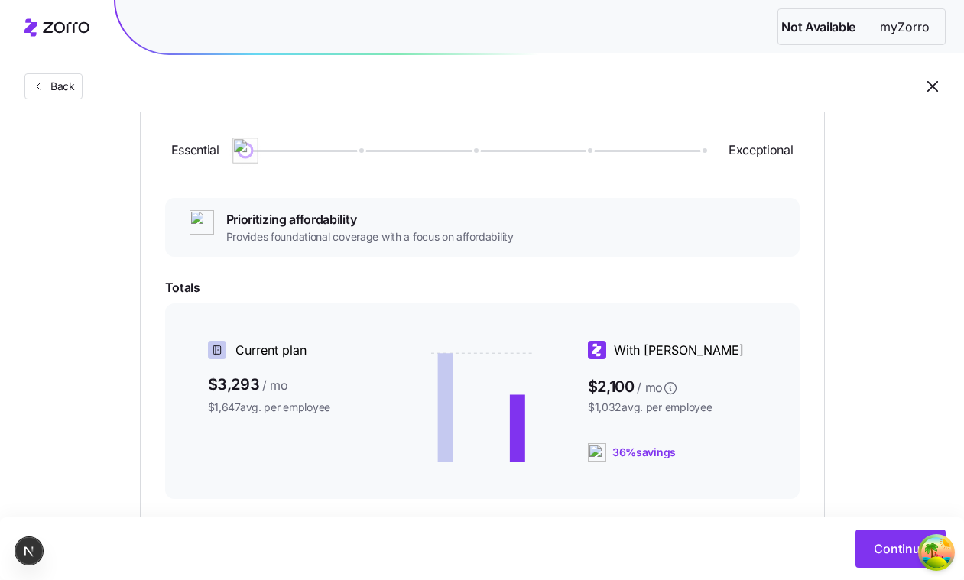
drag, startPoint x: 702, startPoint y: 161, endPoint x: 283, endPoint y: 193, distance: 420.2
click at [283, 193] on div "Essential Exceptional Prioritizing affordability Provides foundational coverage…" at bounding box center [482, 380] width 635 height 543
drag, startPoint x: 247, startPoint y: 158, endPoint x: 410, endPoint y: 210, distance: 171.0
click at [410, 210] on div "Essential Exceptional A smart step up Provides improved care over the minimum r…" at bounding box center [482, 380] width 635 height 543
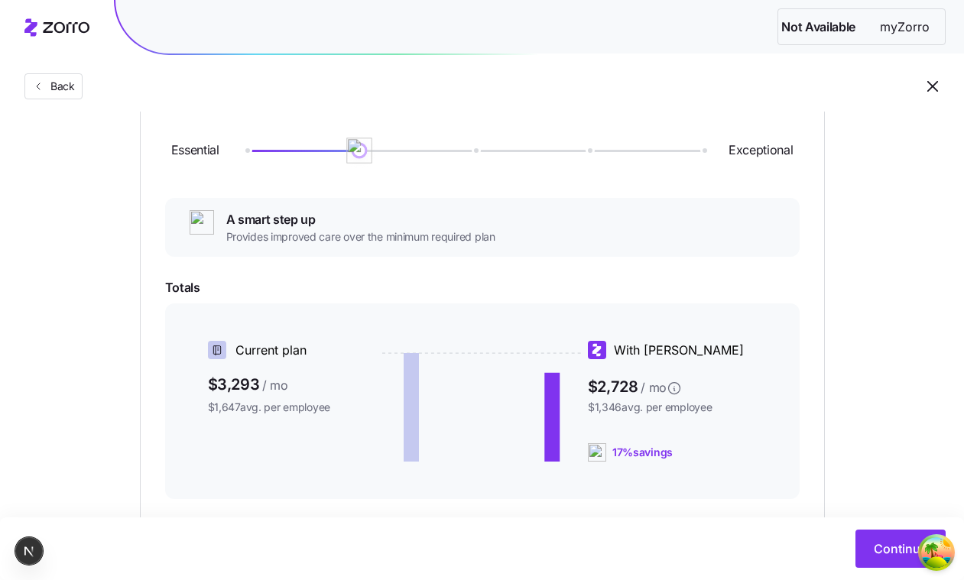
drag, startPoint x: 361, startPoint y: 154, endPoint x: 270, endPoint y: 201, distance: 102.6
click at [271, 201] on div "Essential Exceptional A smart step up Provides improved care over the minimum r…" at bounding box center [482, 380] width 635 height 543
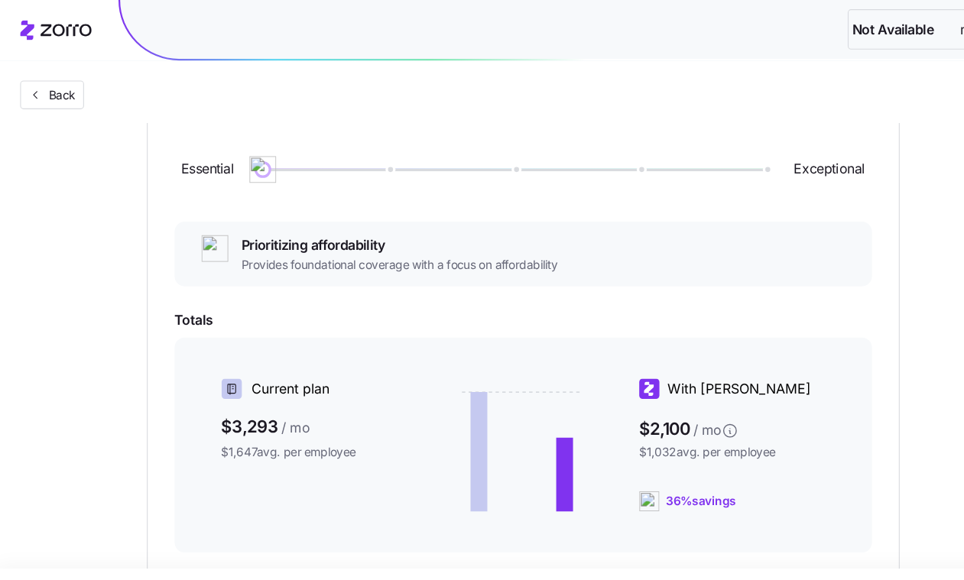
scroll to position [190, 0]
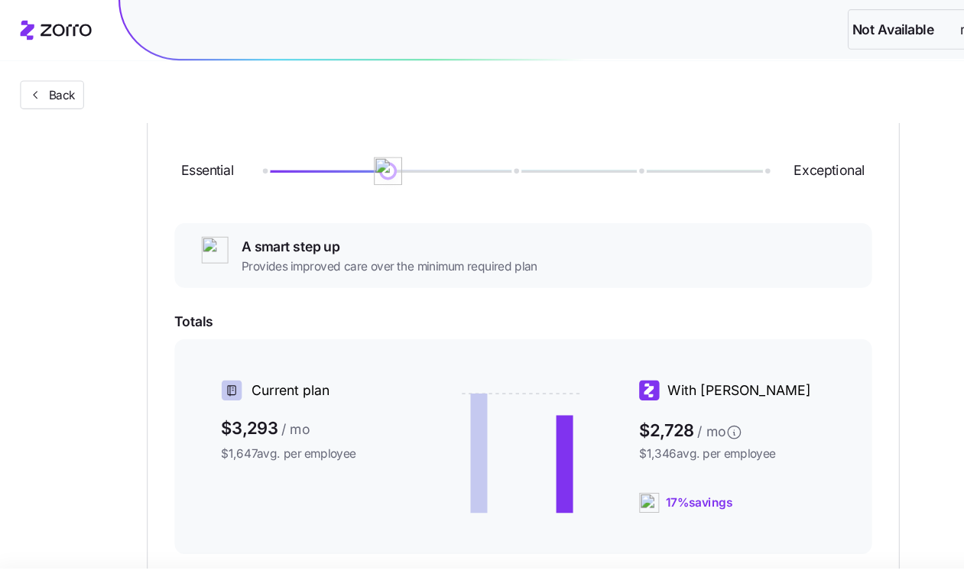
drag, startPoint x: 255, startPoint y: 157, endPoint x: 310, endPoint y: 136, distance: 58.8
click at [313, 136] on div "Essential Exceptional" at bounding box center [482, 156] width 635 height 83
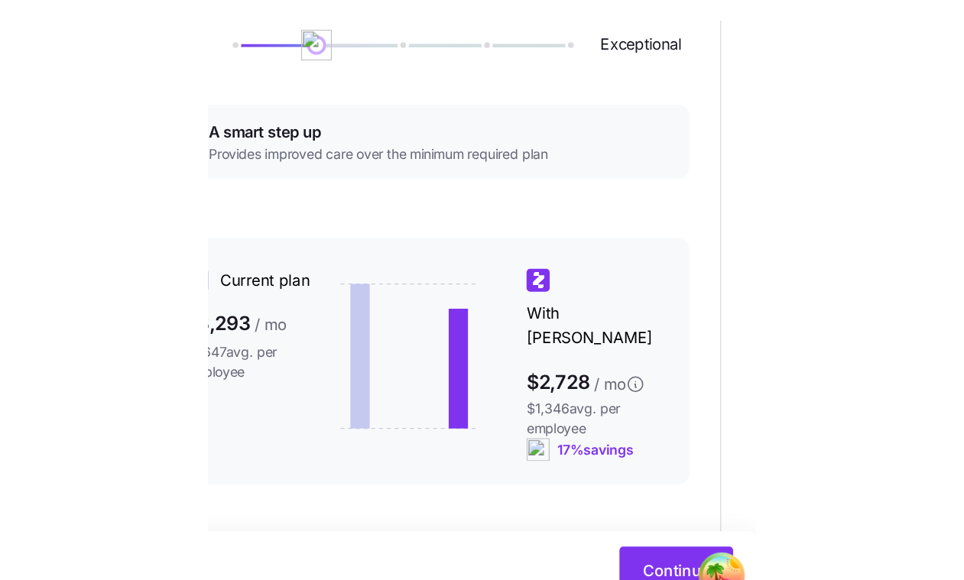
scroll to position [215, 0]
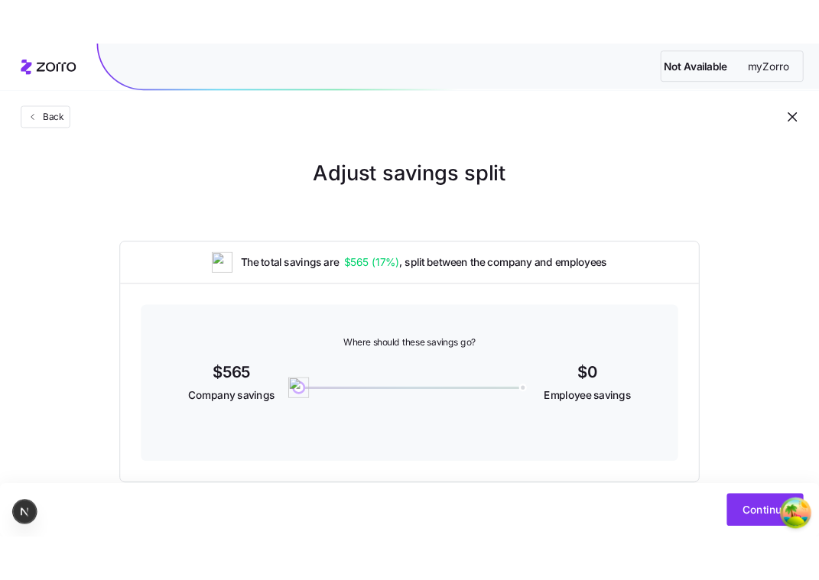
scroll to position [34, 0]
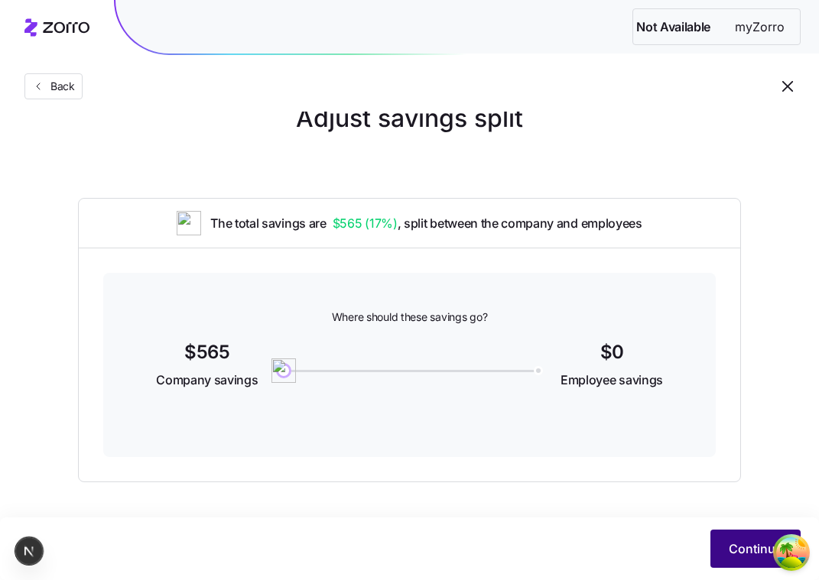
click at [743, 560] on button "Continue" at bounding box center [755, 549] width 90 height 38
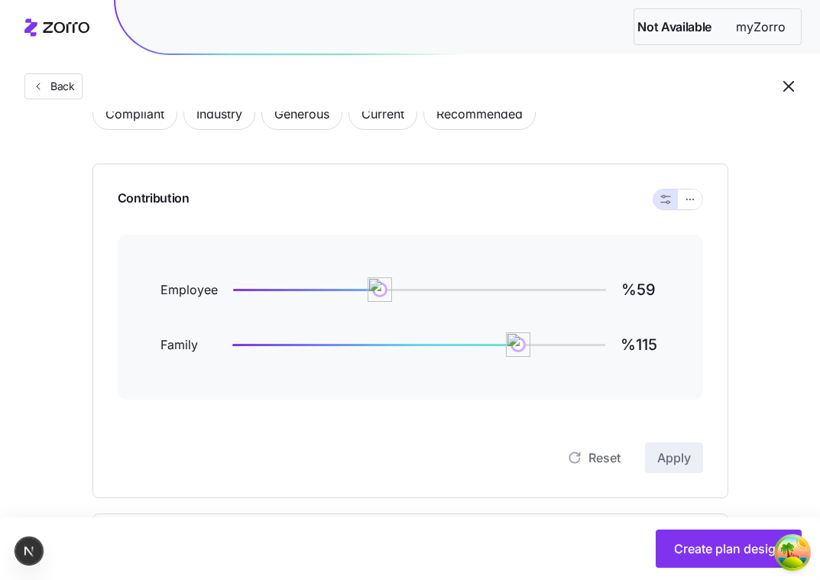
scroll to position [2, 0]
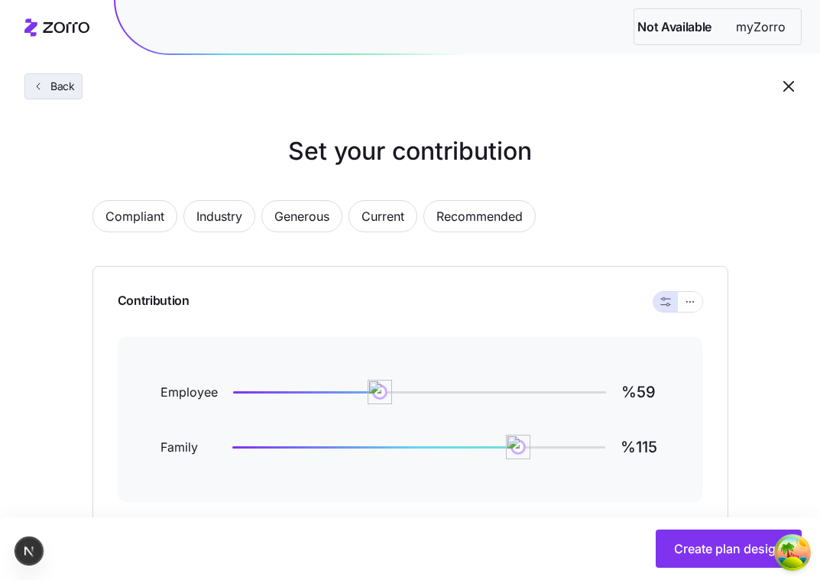
click at [70, 96] on button "Back" at bounding box center [53, 86] width 58 height 26
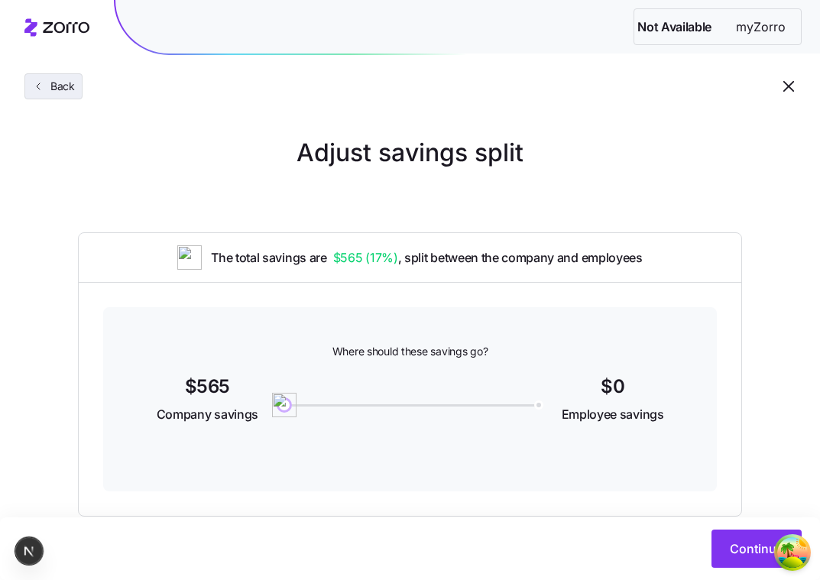
click at [31, 74] on button "Back" at bounding box center [53, 86] width 58 height 26
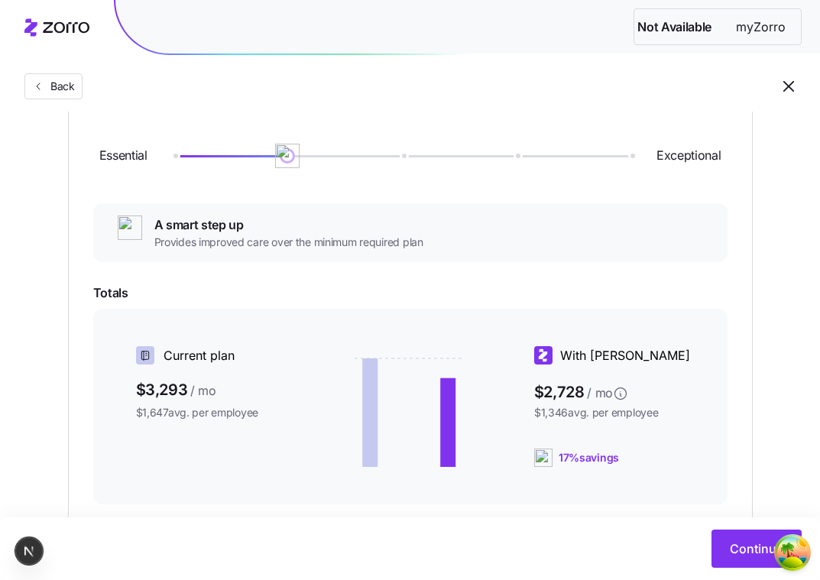
scroll to position [210, 0]
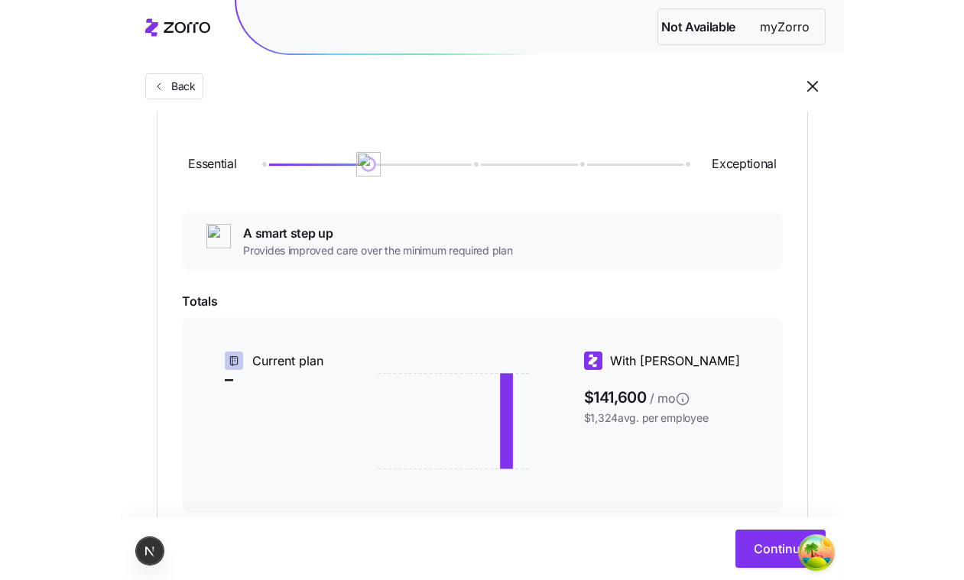
scroll to position [202, 0]
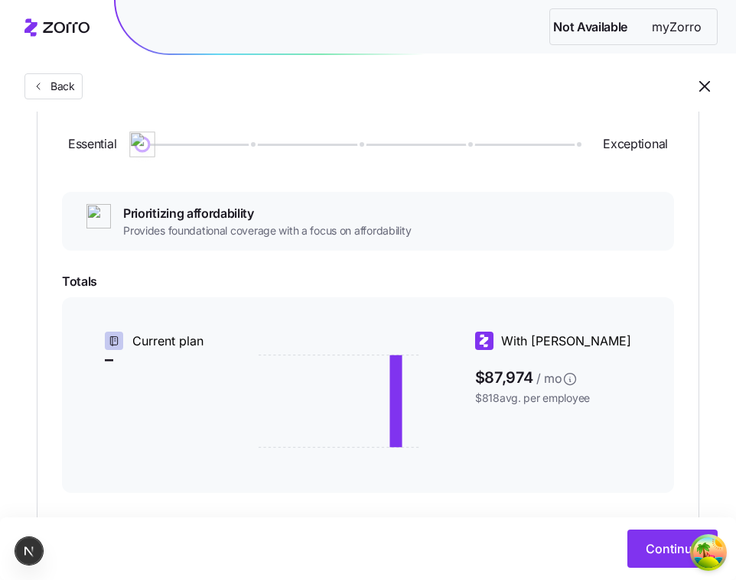
drag, startPoint x: 254, startPoint y: 151, endPoint x: 161, endPoint y: 186, distance: 98.7
click at [161, 186] on div "Essential Exceptional Prioritizing affordability Provides foundational coverage…" at bounding box center [368, 374] width 612 height 543
click at [684, 280] on div "Essential Exceptional Prioritizing affordability Provides foundational coverage…" at bounding box center [368, 374] width 662 height 593
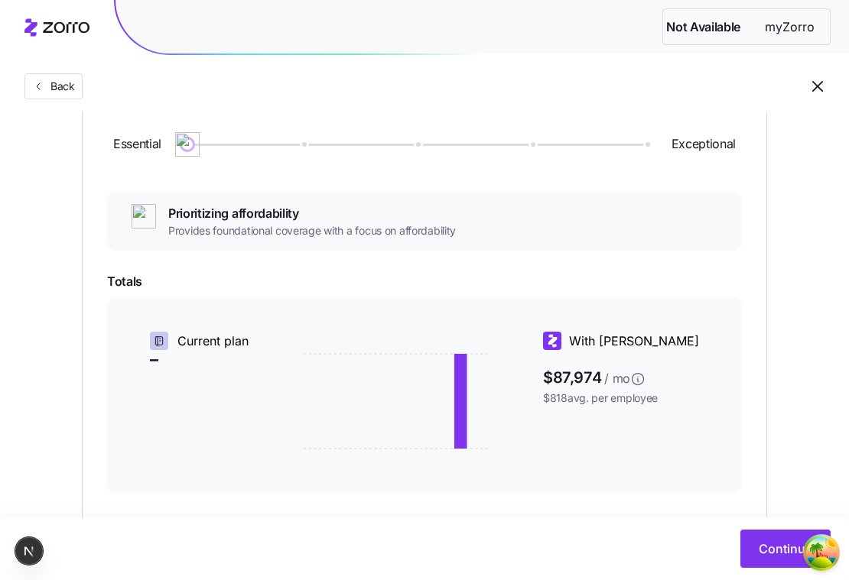
click at [717, 322] on div "Current plan – With Zorro $87,974 / mo $818 avg. per employee" at bounding box center [424, 395] width 635 height 196
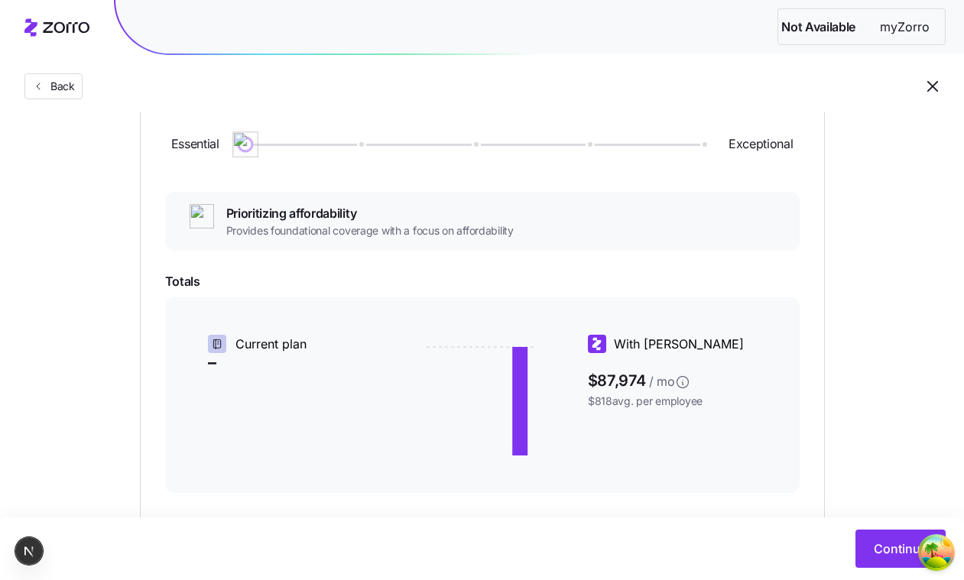
drag, startPoint x: 249, startPoint y: 146, endPoint x: 107, endPoint y: 155, distance: 142.5
click at [105, 156] on div "Choose a plan matching strategy By quality By metal level Minimum compliance Es…" at bounding box center [482, 302] width 759 height 739
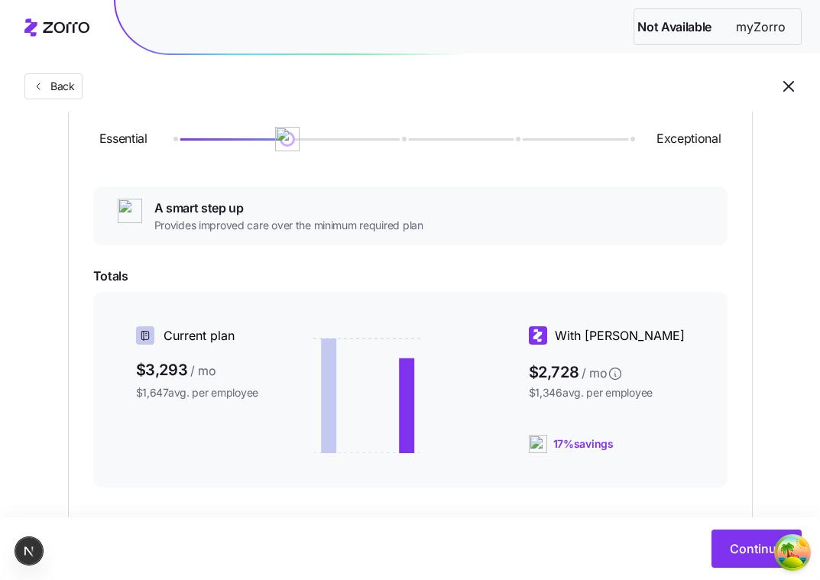
scroll to position [228, 0]
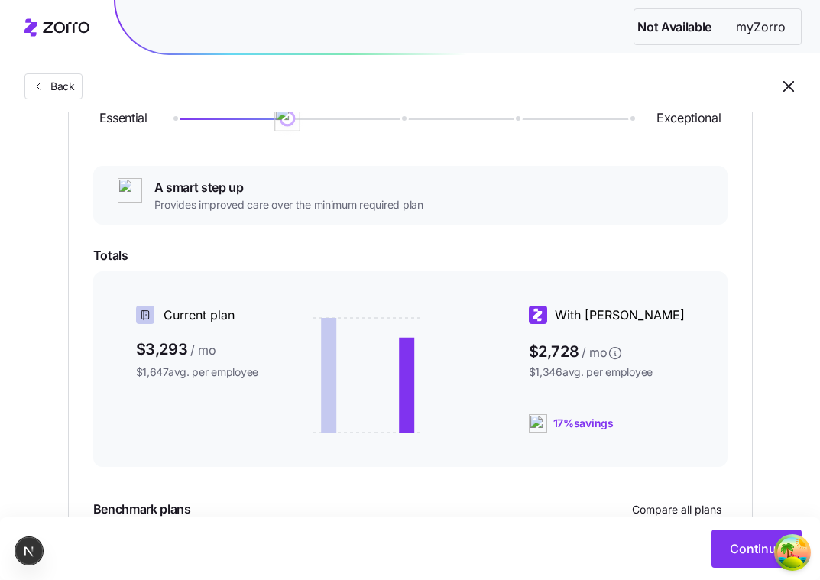
drag, startPoint x: 296, startPoint y: 119, endPoint x: 217, endPoint y: 173, distance: 95.7
click at [217, 173] on div "Essential Exceptional A smart step up Provides improved care over the minimum r…" at bounding box center [410, 348] width 635 height 543
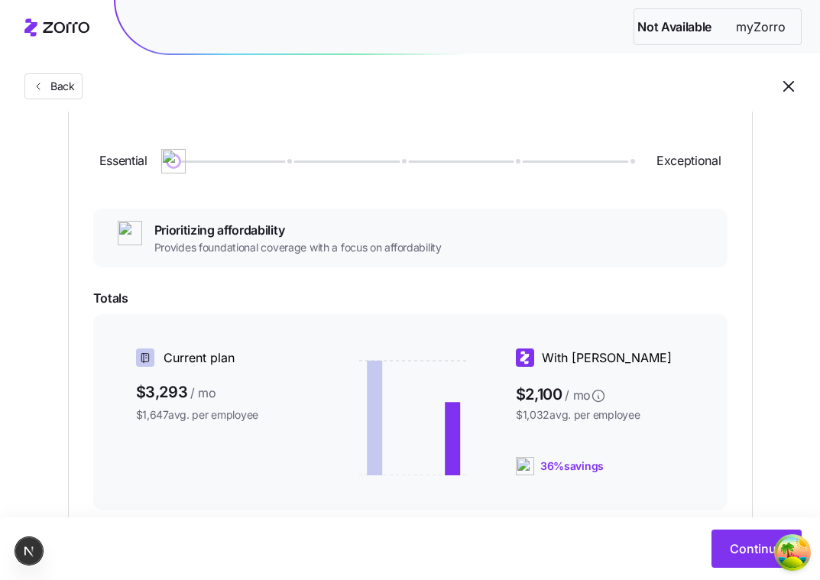
scroll to position [184, 0]
drag, startPoint x: 176, startPoint y: 164, endPoint x: 73, endPoint y: 129, distance: 108.3
click at [73, 129] on div "Essential Exceptional Prioritizing affordability Provides foundational coverage…" at bounding box center [410, 392] width 685 height 593
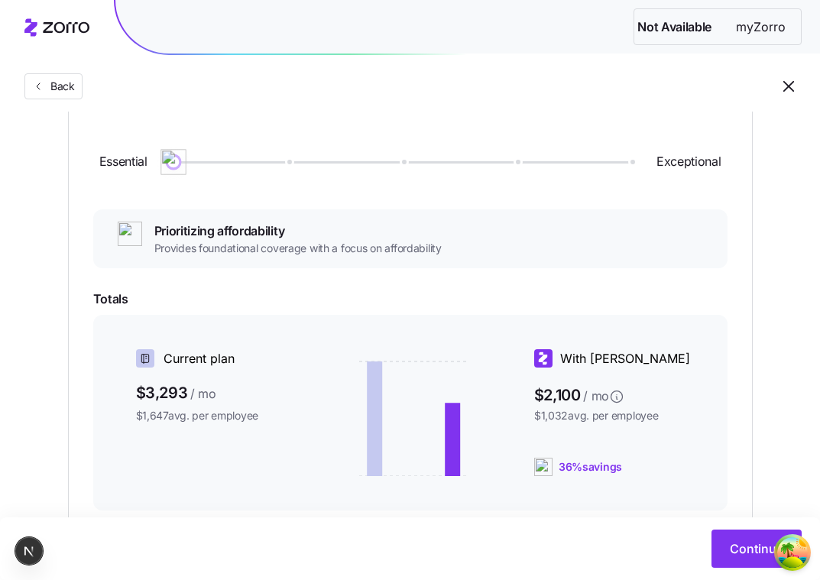
drag, startPoint x: 177, startPoint y: 160, endPoint x: 224, endPoint y: 181, distance: 51.3
click at [225, 181] on div "Essential Exceptional" at bounding box center [410, 162] width 635 height 83
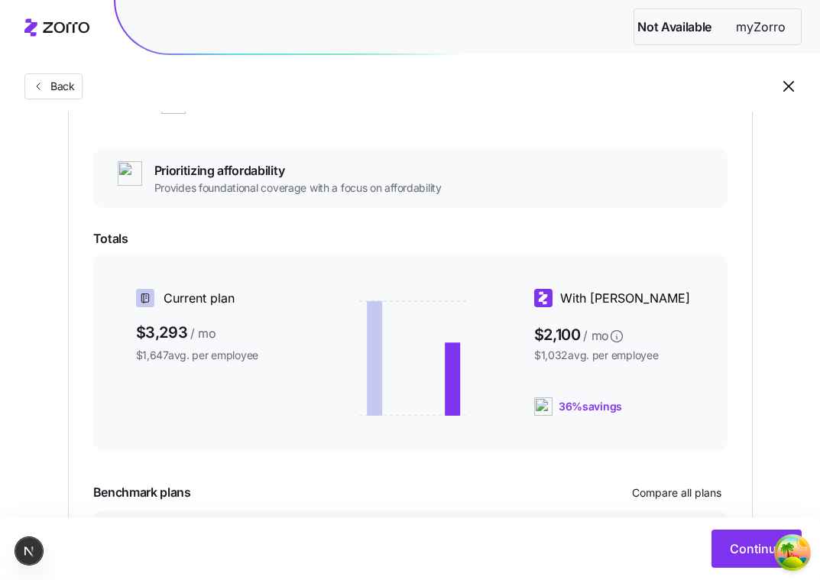
scroll to position [239, 0]
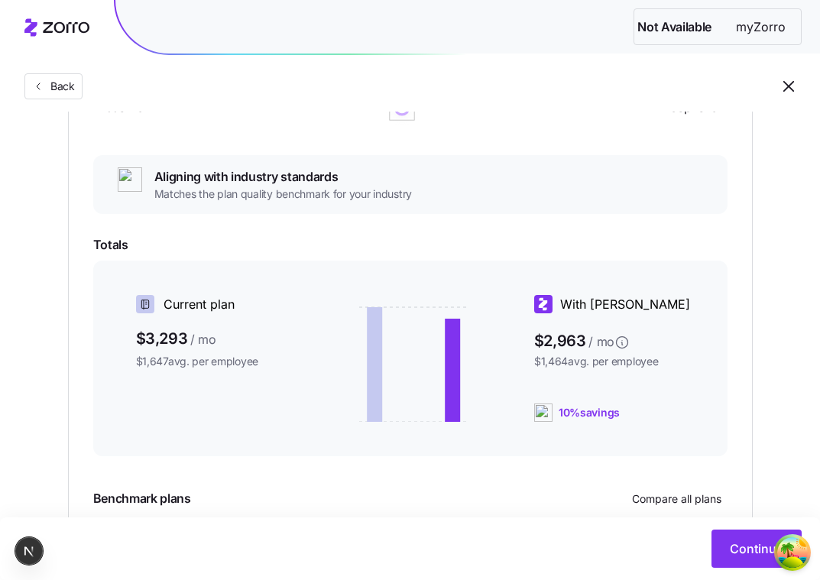
drag, startPoint x: 178, startPoint y: 117, endPoint x: 205, endPoint y: 147, distance: 40.1
click at [211, 147] on div "Essential Exceptional" at bounding box center [410, 108] width 635 height 83
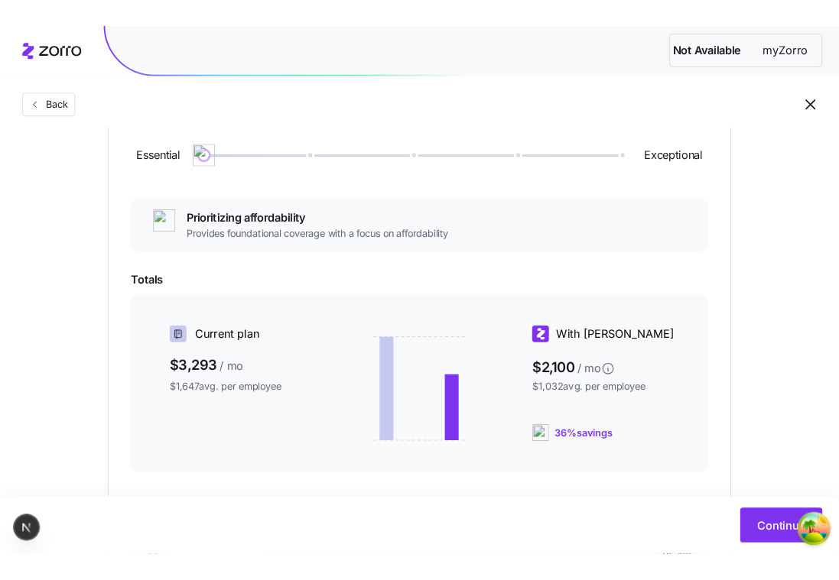
scroll to position [186, 0]
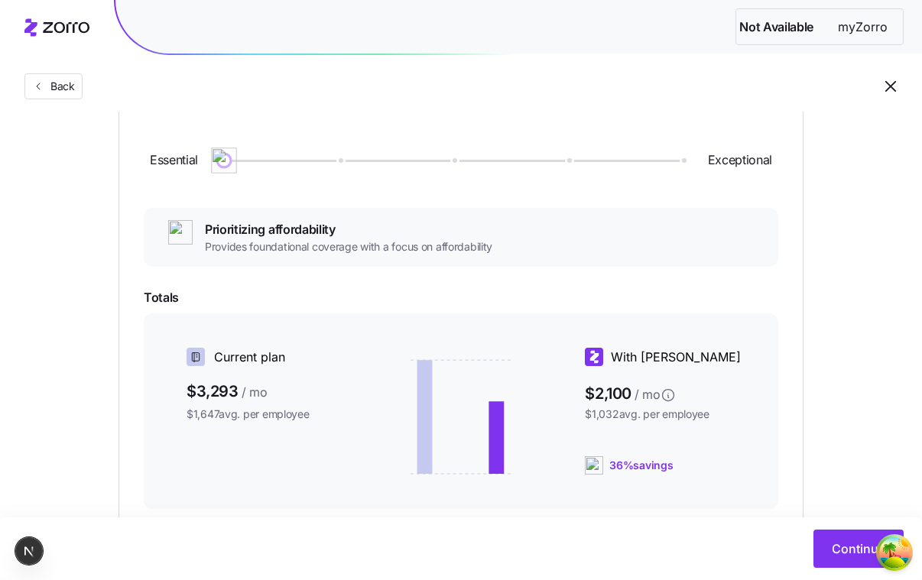
drag, startPoint x: 231, startPoint y: 163, endPoint x: 41, endPoint y: 190, distance: 191.5
click at [41, 190] on div "Choose a plan matching strategy By quality By metal level Pre-selected Most sim…" at bounding box center [461, 318] width 922 height 739
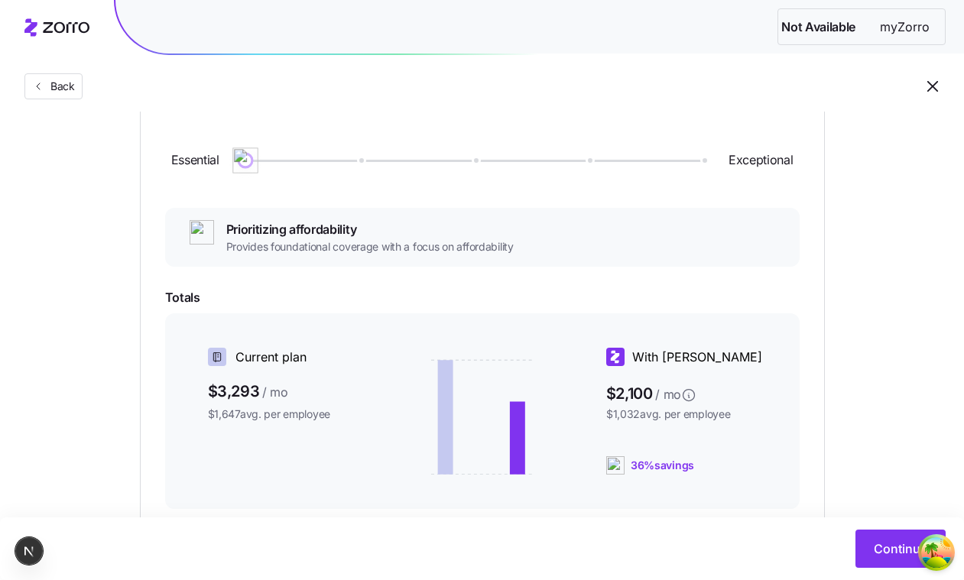
drag, startPoint x: 243, startPoint y: 154, endPoint x: 209, endPoint y: 163, distance: 35.4
click at [210, 162] on div "Essential Exceptional" at bounding box center [482, 160] width 635 height 83
drag, startPoint x: 250, startPoint y: 153, endPoint x: 282, endPoint y: 173, distance: 37.8
click at [282, 173] on div "Essential Exceptional" at bounding box center [482, 160] width 635 height 83
click at [820, 258] on div "Choose a plan matching strategy By quality By metal level Pre-selected Most sim…" at bounding box center [482, 318] width 964 height 739
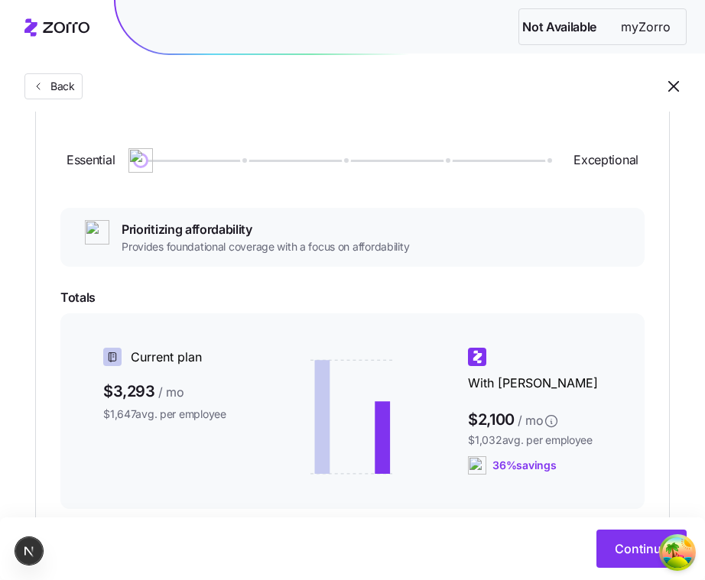
drag, startPoint x: 156, startPoint y: 152, endPoint x: 265, endPoint y: 161, distance: 109.7
click at [281, 167] on div "Essential Exceptional" at bounding box center [352, 160] width 584 height 83
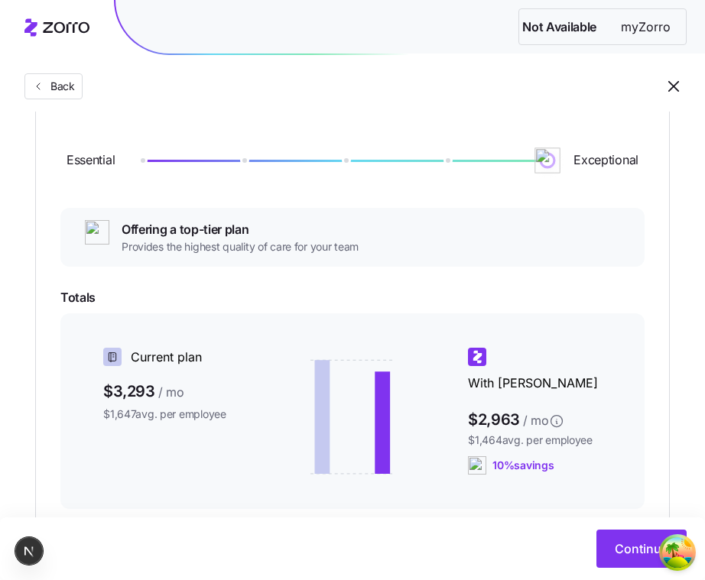
drag, startPoint x: 145, startPoint y: 158, endPoint x: 120, endPoint y: 180, distance: 33.1
click at [120, 180] on div "Essential Exceptional" at bounding box center [352, 160] width 584 height 83
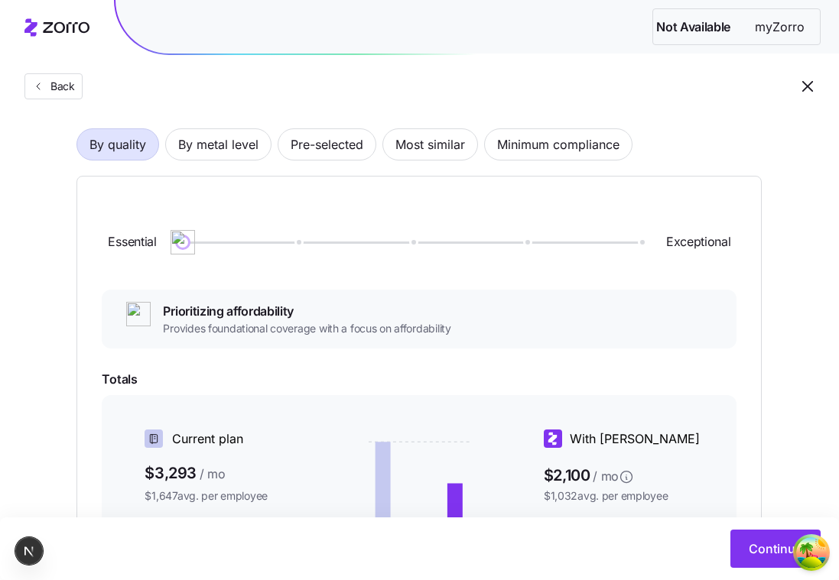
scroll to position [99, 0]
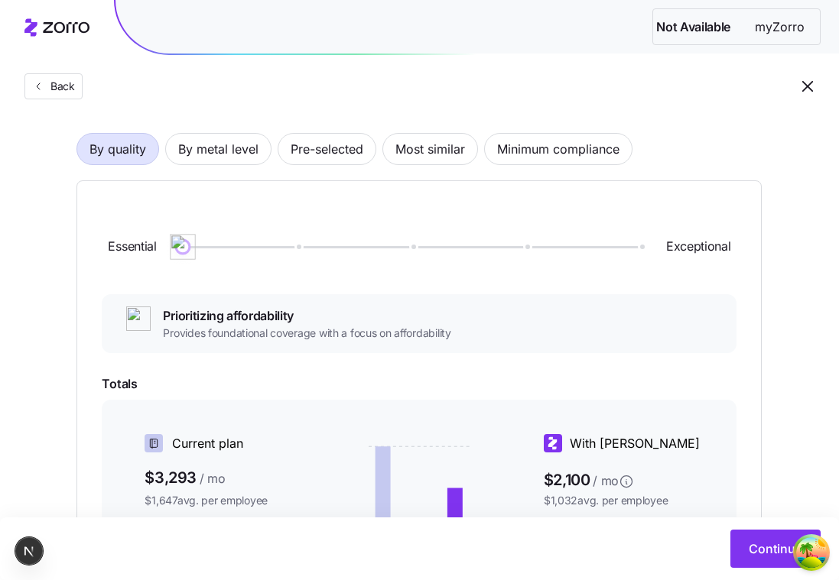
drag, startPoint x: 181, startPoint y: 245, endPoint x: 76, endPoint y: 252, distance: 105.7
click at [76, 252] on div "Choose a plan matching strategy By quality By metal level Pre-selected Most sim…" at bounding box center [419, 404] width 755 height 739
drag, startPoint x: 108, startPoint y: 249, endPoint x: 158, endPoint y: 253, distance: 49.8
click at [158, 253] on div "Essential Exceptional" at bounding box center [419, 247] width 635 height 83
copy span "Essential"
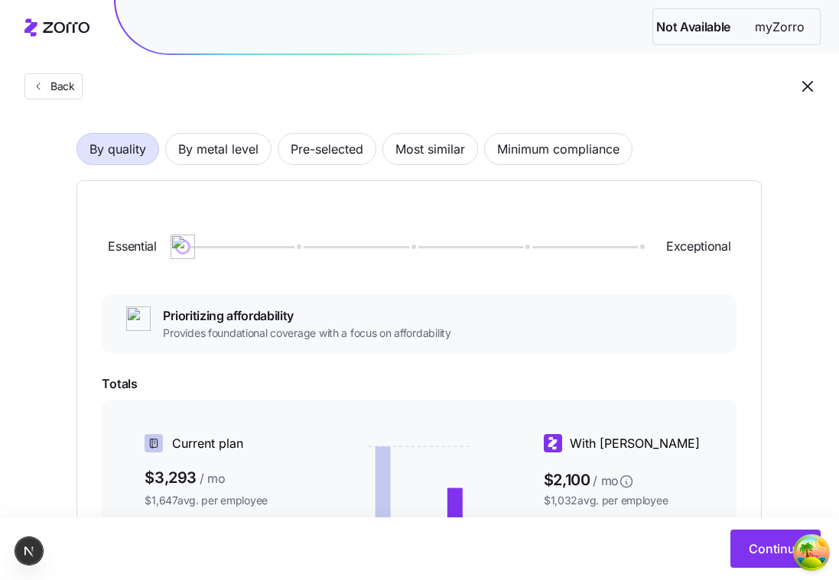
click at [372, 290] on div "Essential Exceptional Prioritizing affordability Provides foundational coverage…" at bounding box center [419, 477] width 635 height 543
